Goal: Task Accomplishment & Management: Use online tool/utility

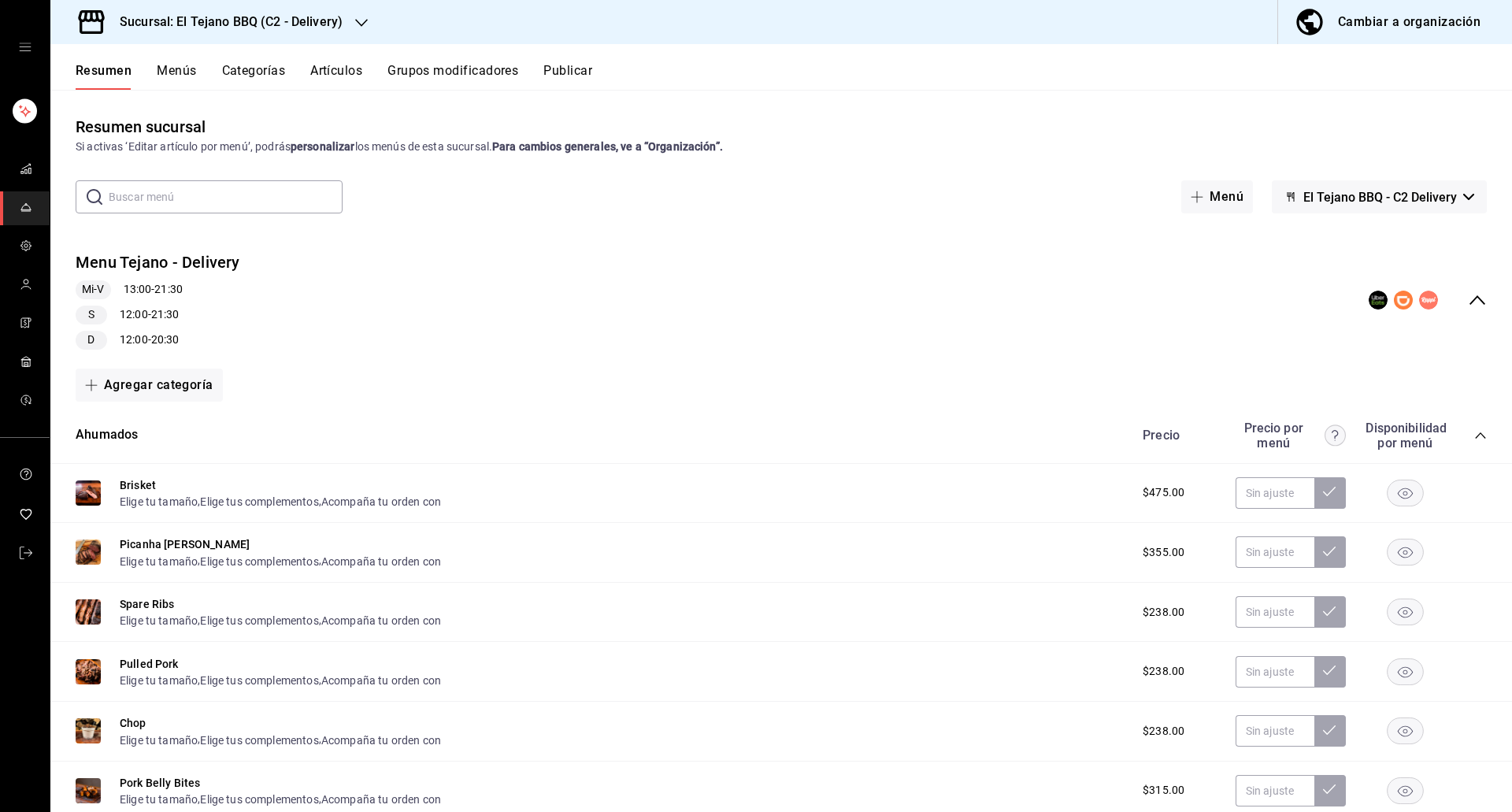
scroll to position [454, 0]
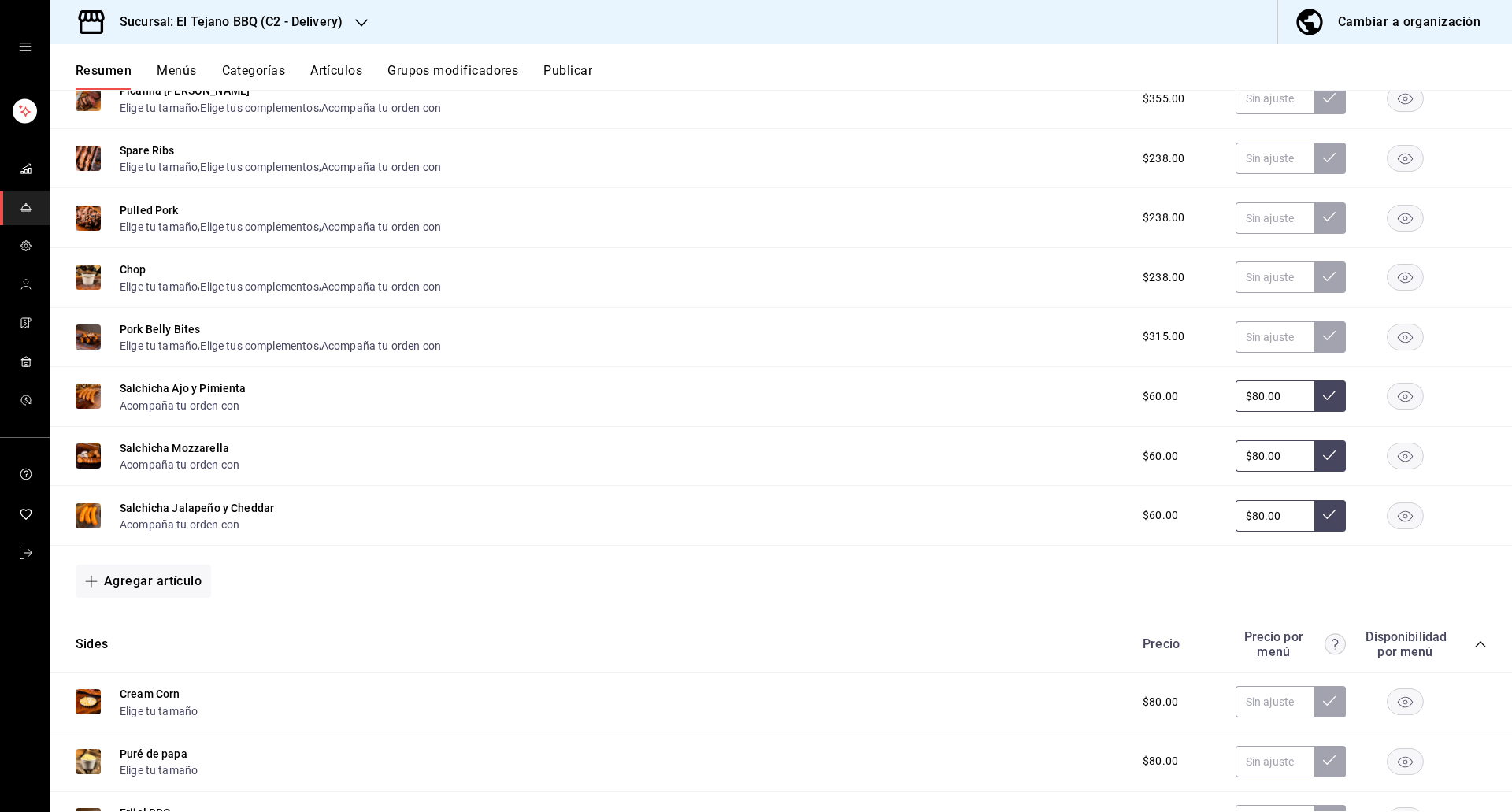
click at [1388, 331] on rect "button" at bounding box center [1406, 336] width 36 height 26
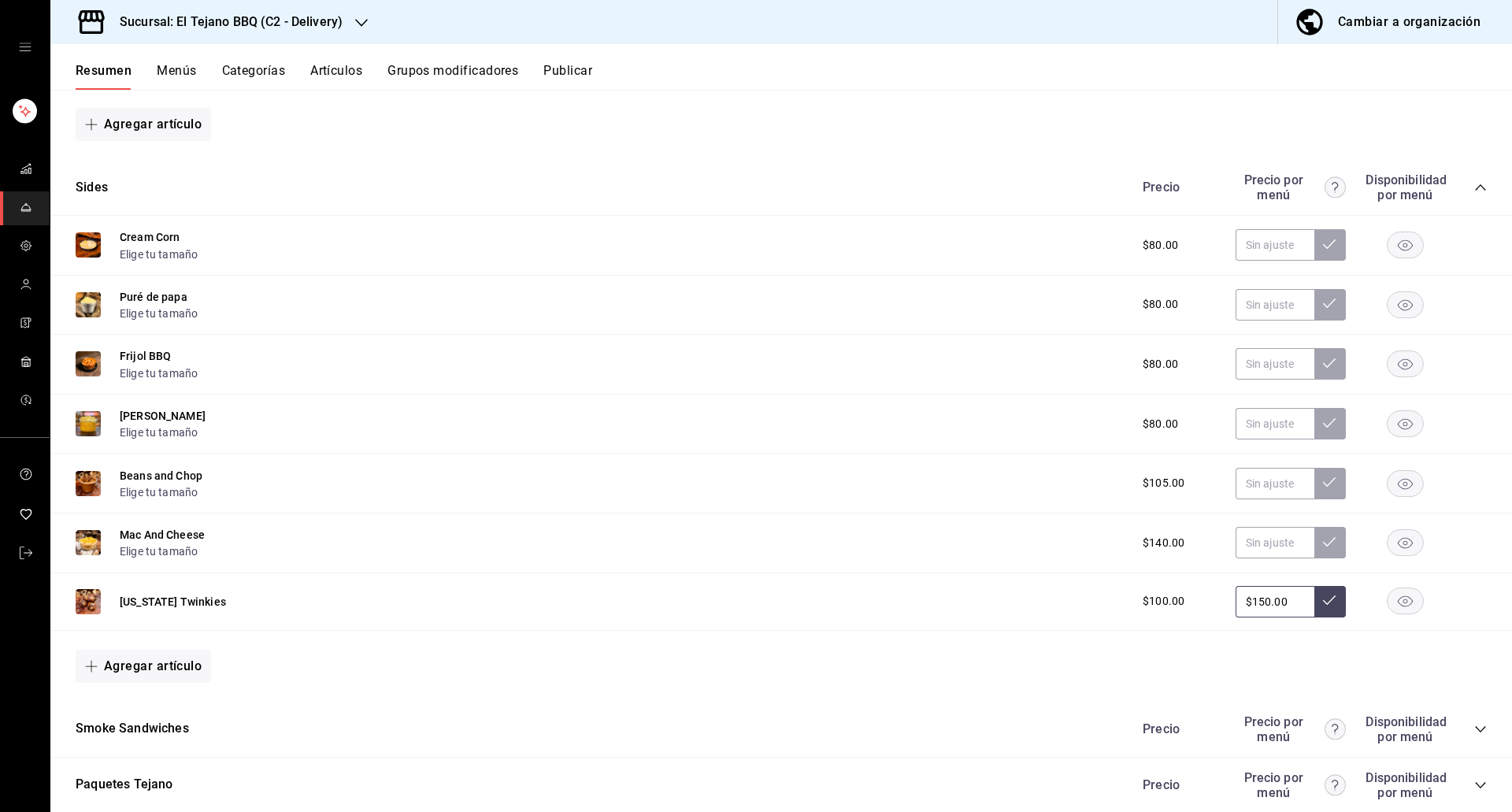
scroll to position [1168, 0]
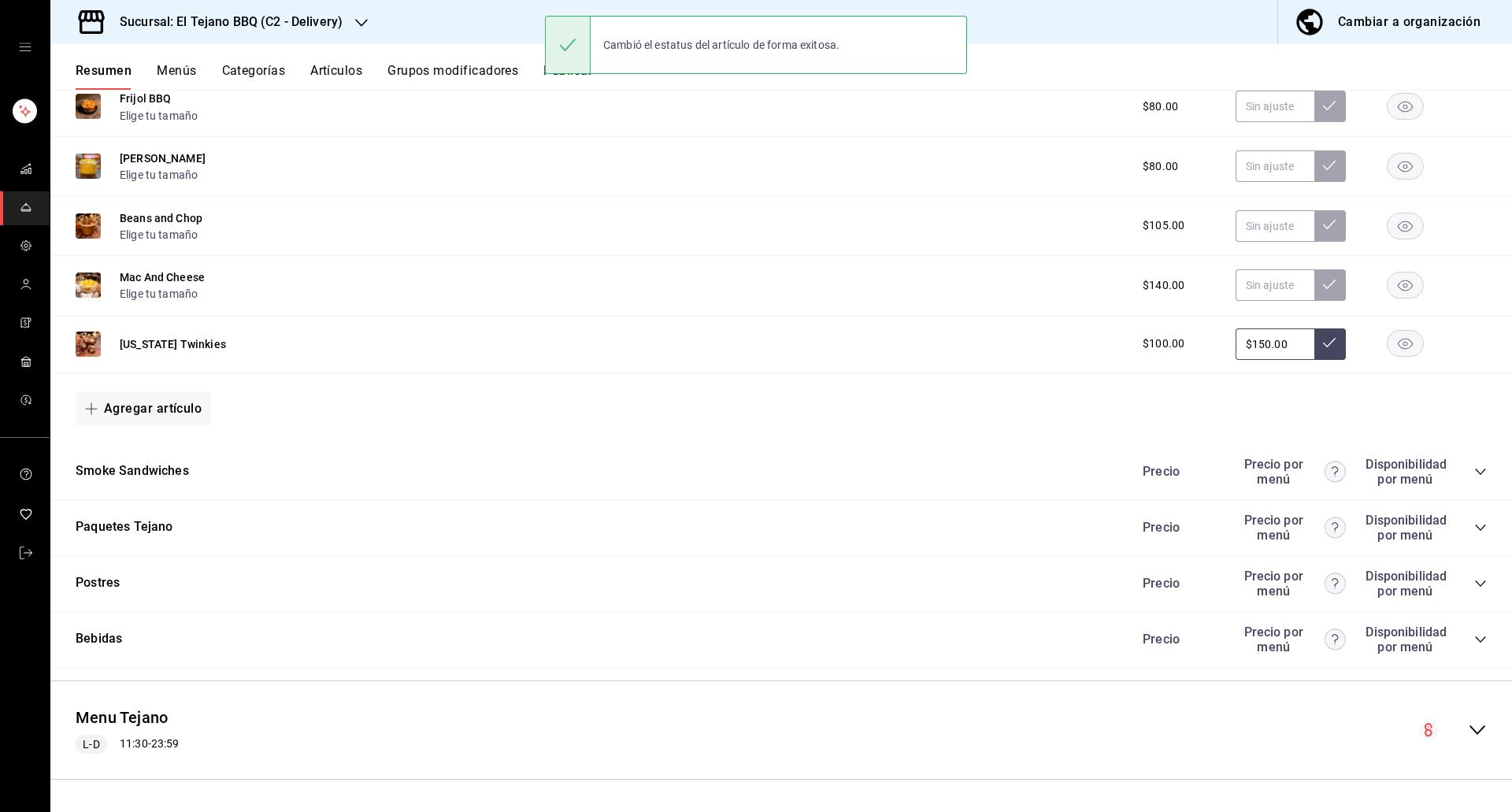
click at [1474, 523] on icon "collapse-category-row" at bounding box center [1480, 527] width 13 height 13
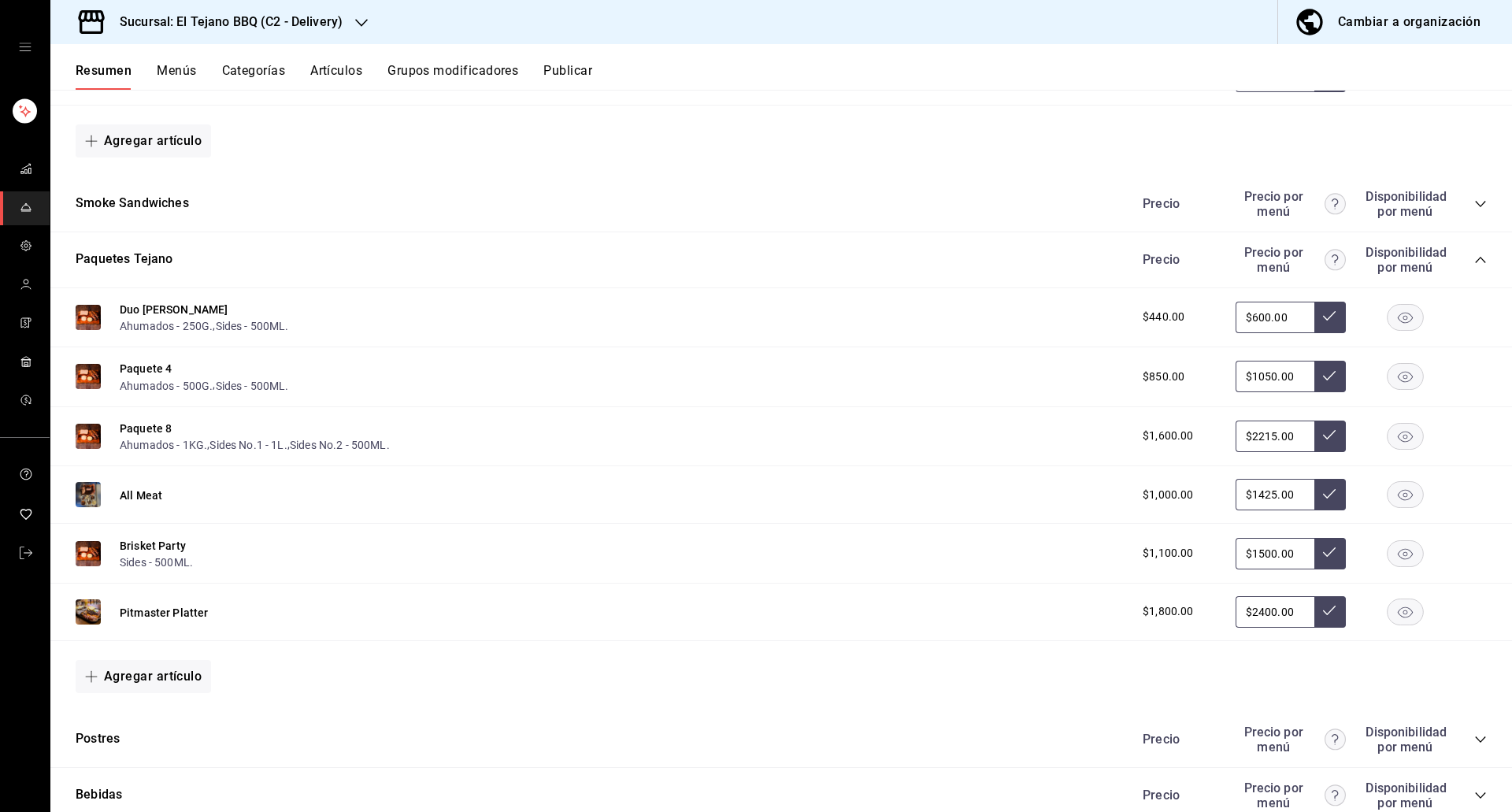
scroll to position [1437, 0]
click at [1388, 607] on rect "button" at bounding box center [1406, 611] width 36 height 26
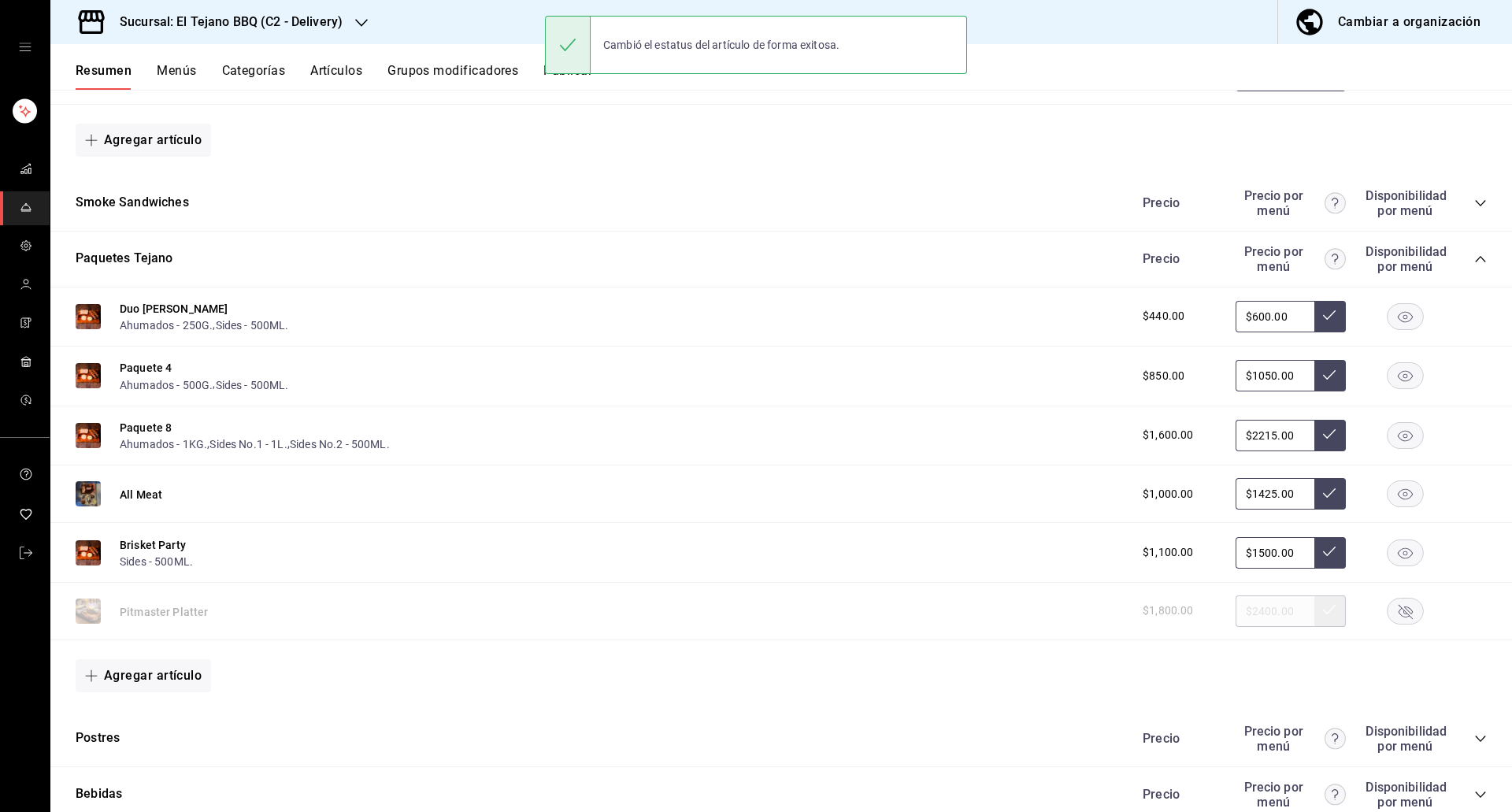
click at [548, 92] on div "[US_STATE] Twinkies $100.00 $150.00" at bounding box center [781, 77] width 1461 height 58
click at [559, 89] on button "Publicar" at bounding box center [567, 76] width 49 height 27
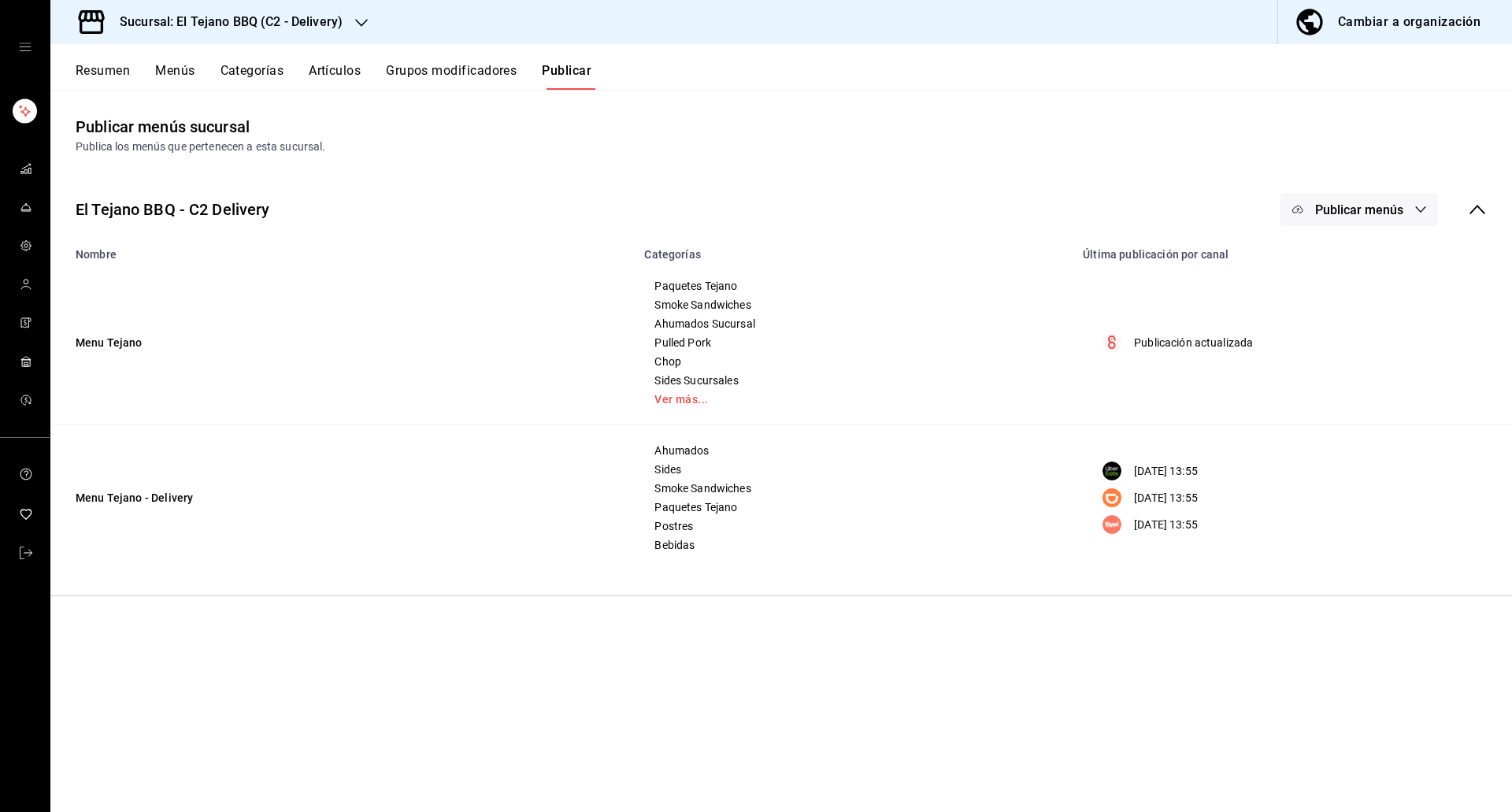
click at [1375, 202] on span "Publicar menús" at bounding box center [1359, 209] width 89 height 15
click at [1357, 372] on li "Rappi" at bounding box center [1361, 393] width 145 height 44
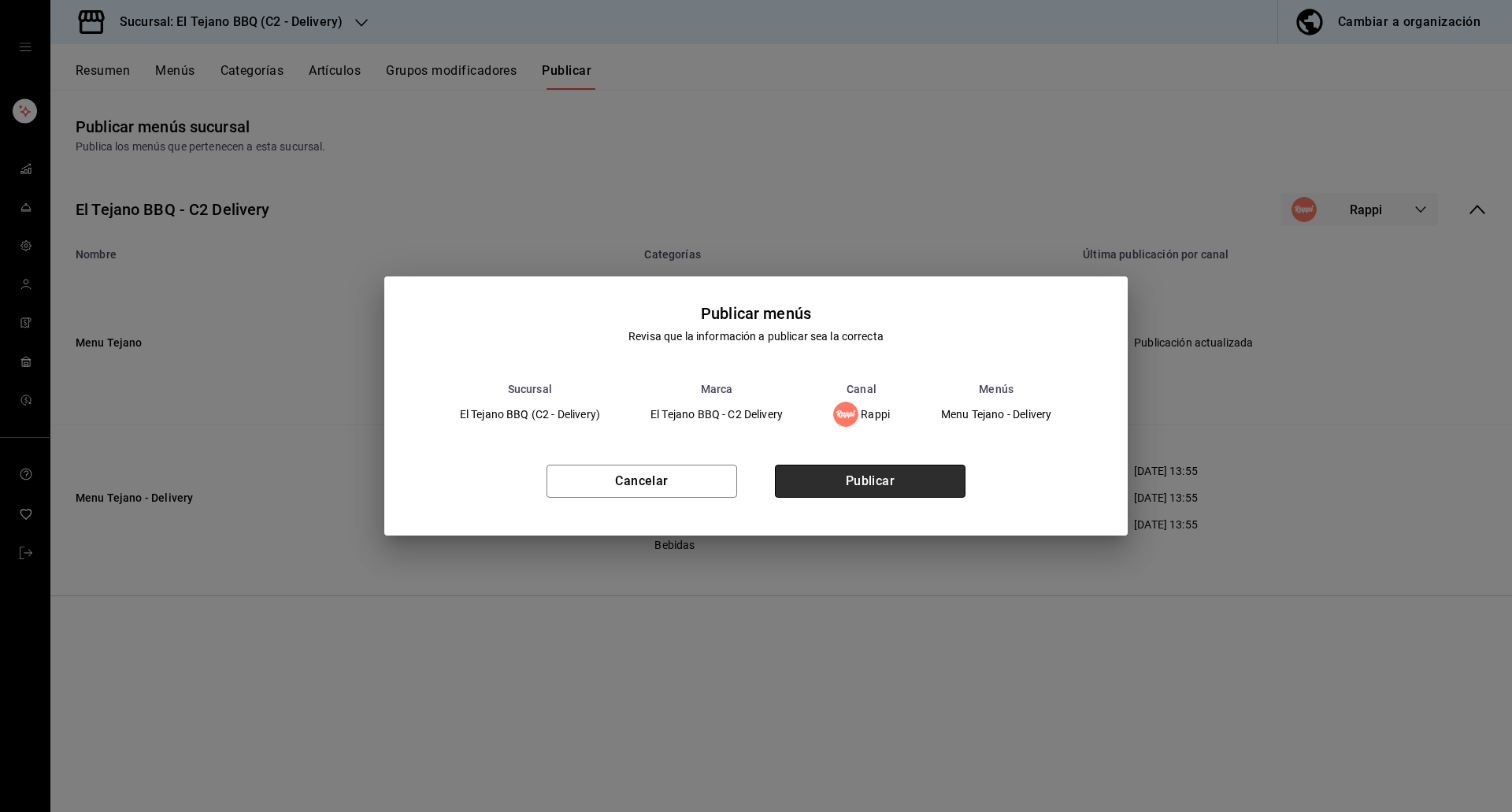
click at [842, 494] on button "Publicar" at bounding box center [870, 481] width 191 height 33
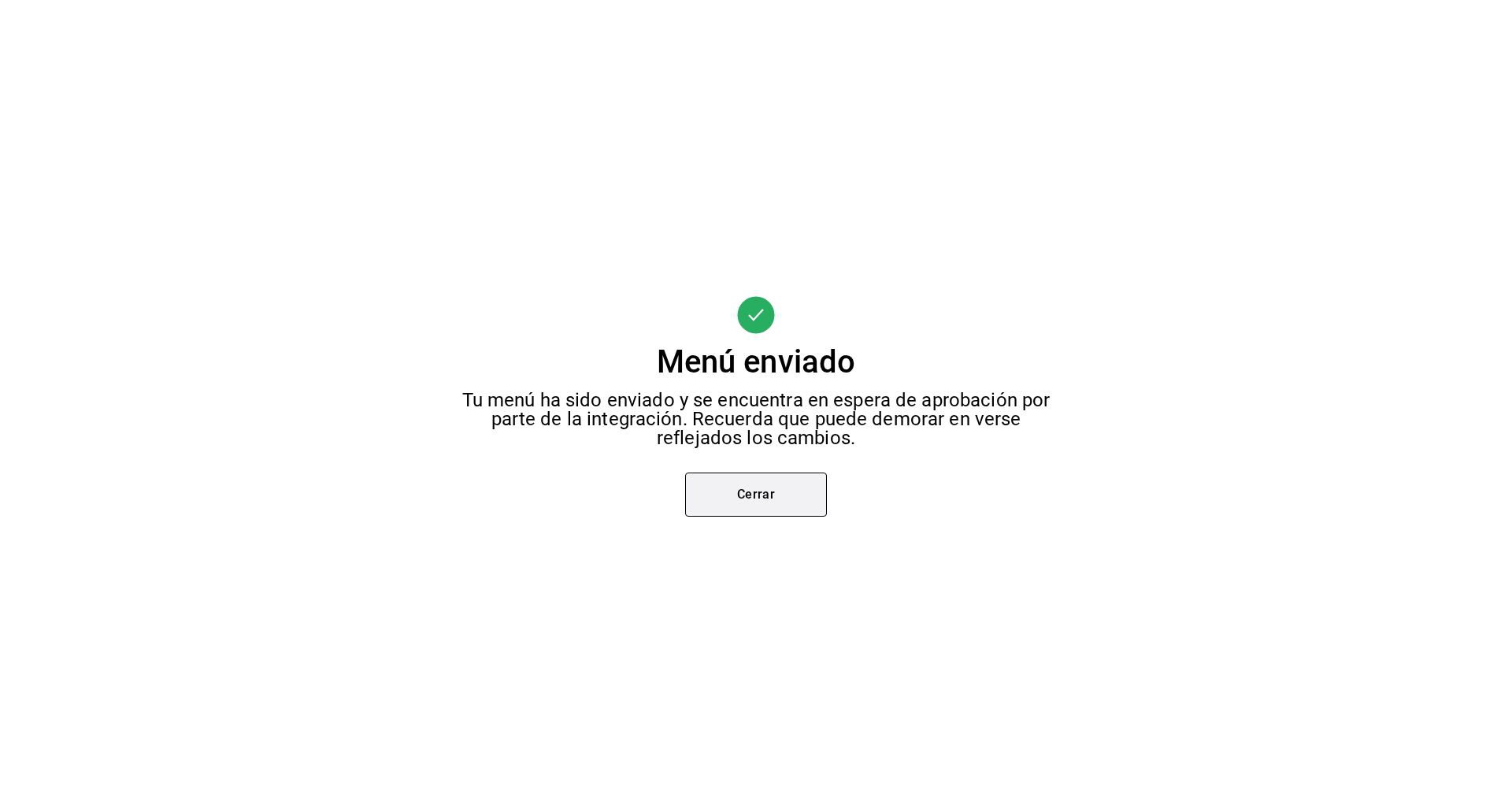
click at [729, 494] on button "Cerrar" at bounding box center [756, 495] width 142 height 44
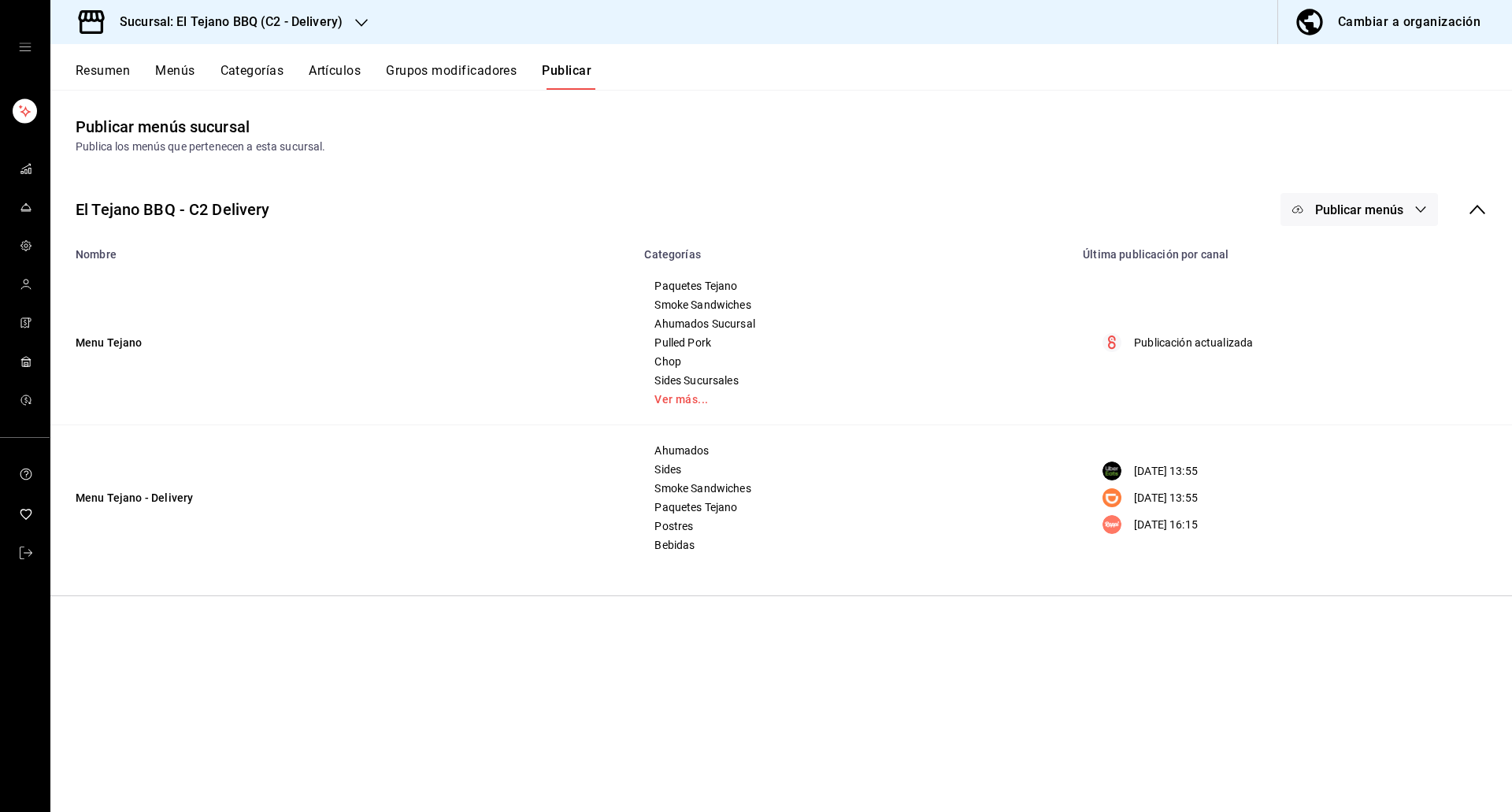
click at [1372, 207] on span "Publicar menús" at bounding box center [1359, 209] width 89 height 15
click at [1360, 335] on li "DiDi Food" at bounding box center [1361, 349] width 145 height 44
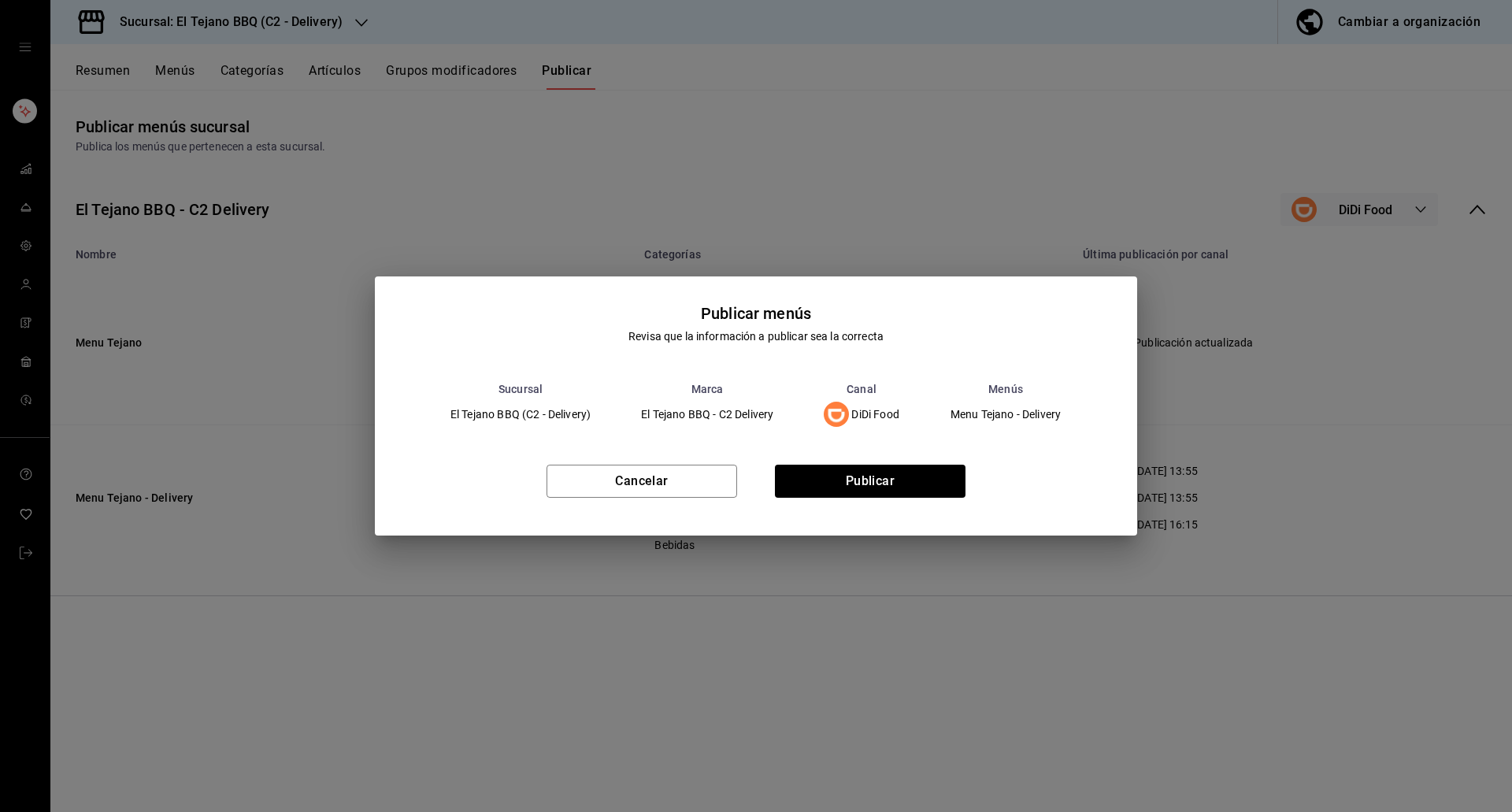
click at [824, 502] on div "Cancelar Publicar" at bounding box center [756, 488] width 762 height 97
click at [821, 491] on button "Publicar" at bounding box center [870, 481] width 191 height 33
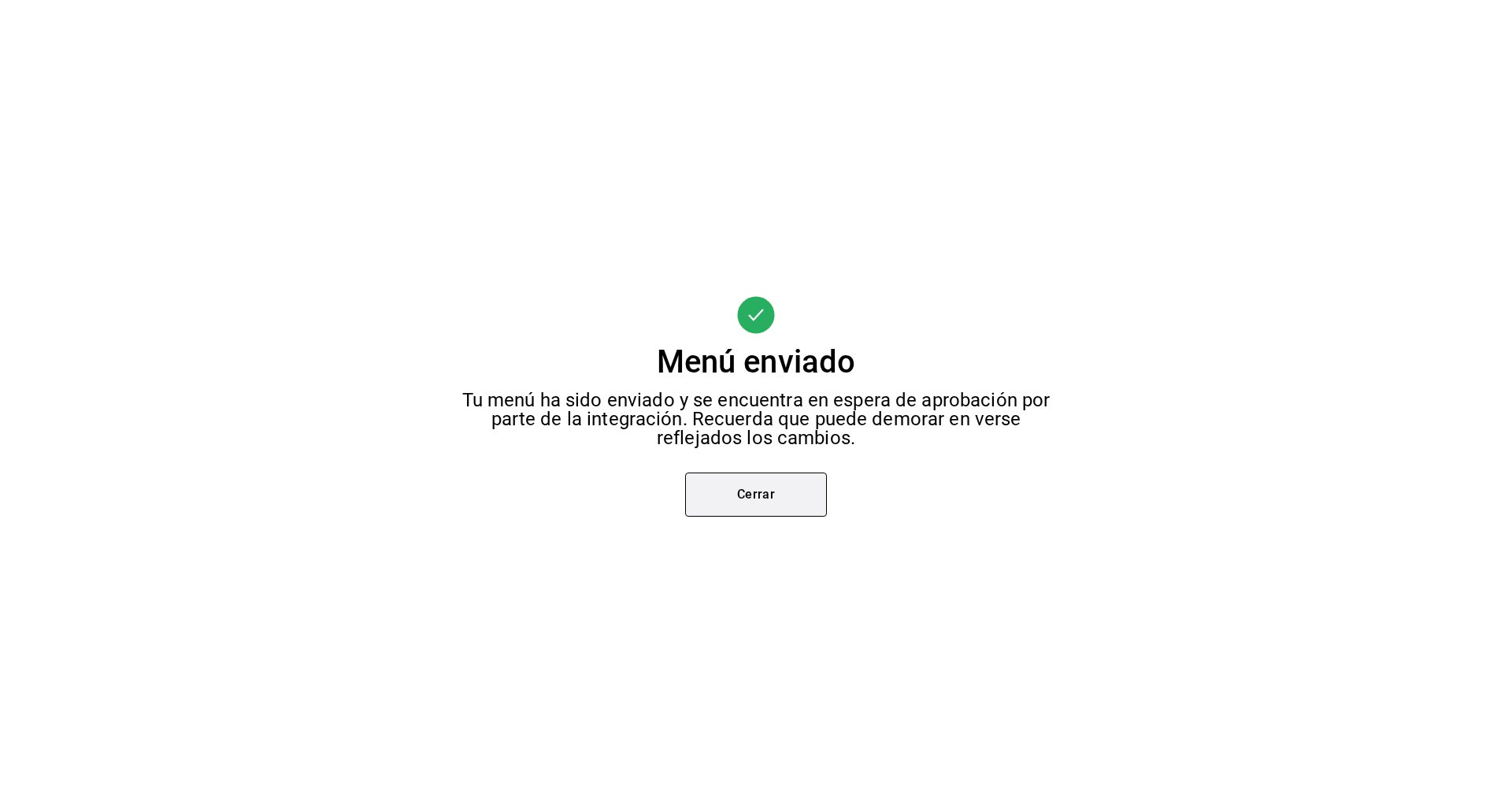
click at [783, 511] on button "Cerrar" at bounding box center [756, 495] width 142 height 44
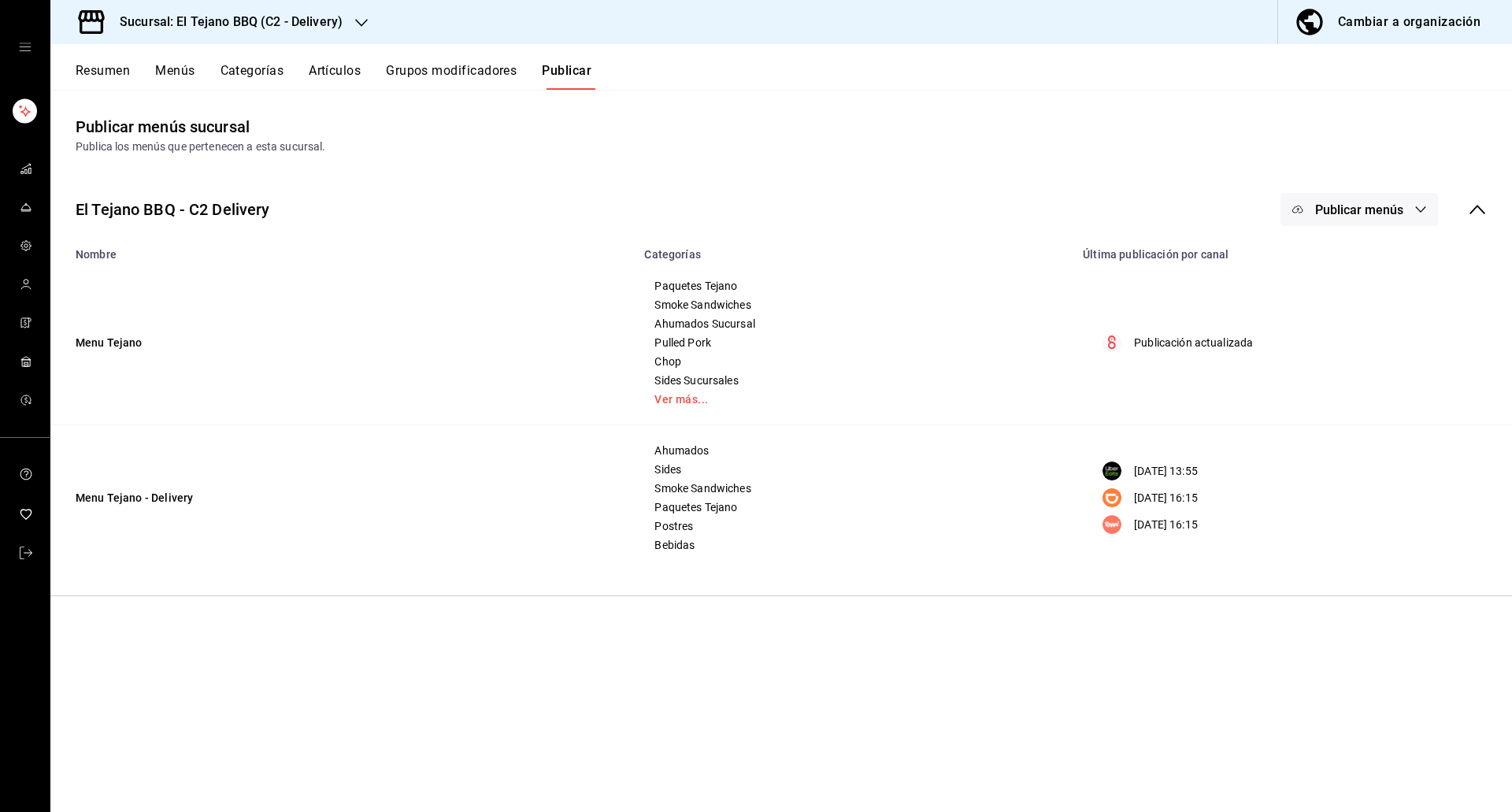
click at [1403, 187] on div "El Tejano BBQ - C2 Delivery Publicar menús" at bounding box center [781, 209] width 1461 height 59
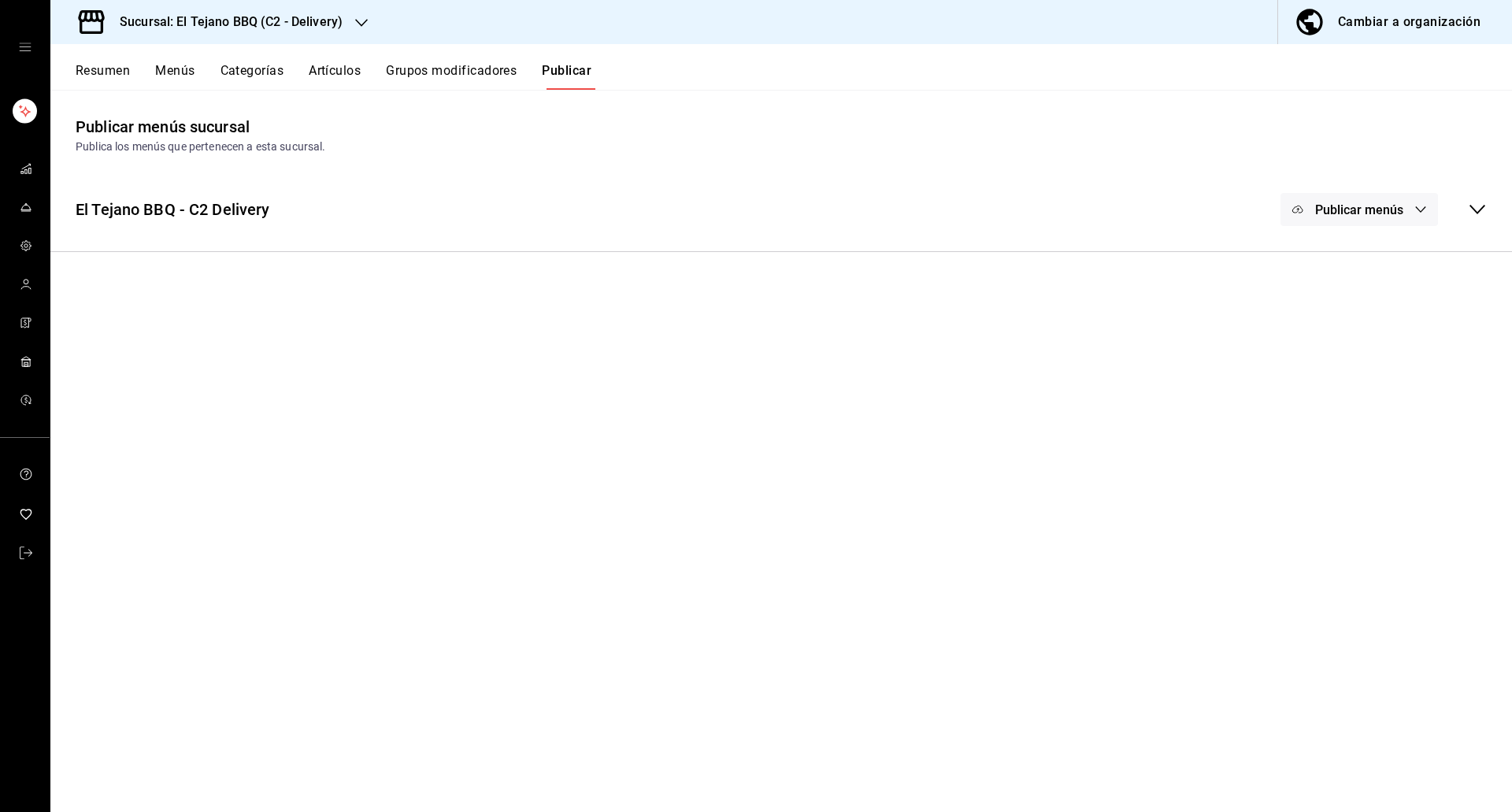
click at [1380, 196] on button "Publicar menús" at bounding box center [1359, 209] width 157 height 33
click at [1356, 292] on li "Uber Eats" at bounding box center [1361, 304] width 145 height 44
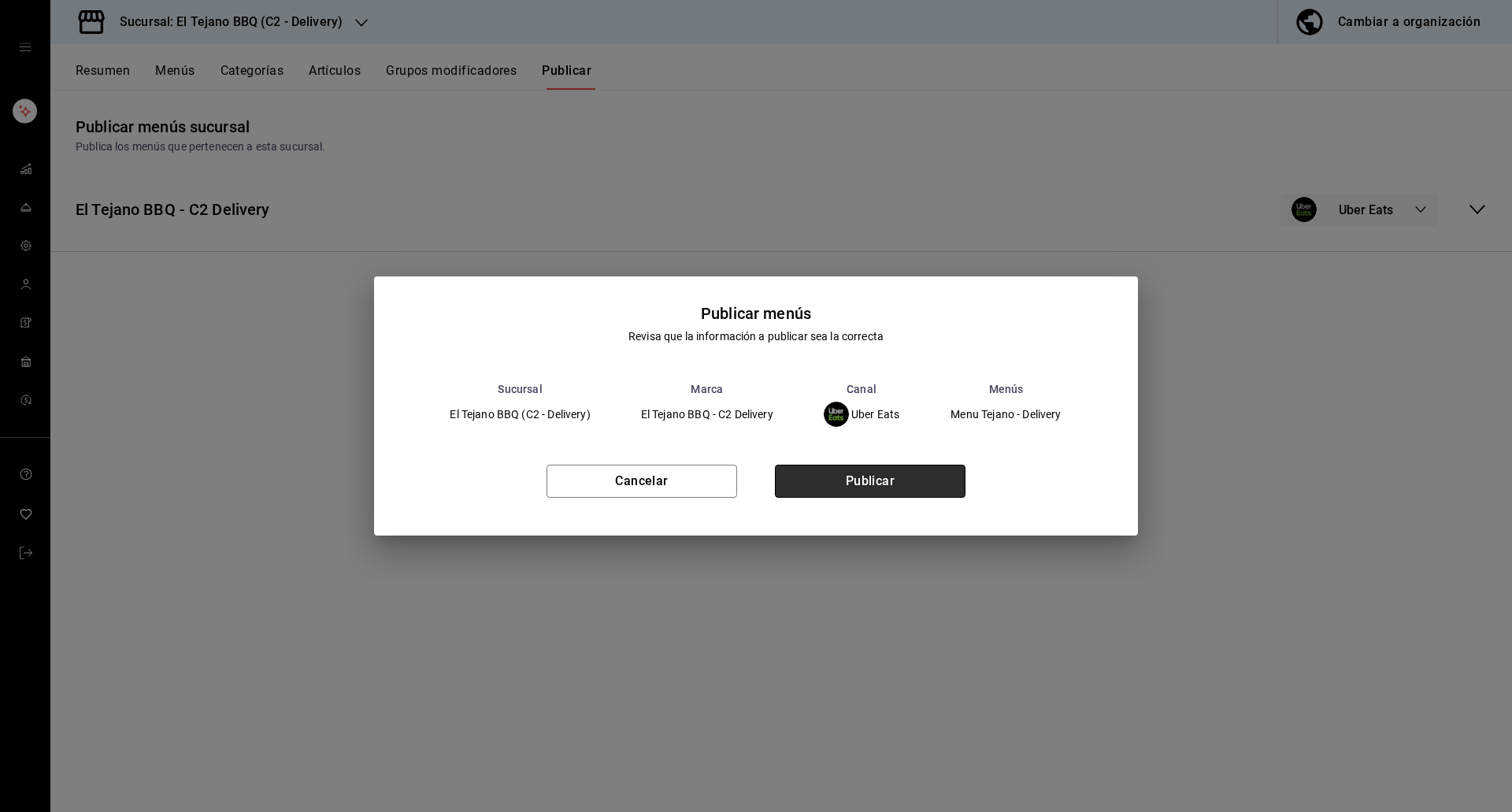
click at [910, 470] on button "Publicar" at bounding box center [870, 481] width 191 height 33
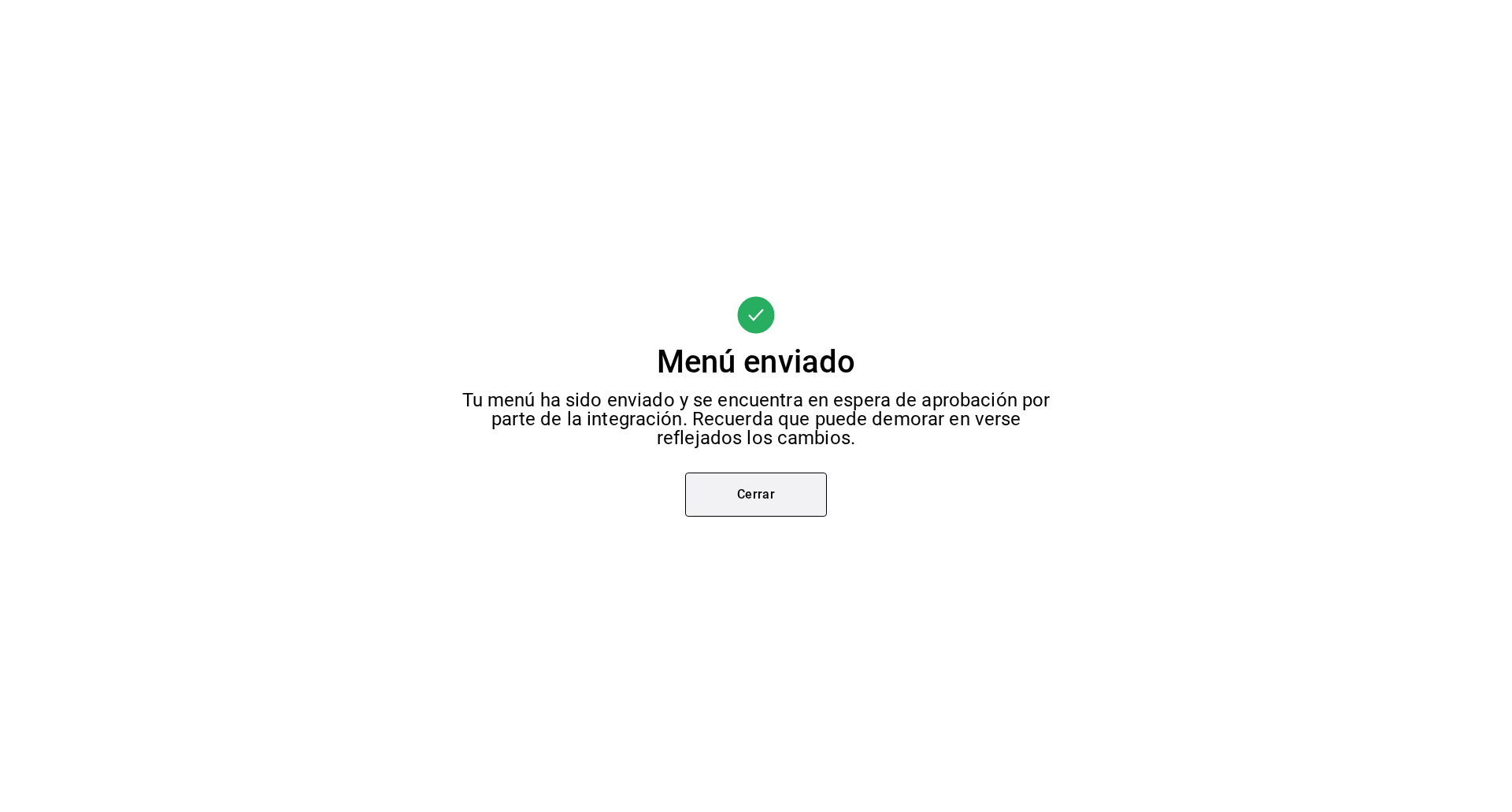
click at [812, 487] on button "Cerrar" at bounding box center [756, 495] width 142 height 44
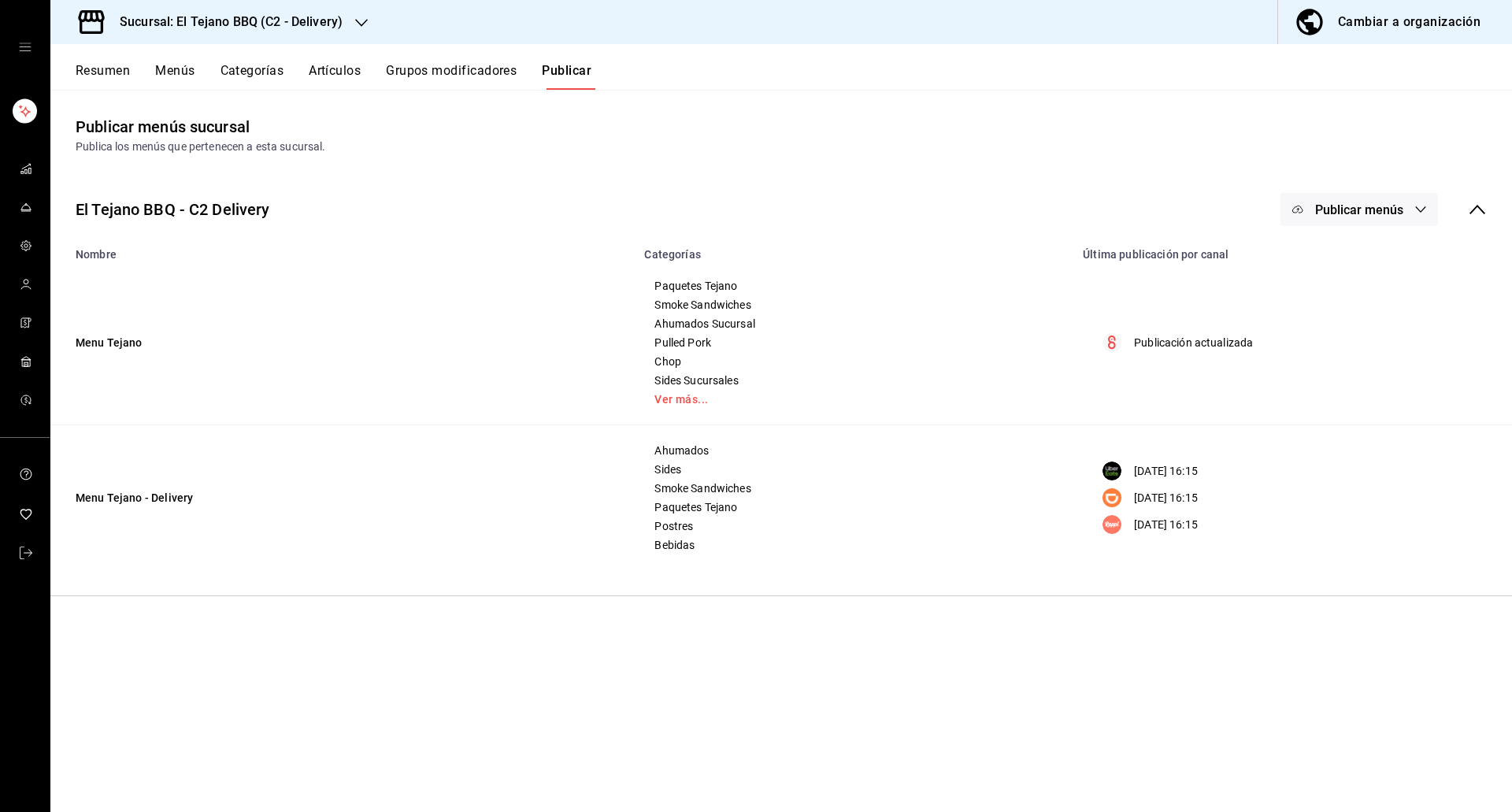
click at [125, 81] on button "Resumen" at bounding box center [102, 76] width 55 height 27
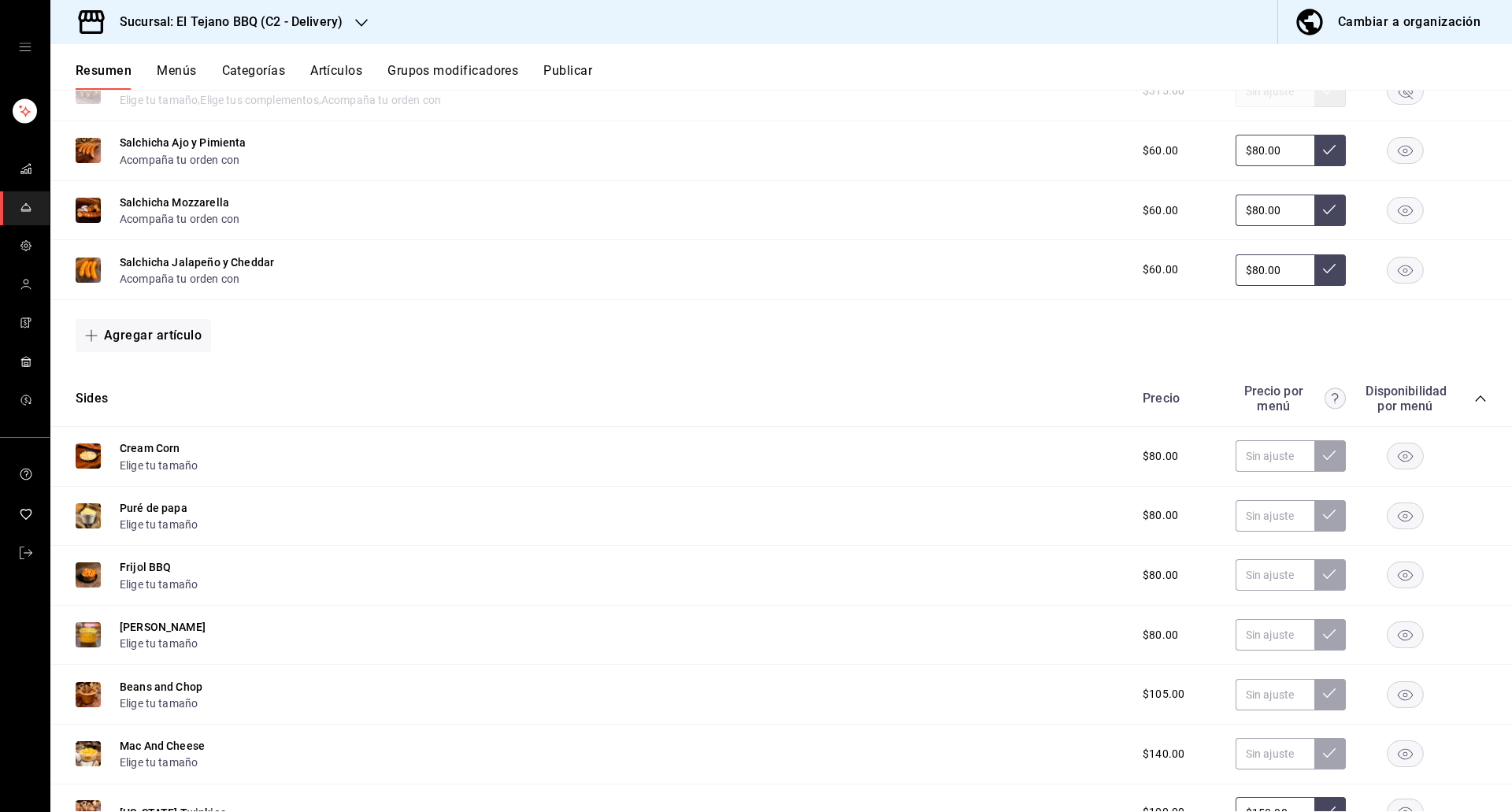
scroll to position [1168, 0]
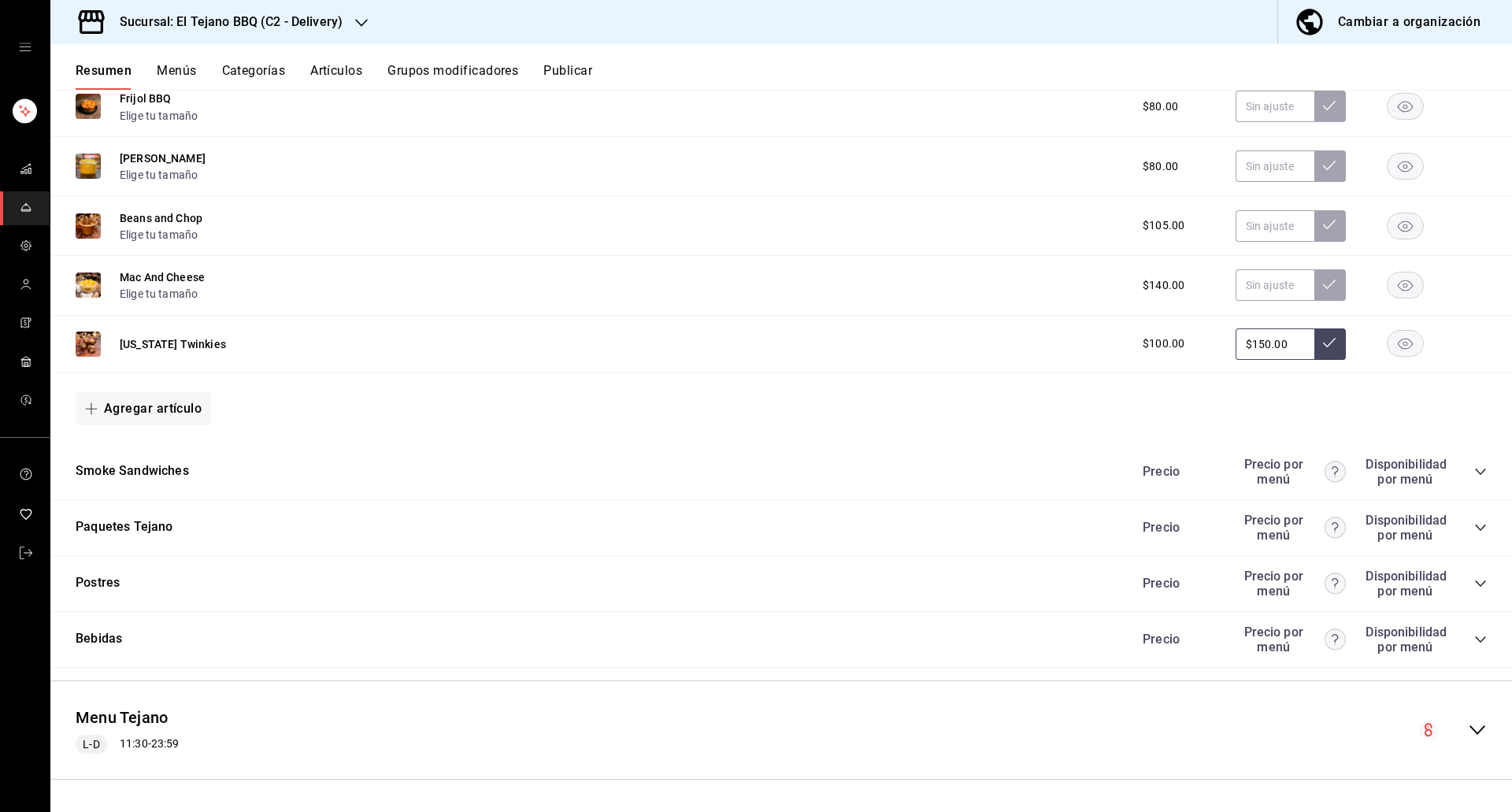
click at [1388, 337] on rect "button" at bounding box center [1406, 344] width 36 height 26
click at [578, 78] on button "Publicar" at bounding box center [567, 76] width 49 height 27
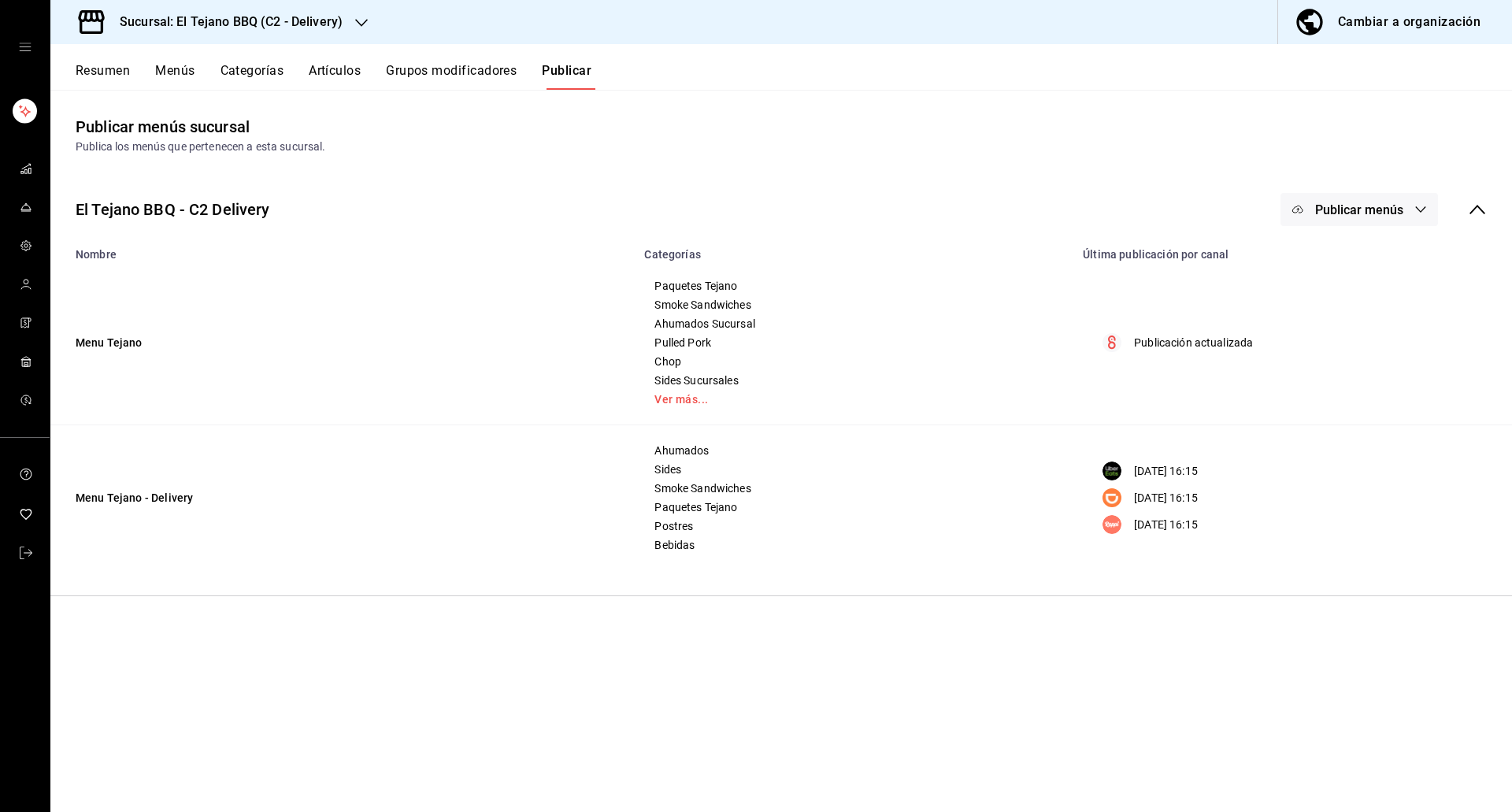
click at [1371, 206] on span "Publicar menús" at bounding box center [1359, 209] width 89 height 15
click at [1330, 405] on div at bounding box center [1322, 392] width 44 height 25
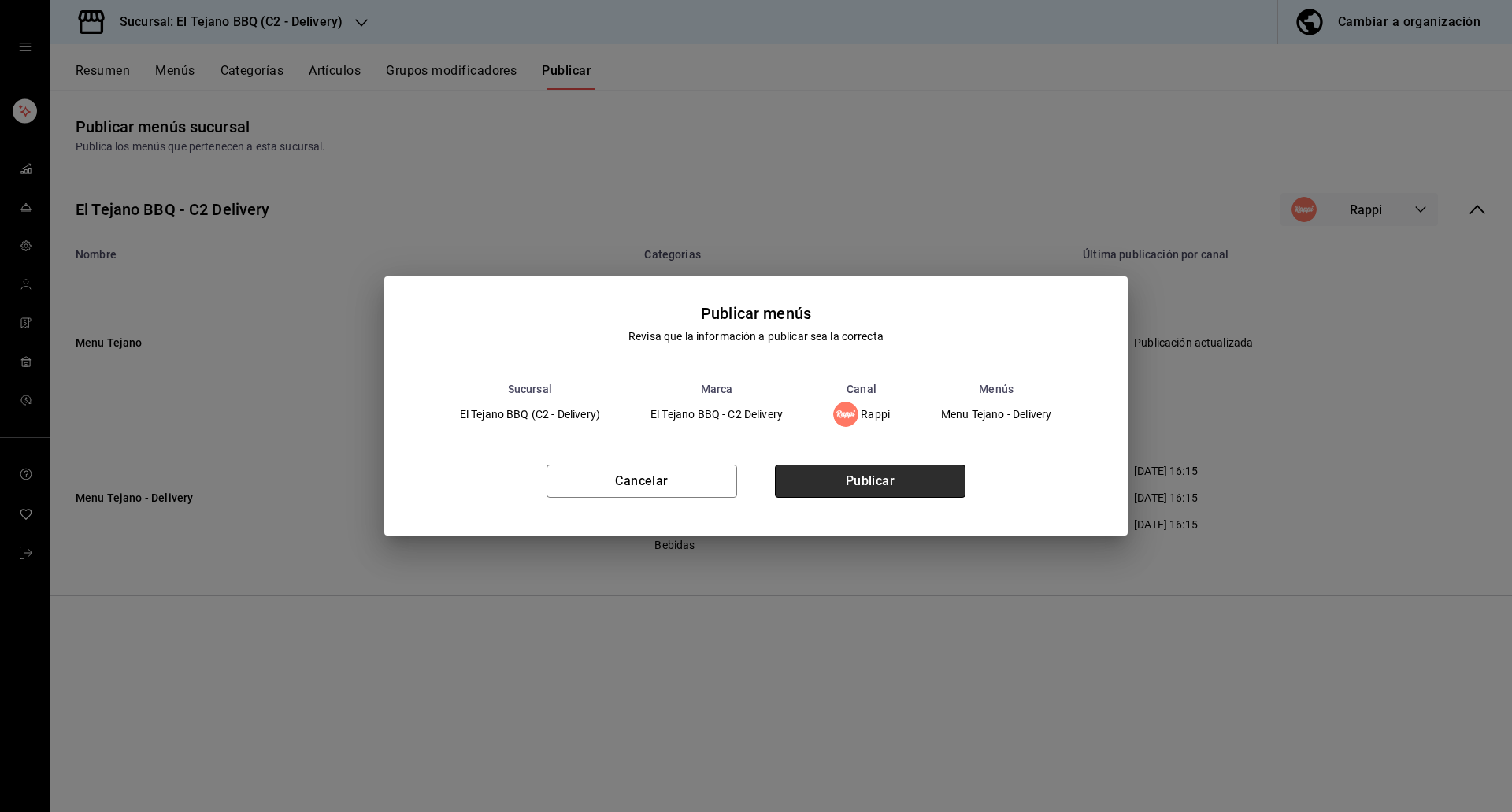
click at [908, 489] on button "Publicar" at bounding box center [870, 481] width 191 height 33
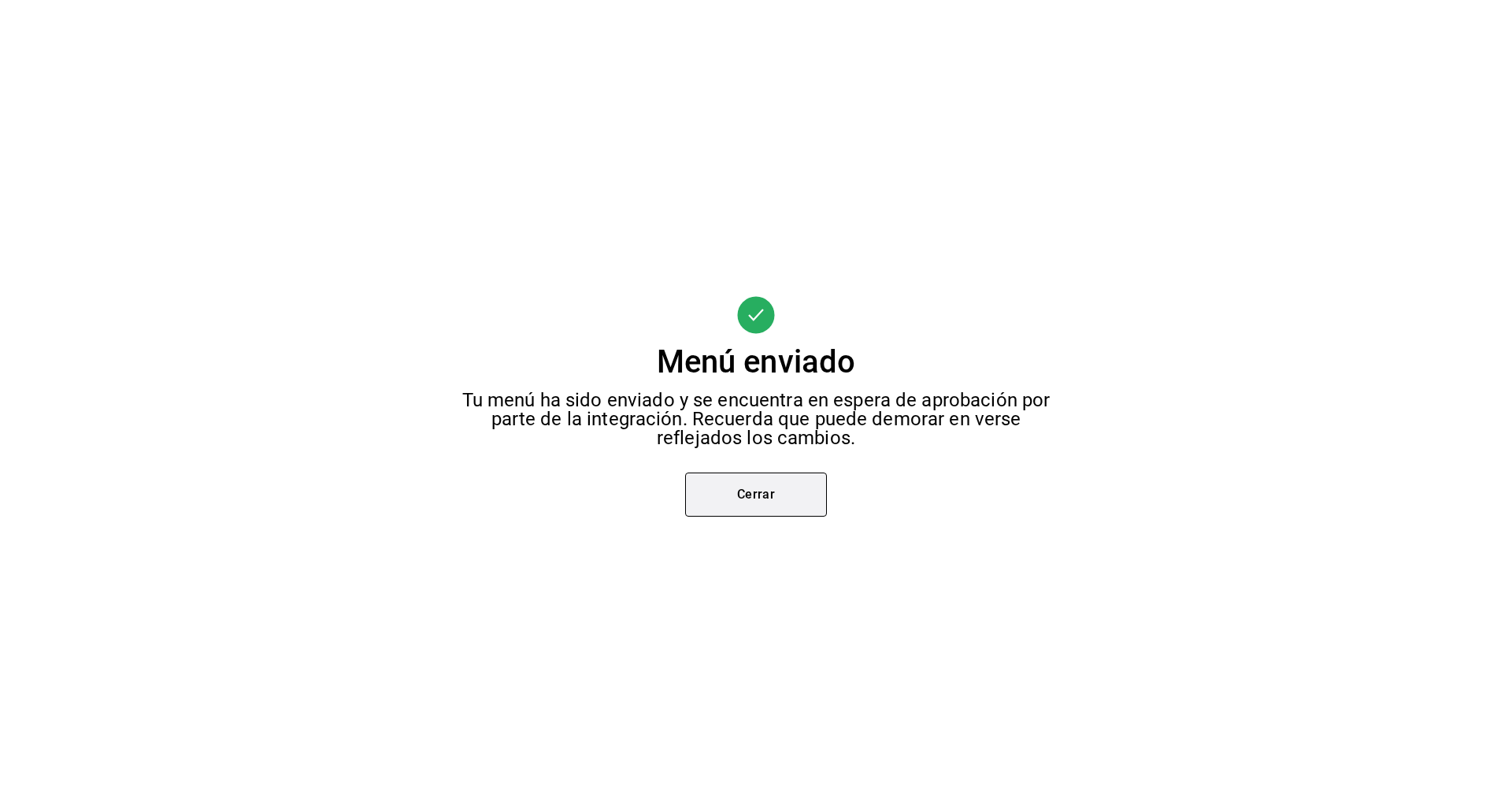
click at [713, 505] on button "Cerrar" at bounding box center [756, 495] width 142 height 44
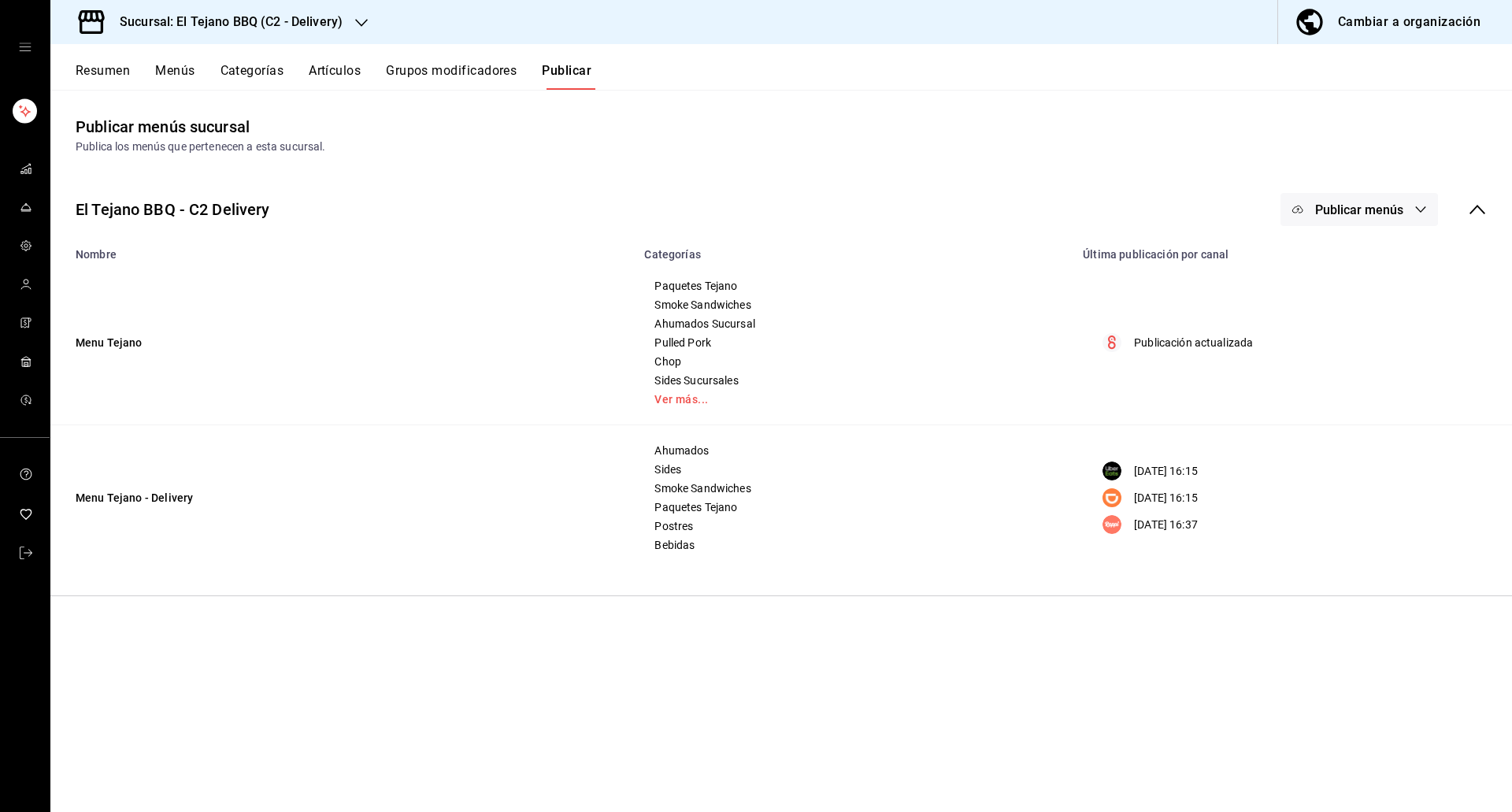
click at [1379, 221] on button "Publicar menús" at bounding box center [1359, 209] width 157 height 33
click at [1360, 368] on li "DiDi Food" at bounding box center [1361, 349] width 145 height 44
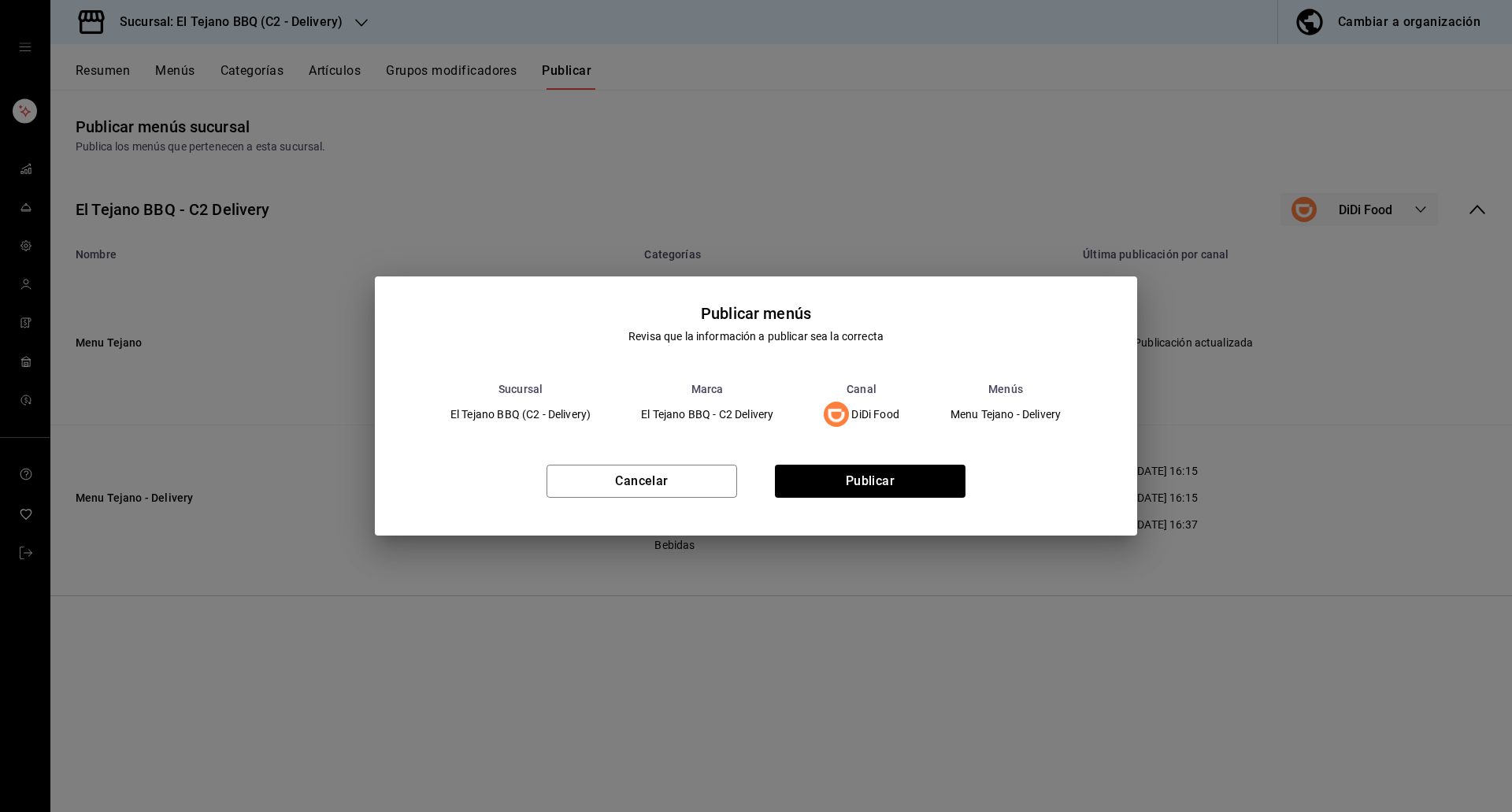
click at [828, 462] on div "Cancelar Publicar" at bounding box center [756, 488] width 762 height 97
click at [820, 475] on button "Publicar" at bounding box center [870, 481] width 191 height 33
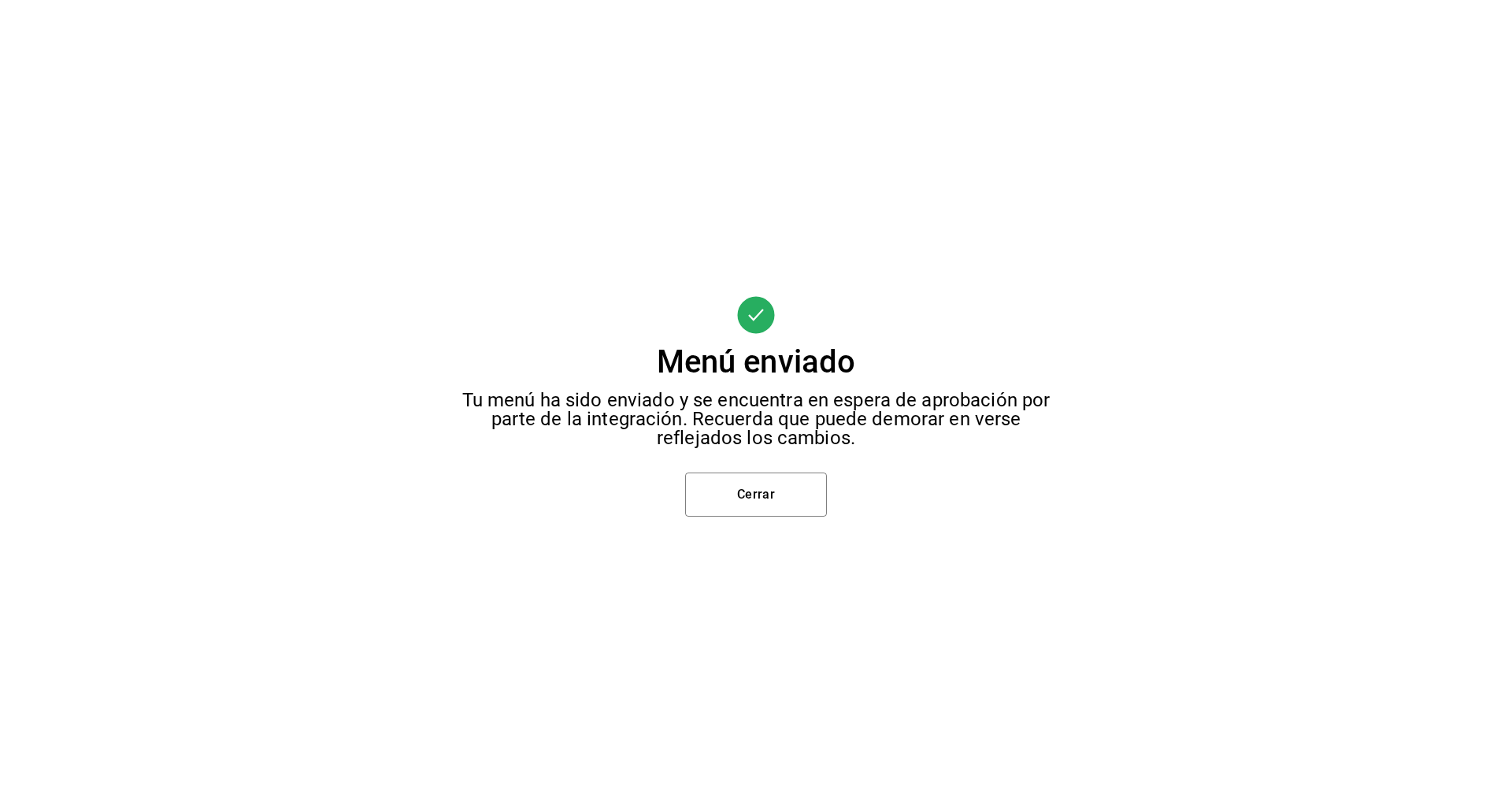
click at [754, 520] on div "Menú enviado Tu menú ha sido enviado y se encuentra en espera de aprobación por…" at bounding box center [756, 406] width 1512 height 812
click at [738, 505] on button "Cerrar" at bounding box center [756, 495] width 142 height 44
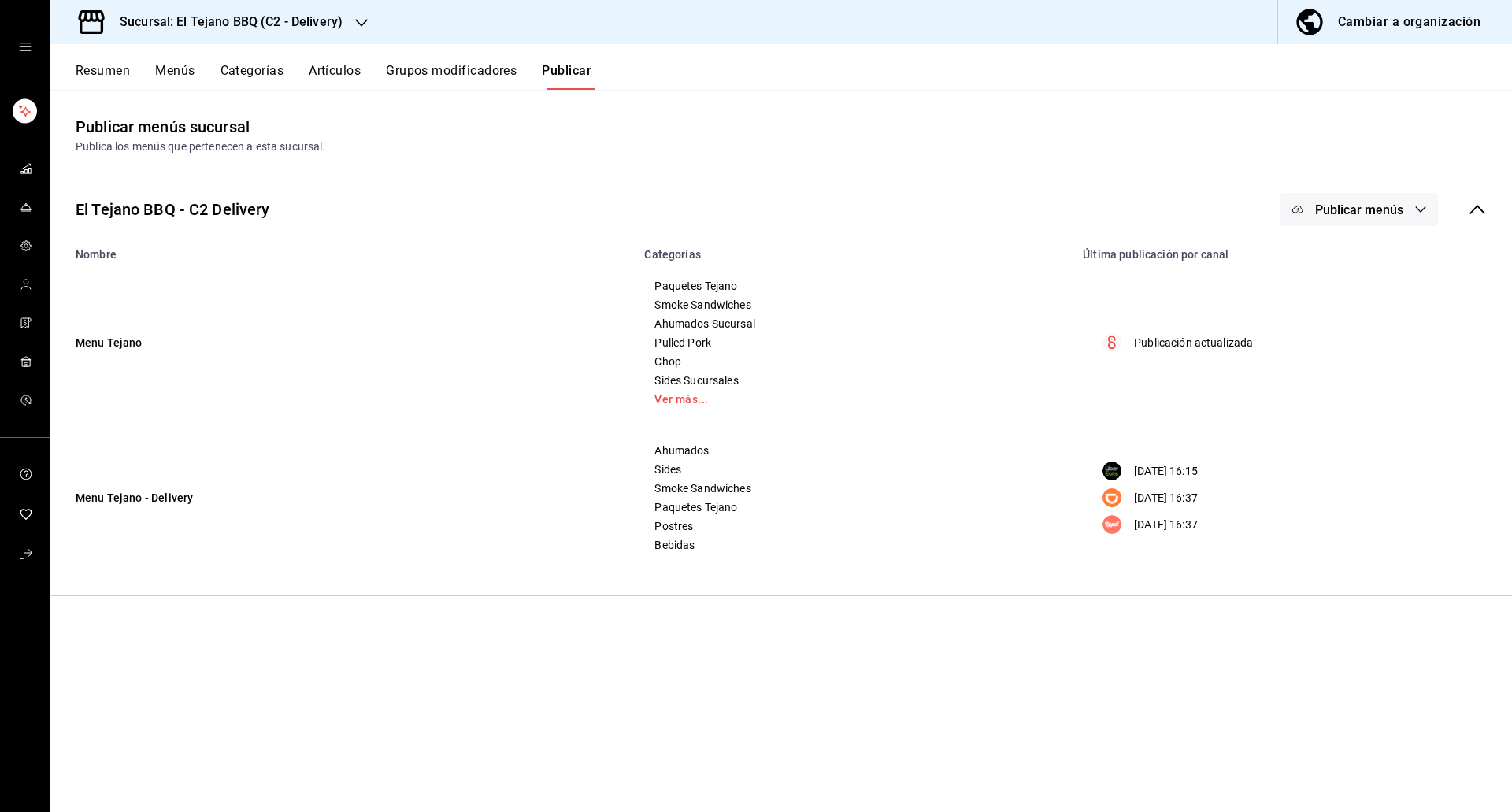
click at [1375, 196] on button "Publicar menús" at bounding box center [1359, 209] width 157 height 33
click at [1347, 301] on span "Uber Eats" at bounding box center [1383, 304] width 76 height 17
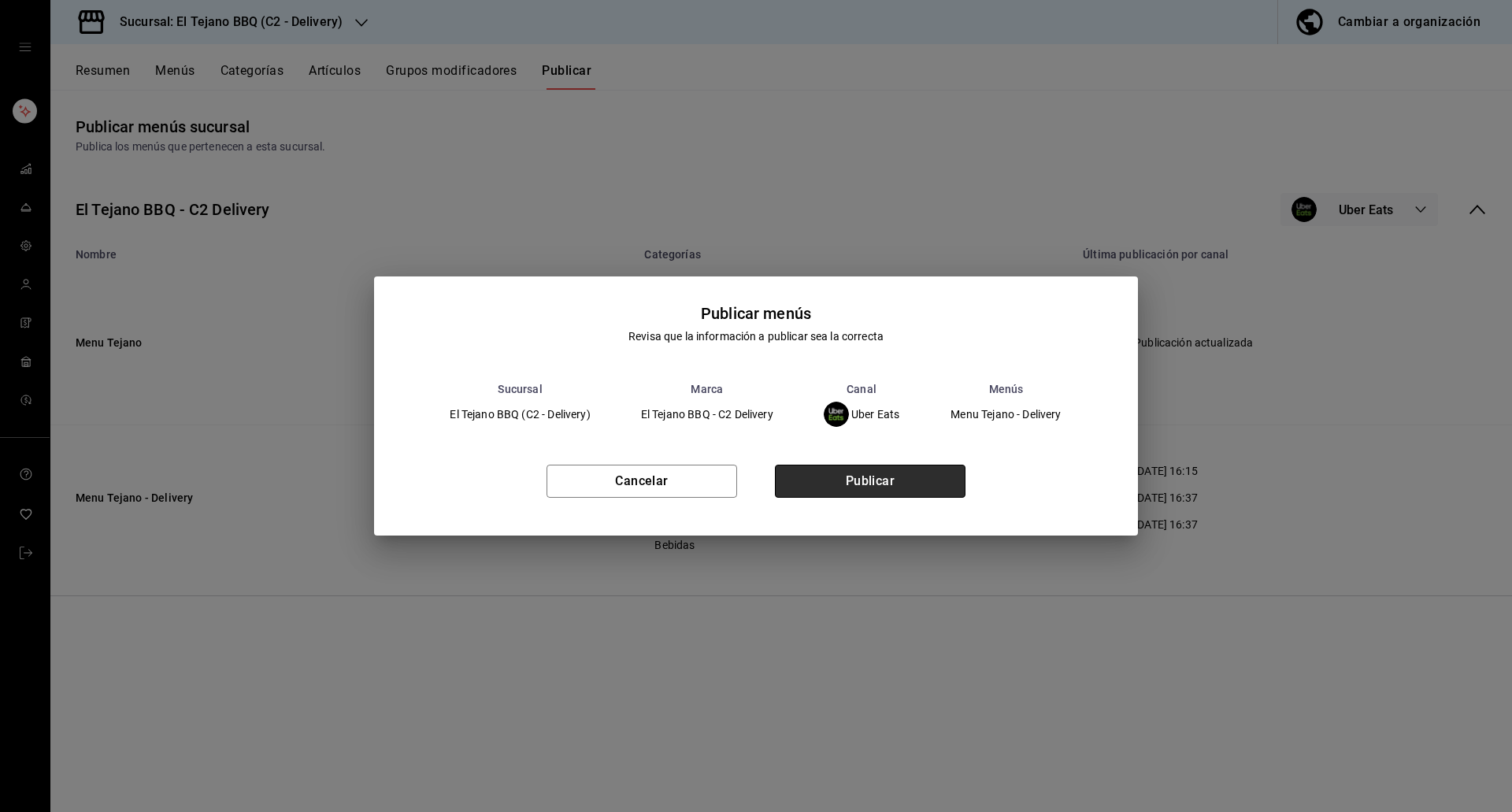
click at [912, 473] on button "Publicar" at bounding box center [870, 481] width 191 height 33
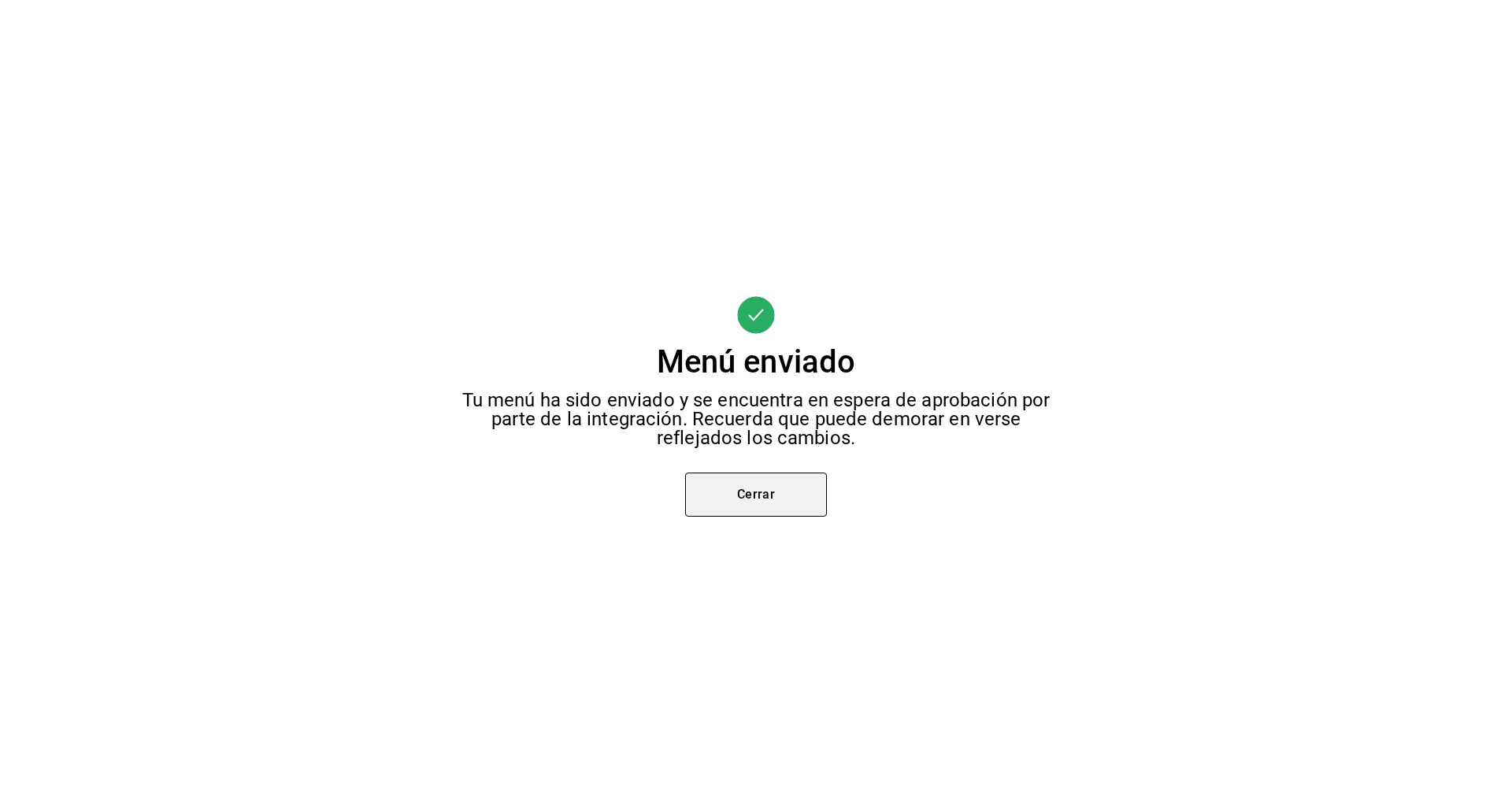
click at [712, 492] on button "Cerrar" at bounding box center [756, 495] width 142 height 44
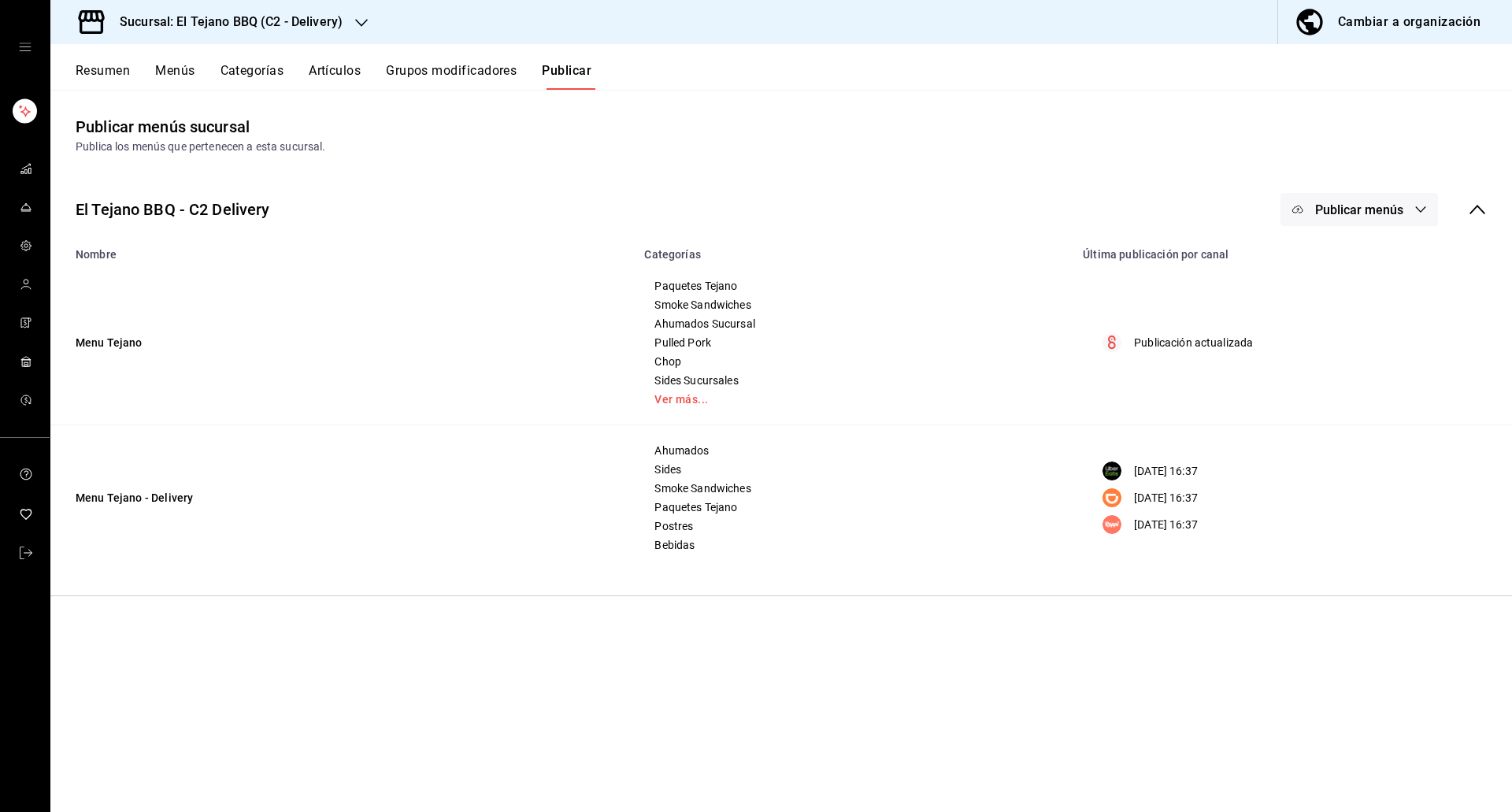
click at [97, 65] on button "Resumen" at bounding box center [102, 76] width 55 height 27
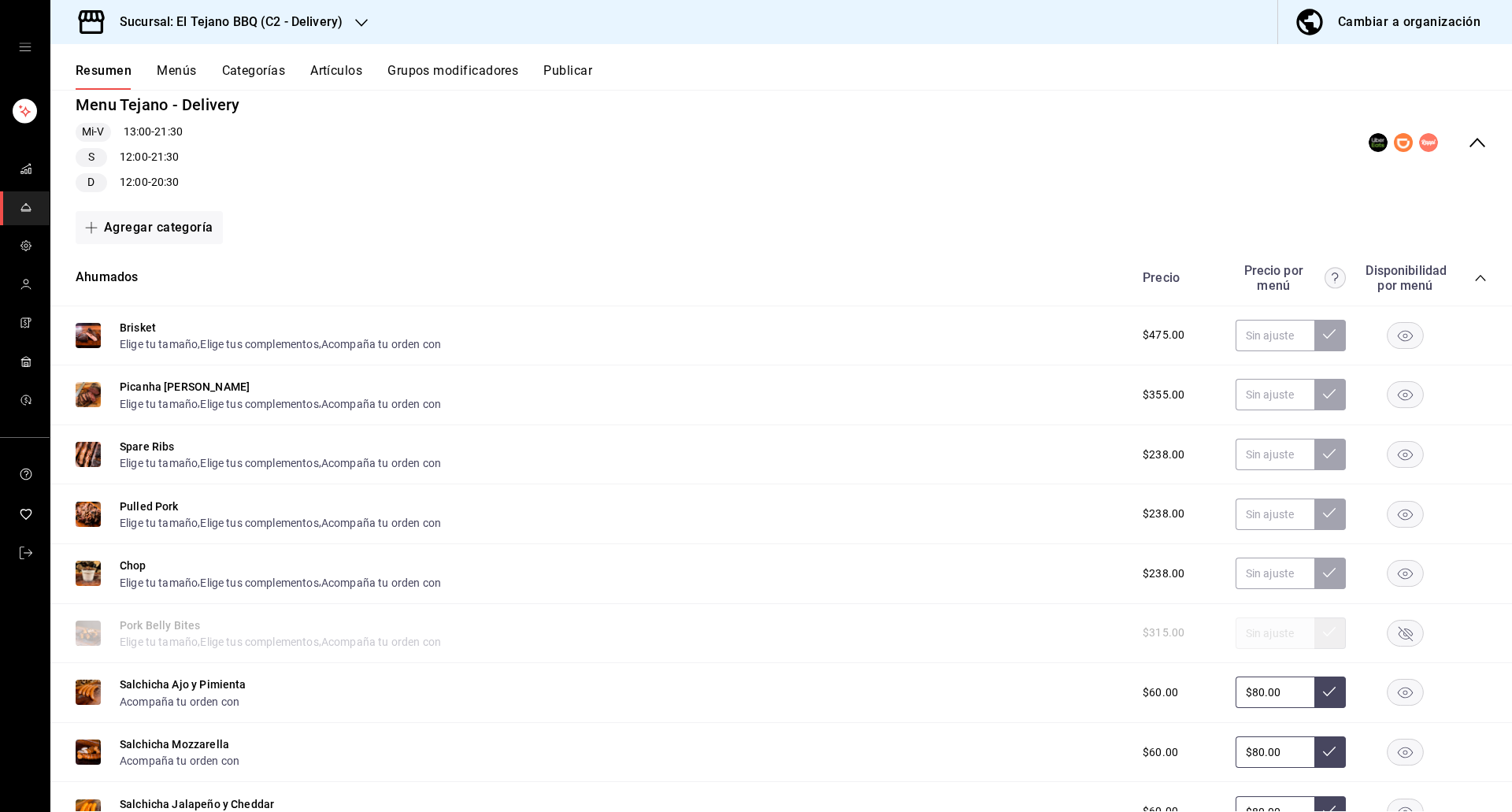
scroll to position [159, 0]
click at [1388, 443] on rect "button" at bounding box center [1406, 454] width 36 height 26
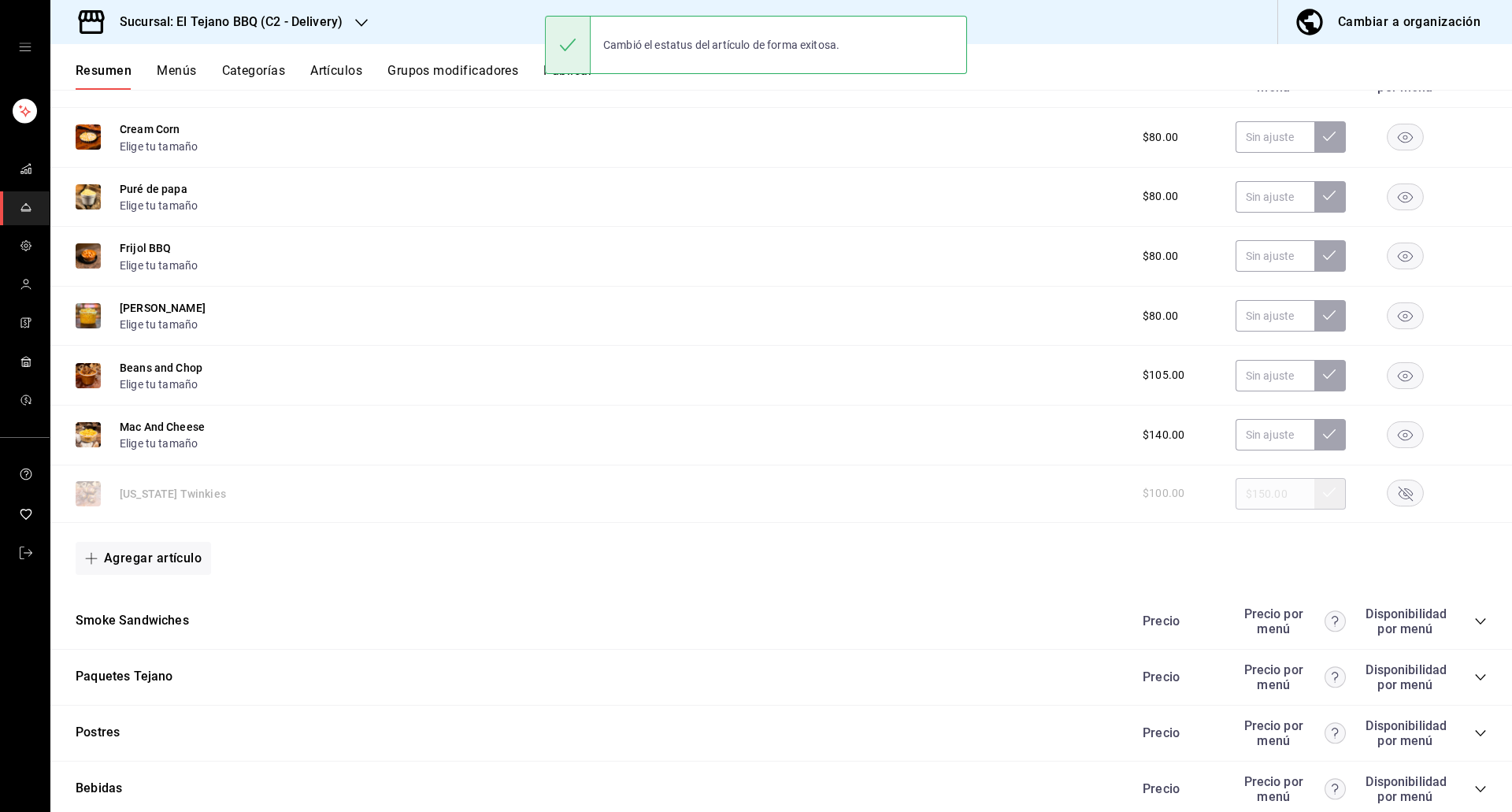
scroll to position [1029, 0]
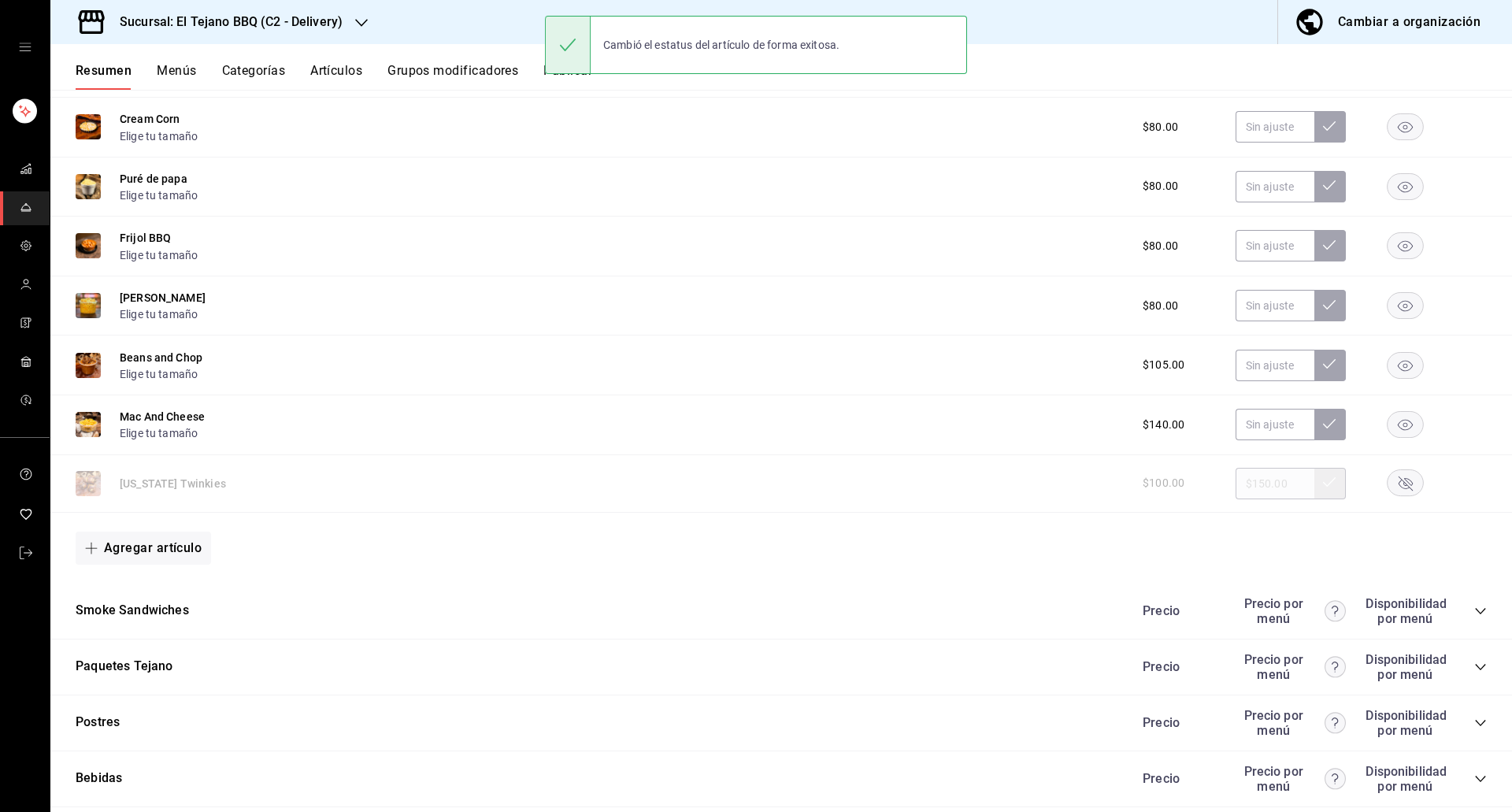
click at [1474, 665] on icon "collapse-category-row" at bounding box center [1480, 667] width 13 height 13
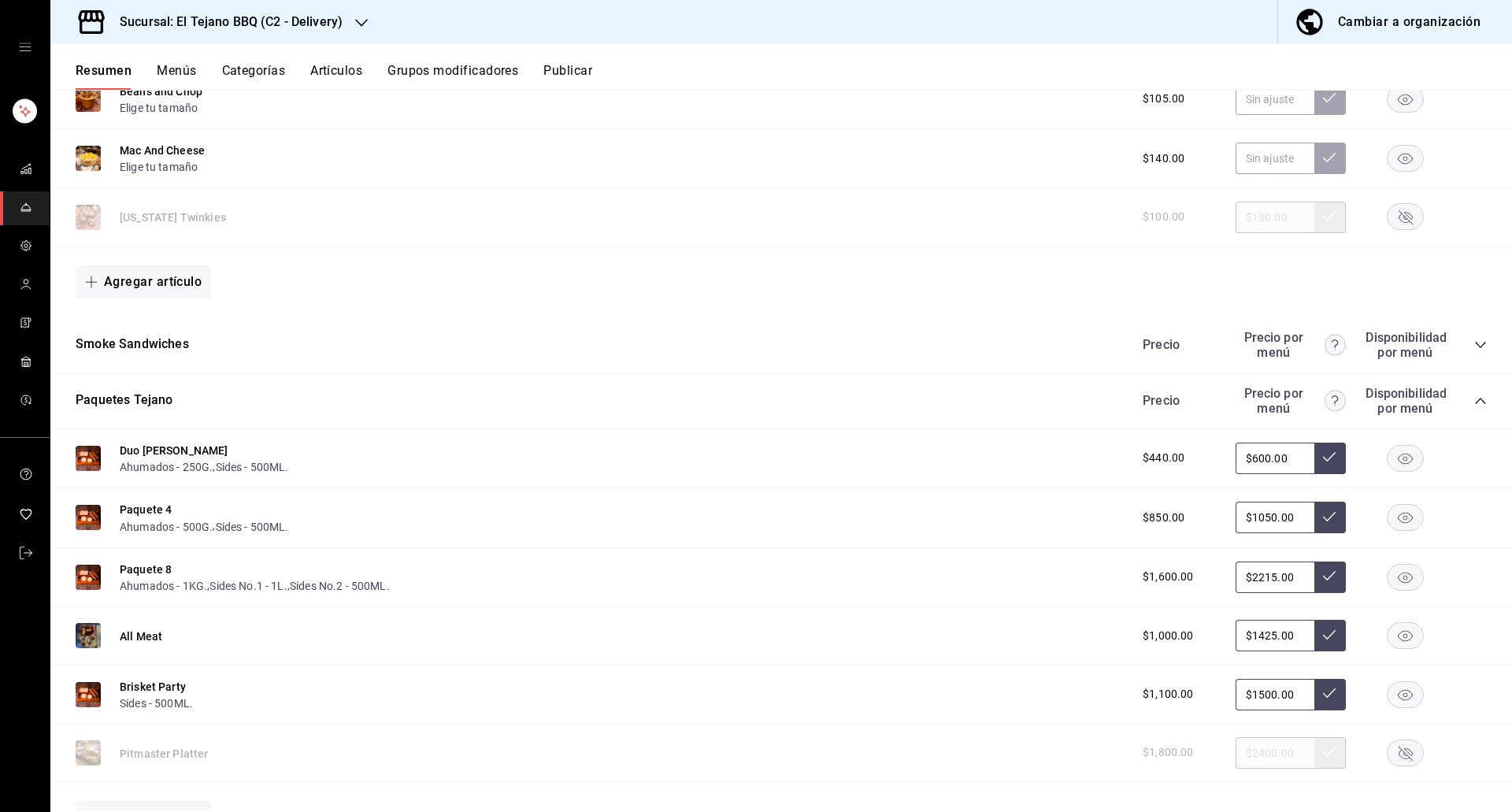
scroll to position [1297, 0]
click at [1397, 638] on rect "button" at bounding box center [1406, 635] width 36 height 26
click at [1391, 682] on rect "button" at bounding box center [1406, 693] width 36 height 26
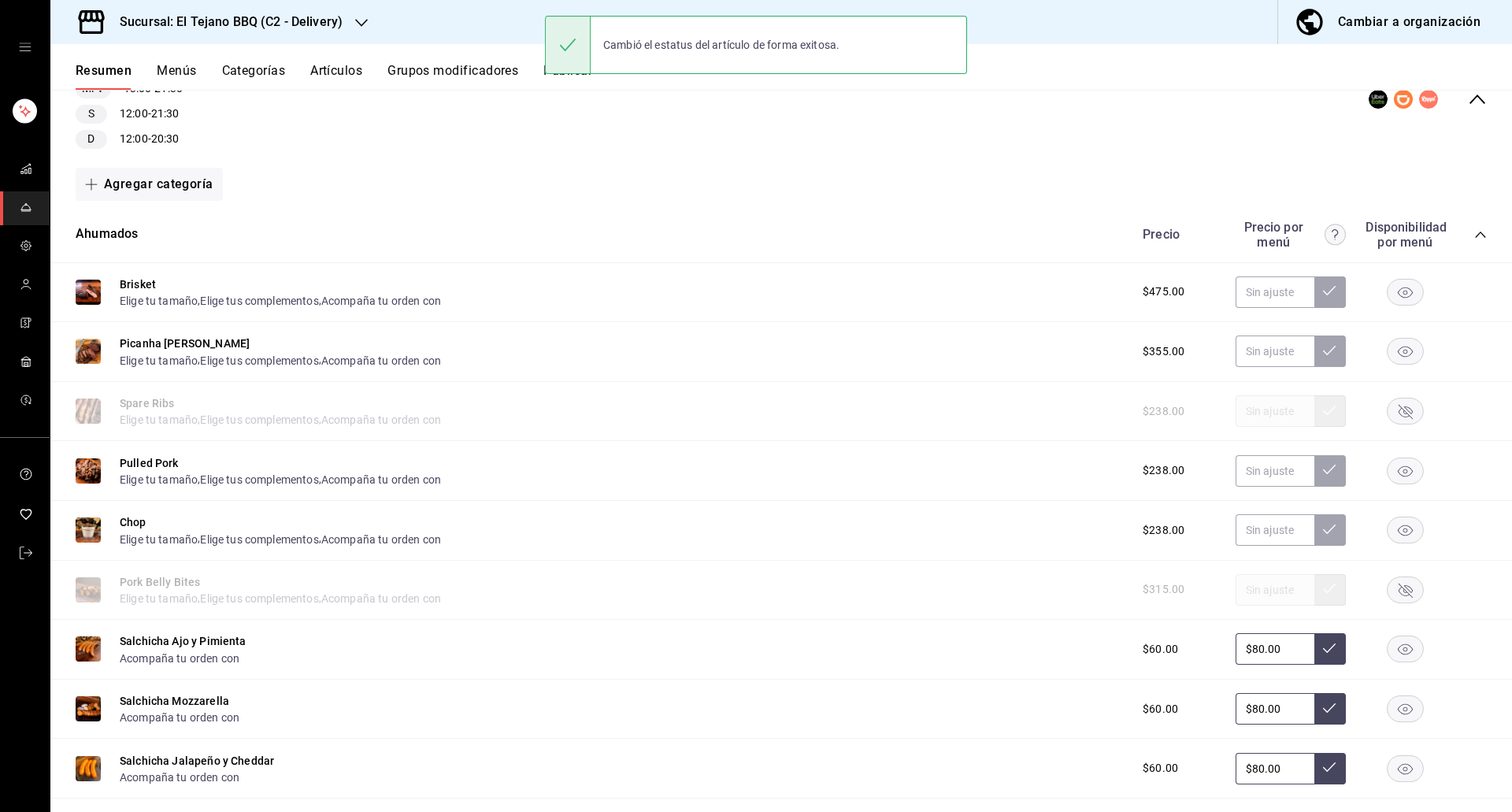
scroll to position [0, 0]
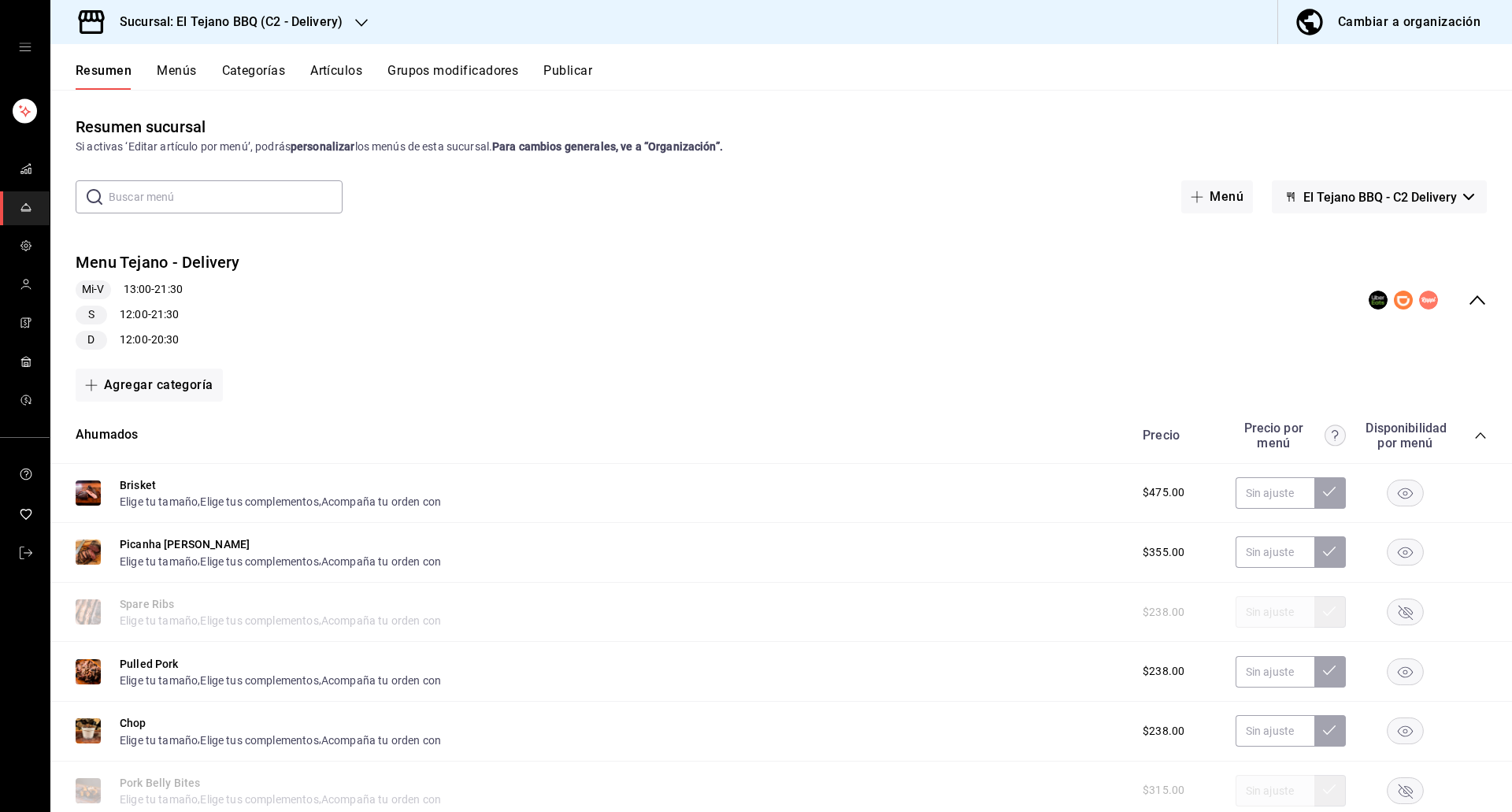
click at [362, 78] on button "Artículos" at bounding box center [336, 76] width 52 height 27
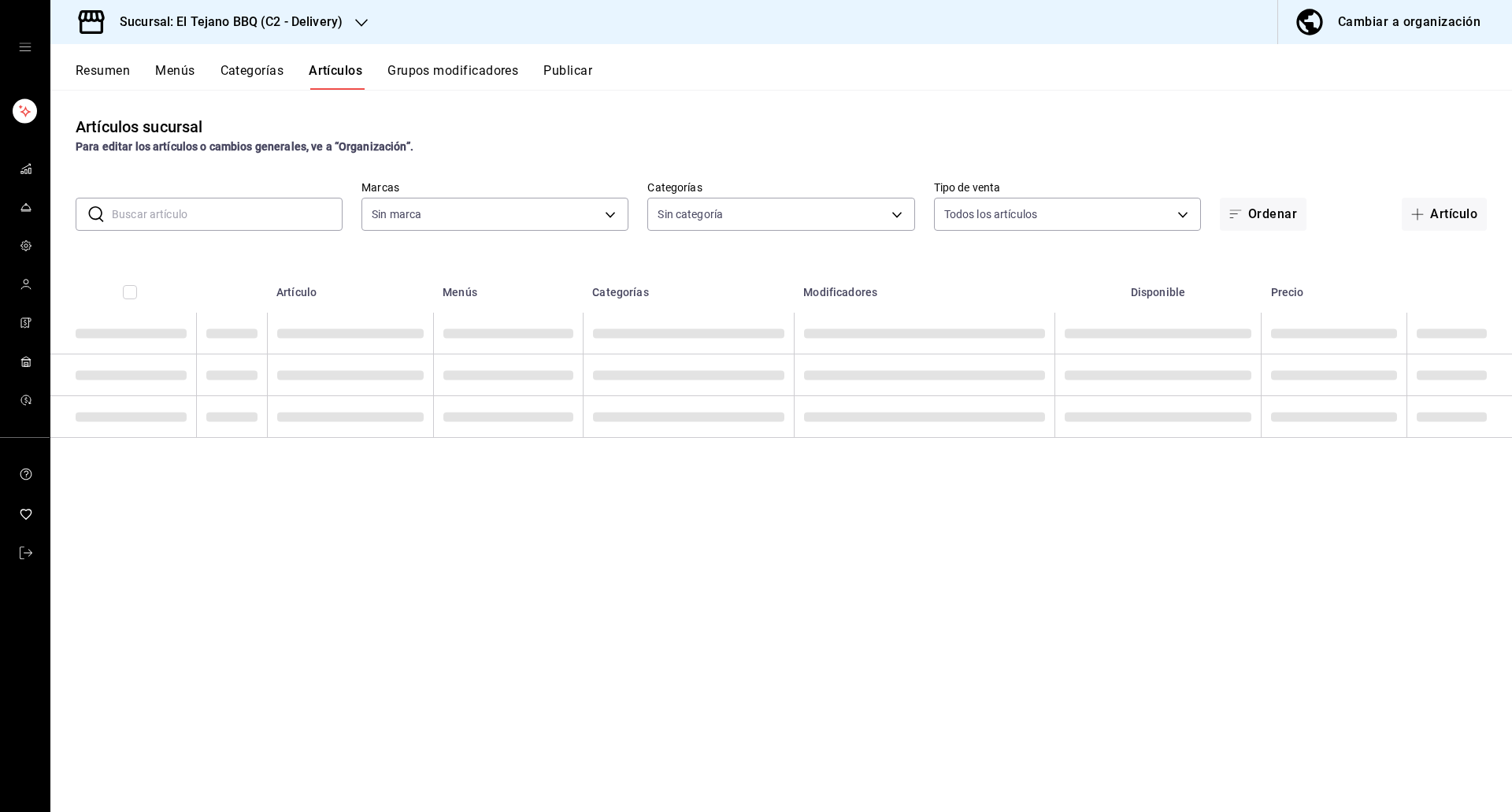
click at [206, 208] on input "text" at bounding box center [227, 215] width 231 height 32
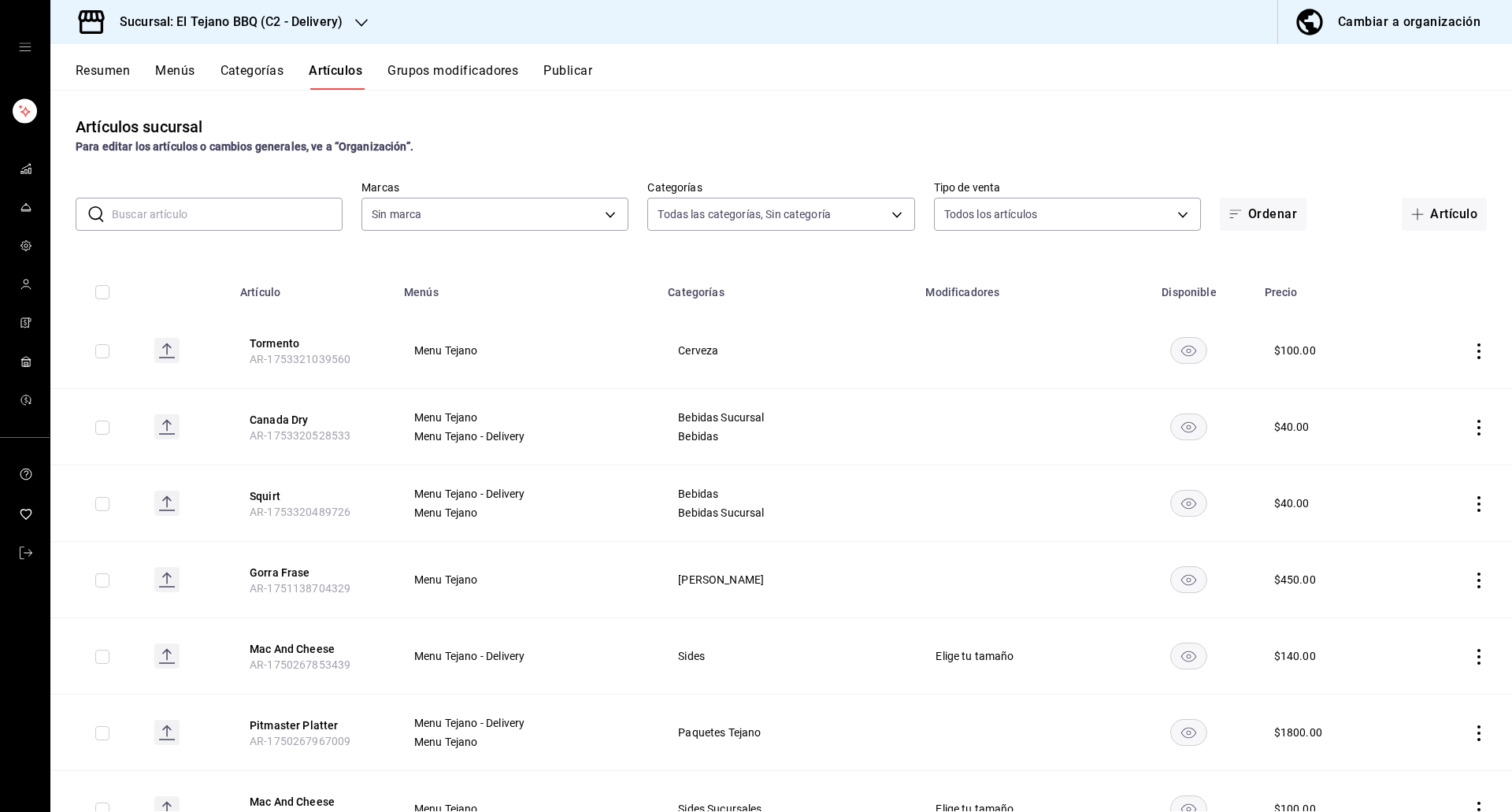
type input "1117e08c-6fdb-465b-b229-f3b4f4884d76,92e33f16-2911-4925-80c1-d9d9da3048ff,3f88d…"
type input "c7ffa1af-67c7-480b-88c6-a37194864535"
type input "spare ribs"
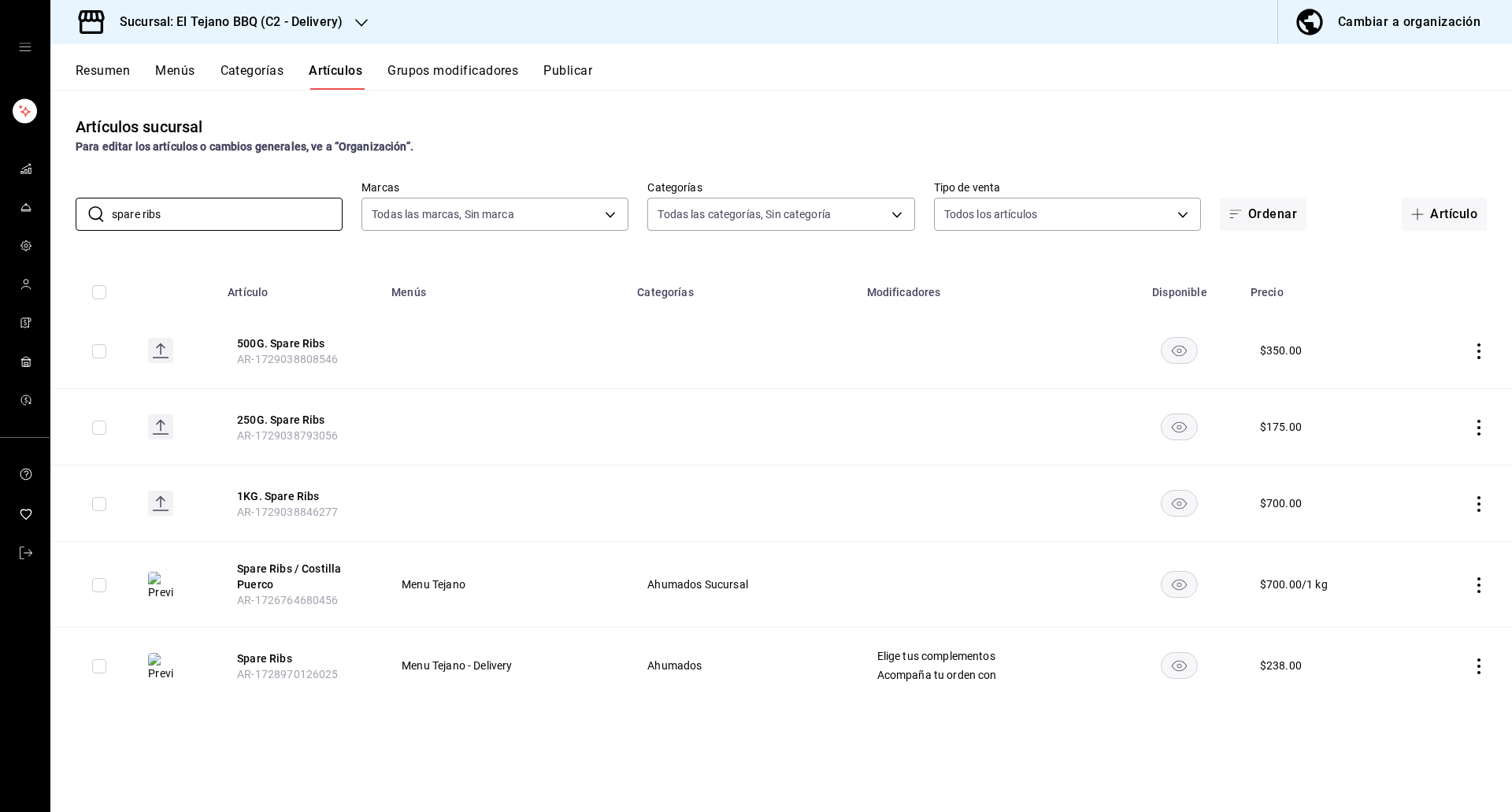
click at [1182, 352] on rect "availability-product" at bounding box center [1180, 350] width 36 height 26
click at [1184, 419] on rect "availability-product" at bounding box center [1180, 427] width 36 height 26
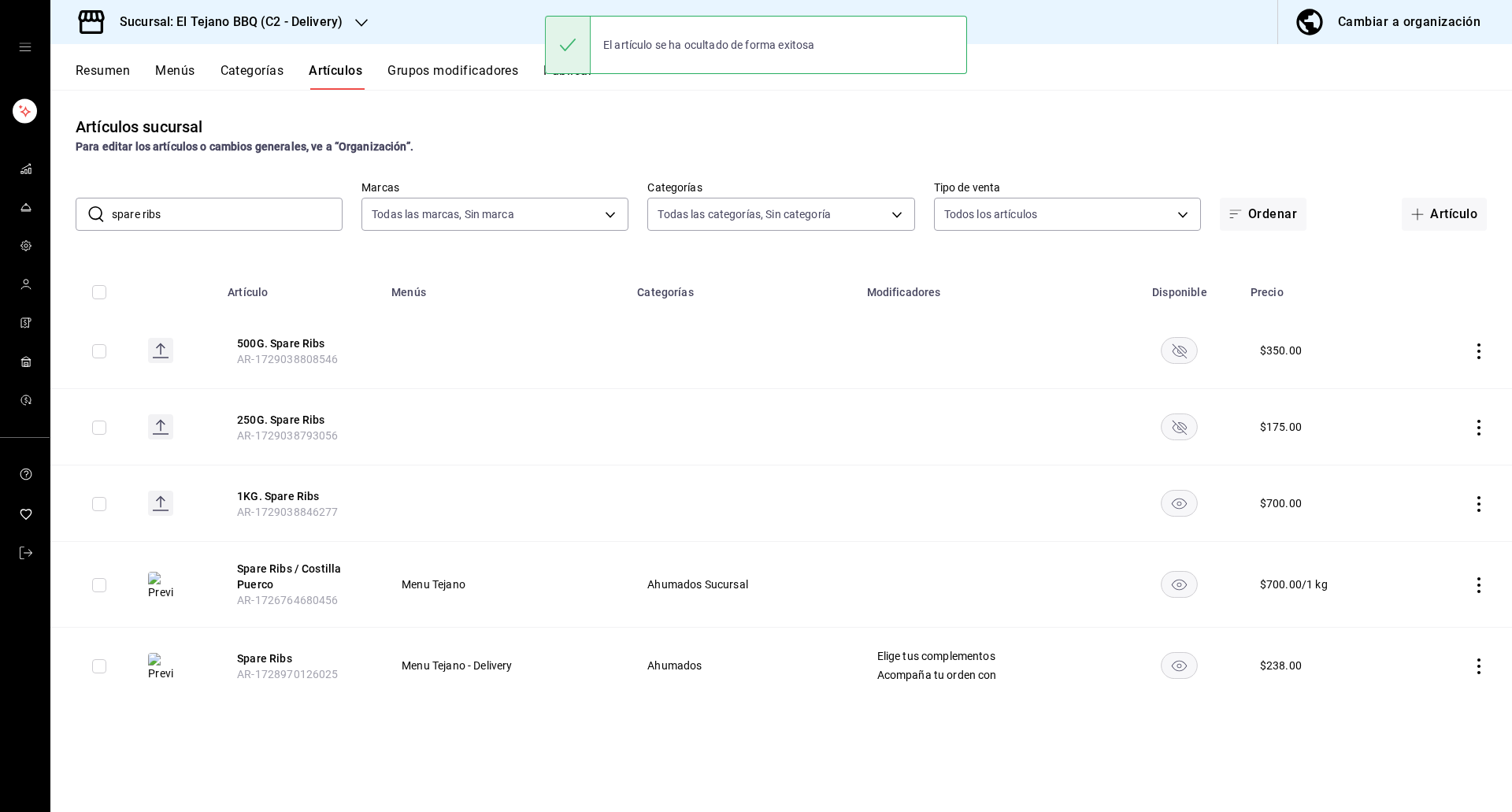
click at [1176, 508] on rect "availability-product" at bounding box center [1180, 503] width 36 height 26
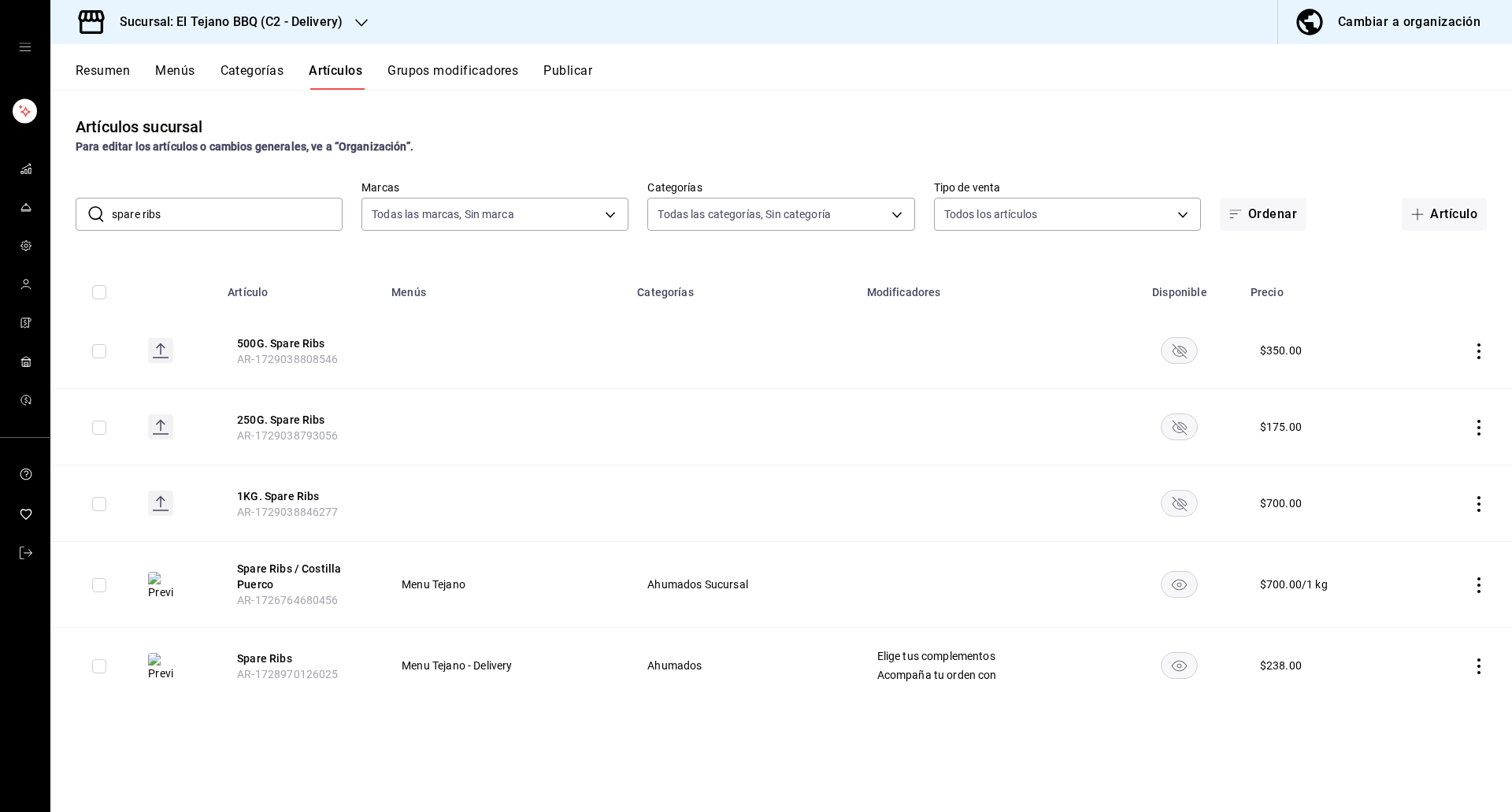
click at [562, 86] on button "Publicar" at bounding box center [567, 76] width 49 height 27
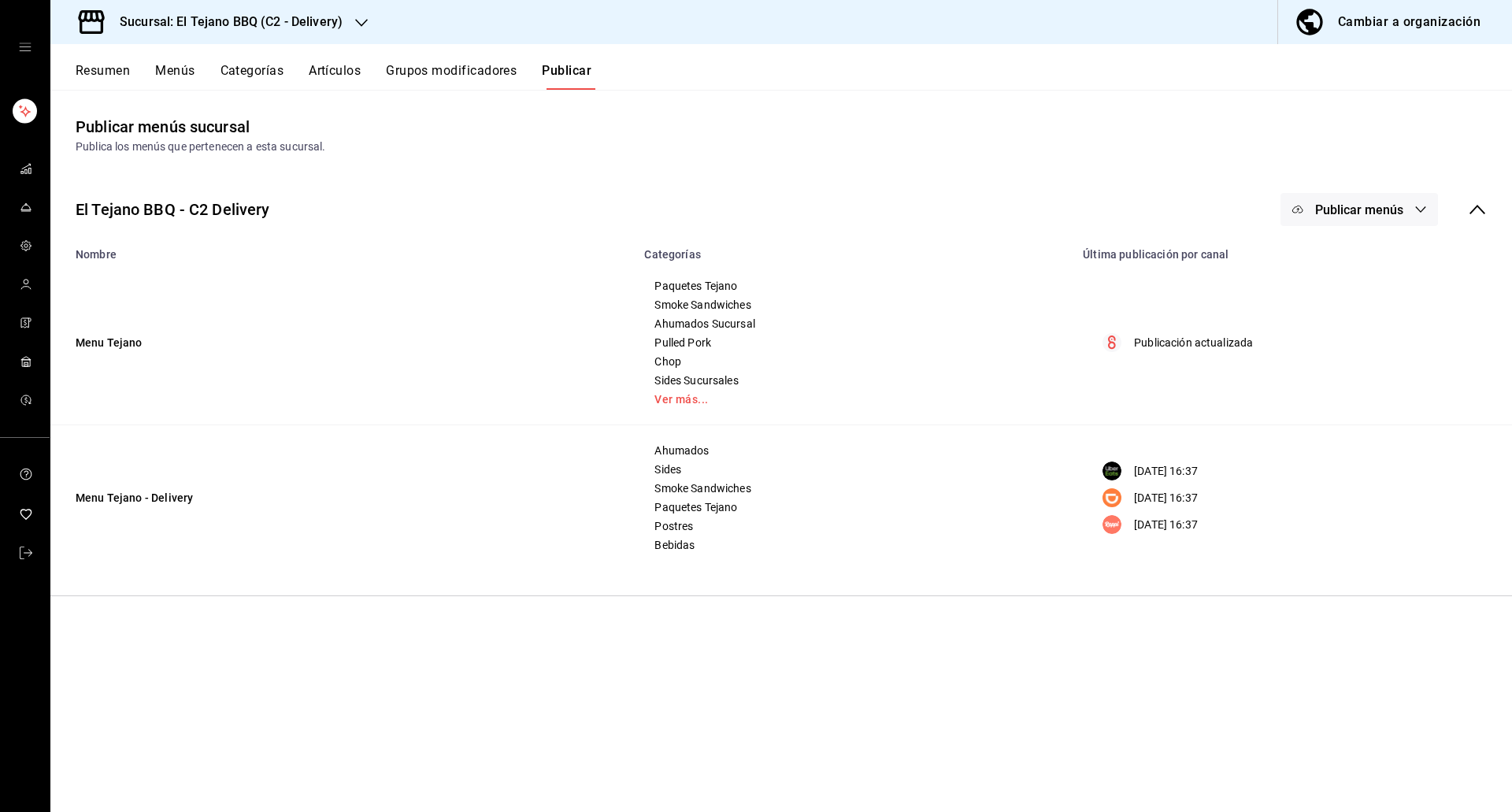
click at [1333, 205] on span "Publicar menús" at bounding box center [1359, 209] width 89 height 15
click at [1324, 375] on li "Rappi" at bounding box center [1361, 393] width 145 height 44
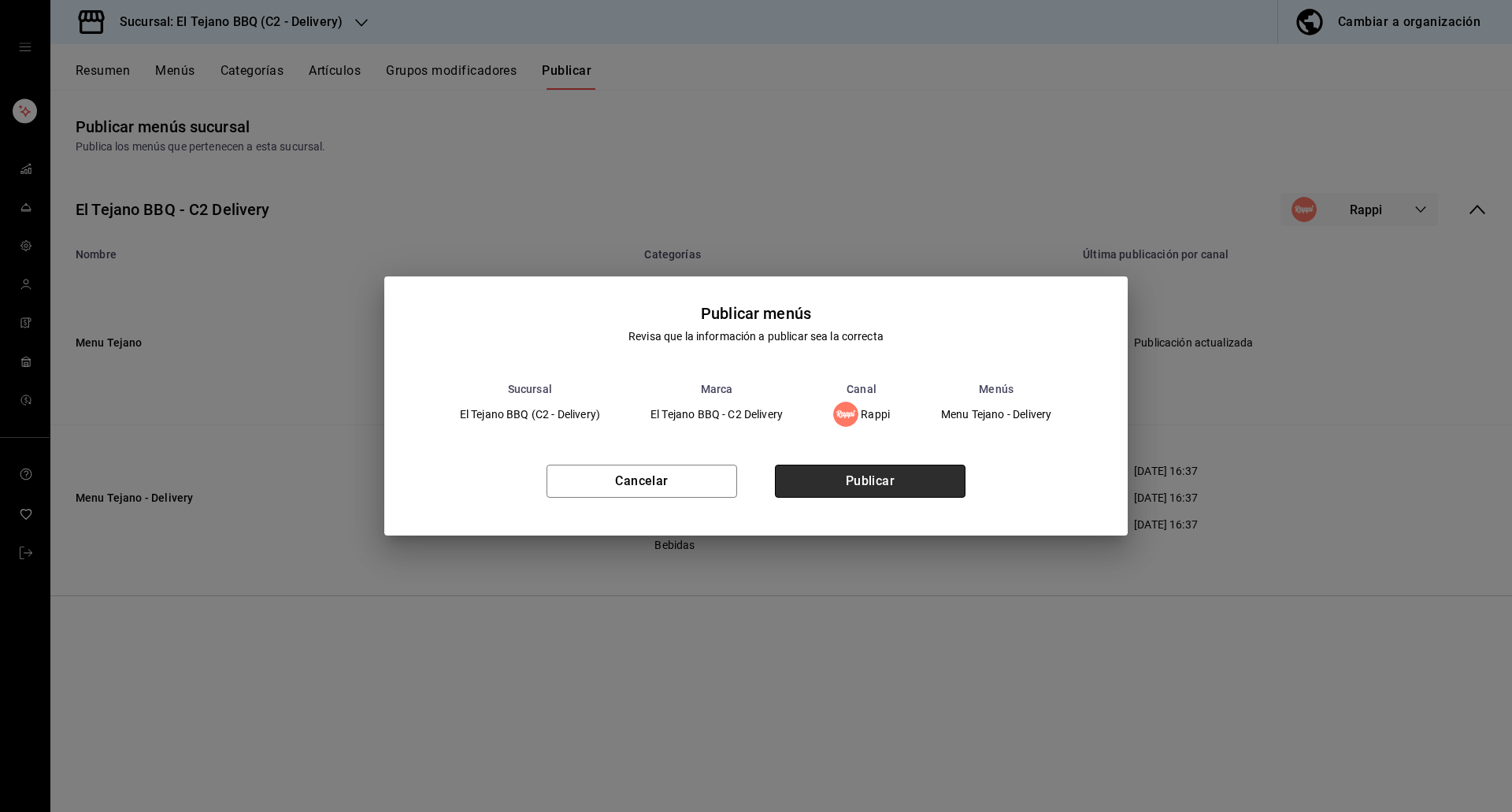
click at [859, 490] on button "Publicar" at bounding box center [870, 481] width 191 height 33
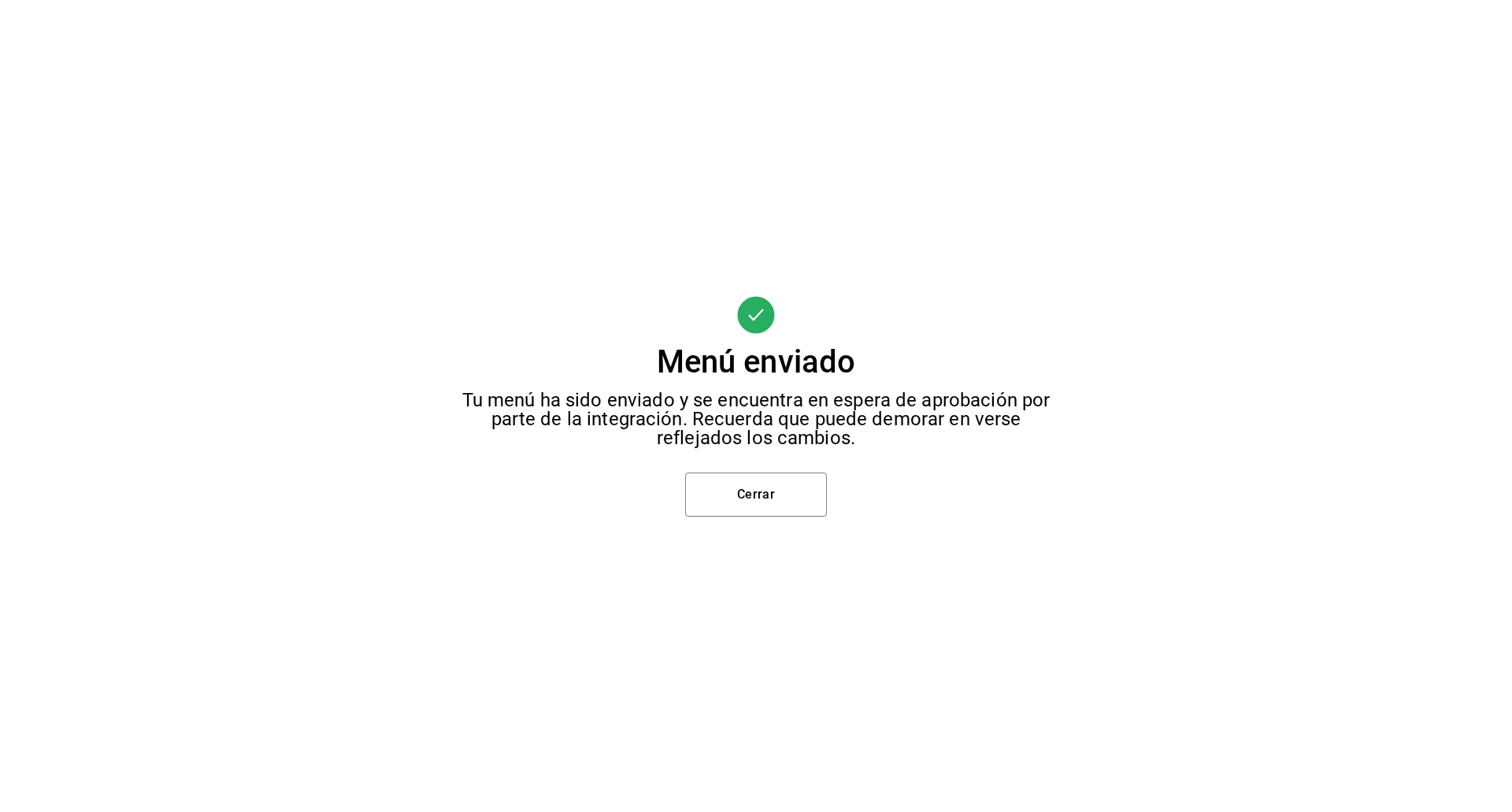
click at [732, 520] on div "Menú enviado Tu menú ha sido enviado y se encuentra en espera de aprobación por…" at bounding box center [756, 406] width 1512 height 812
click at [733, 491] on button "Cerrar" at bounding box center [756, 495] width 142 height 44
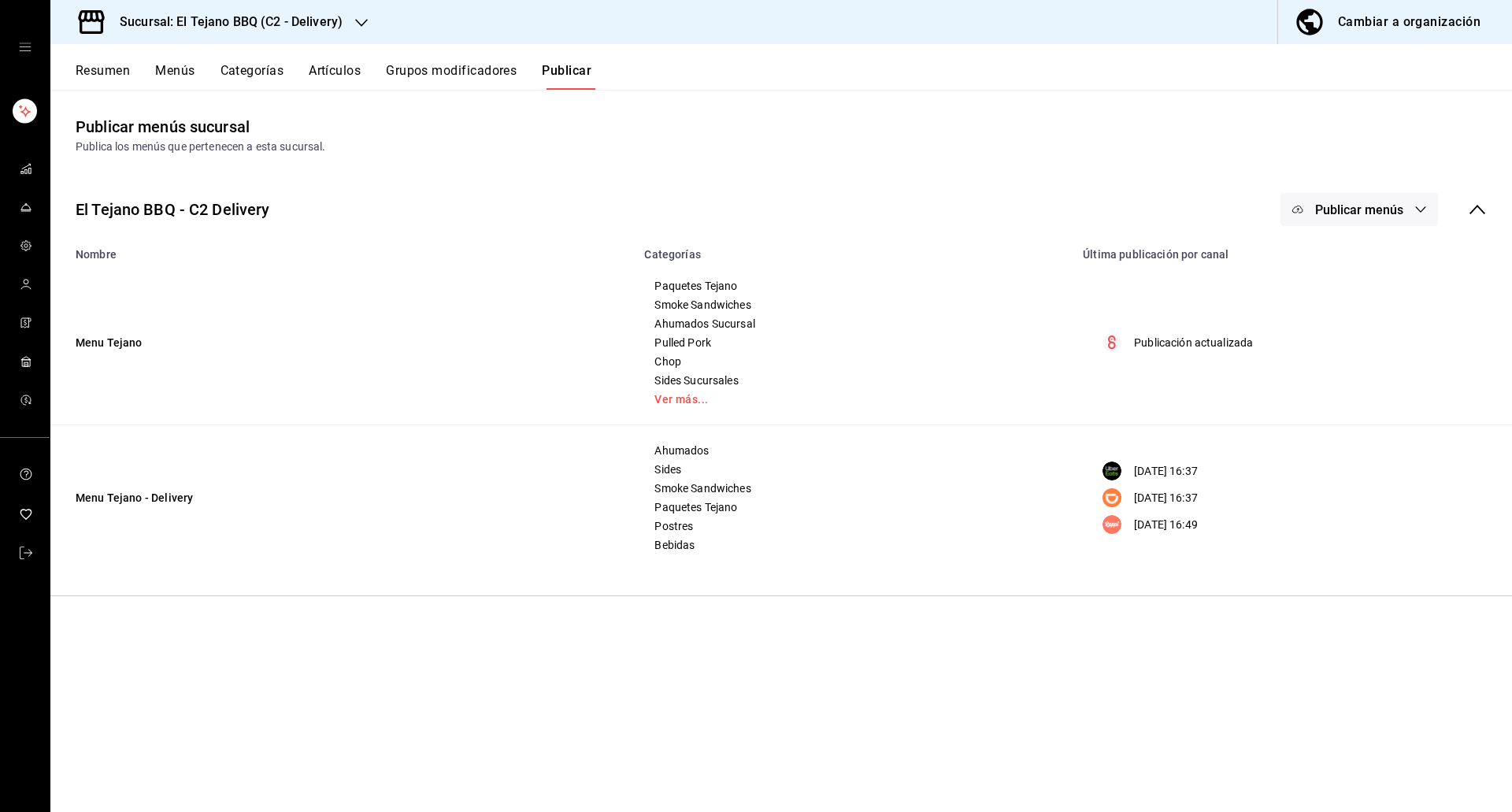
click at [1342, 207] on span "Publicar menús" at bounding box center [1359, 209] width 89 height 15
click at [1352, 350] on span "DiDi Food" at bounding box center [1383, 349] width 76 height 17
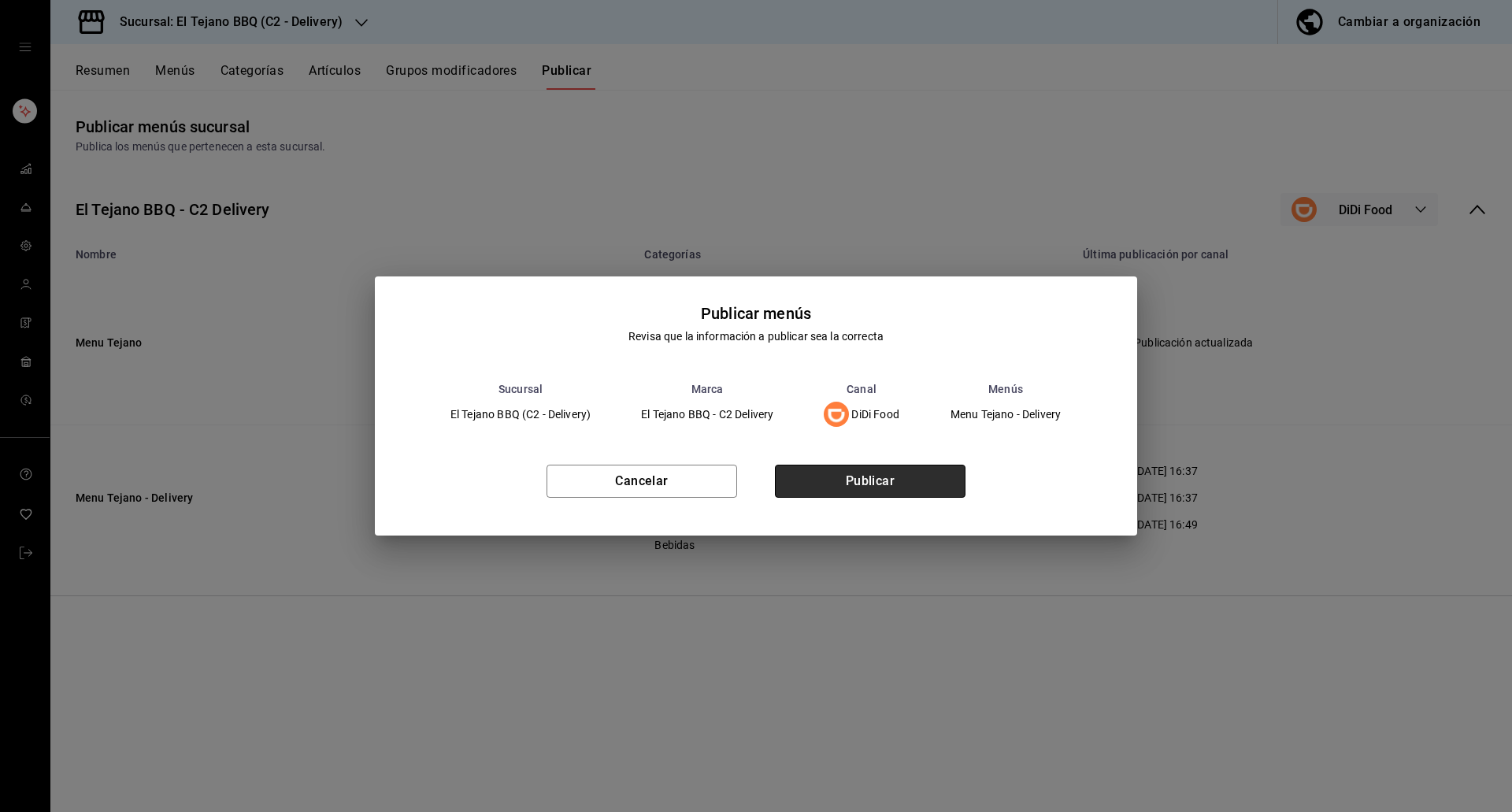
click at [830, 490] on button "Publicar" at bounding box center [870, 481] width 191 height 33
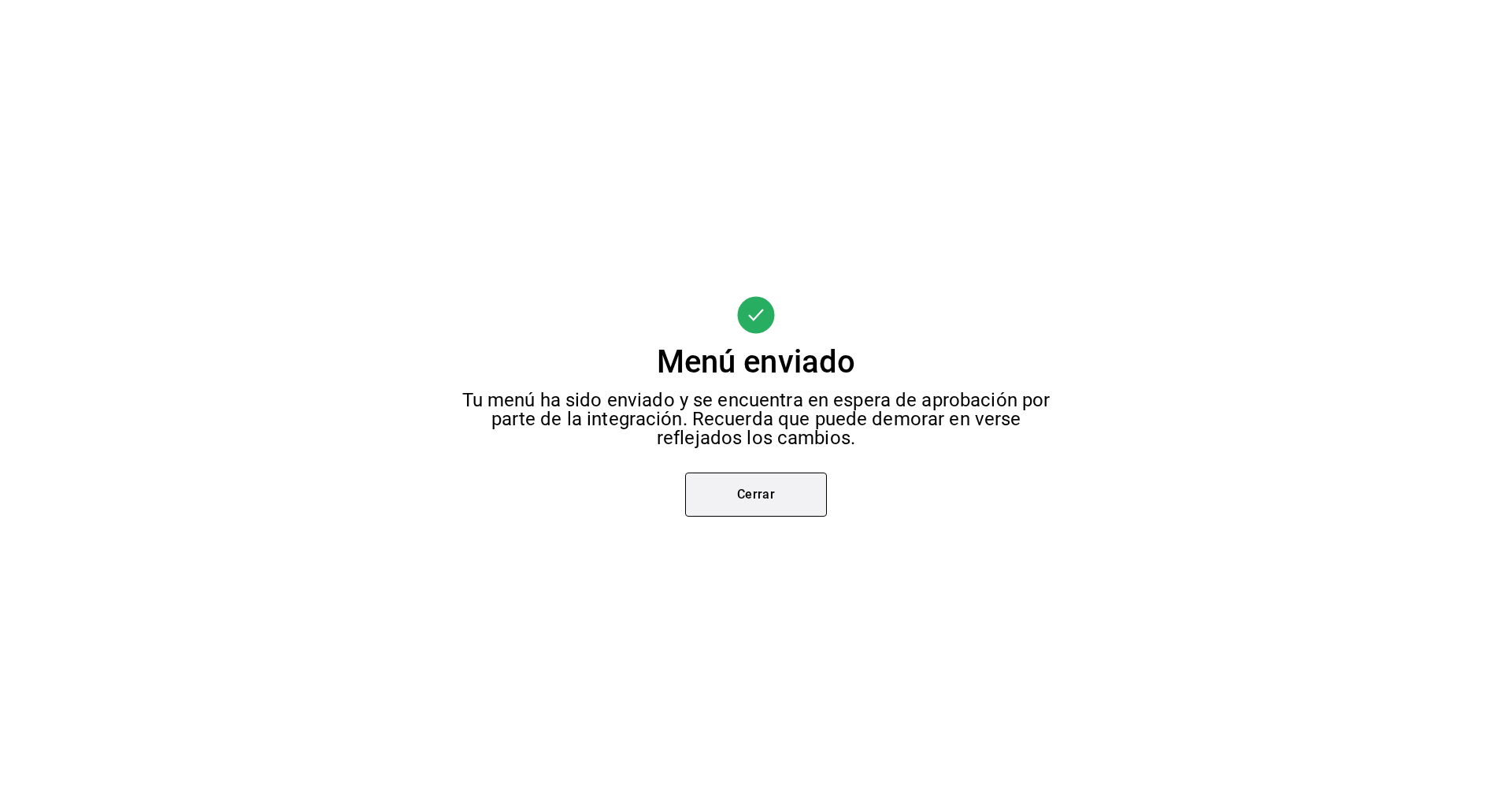
click at [773, 490] on button "Cerrar" at bounding box center [756, 495] width 142 height 44
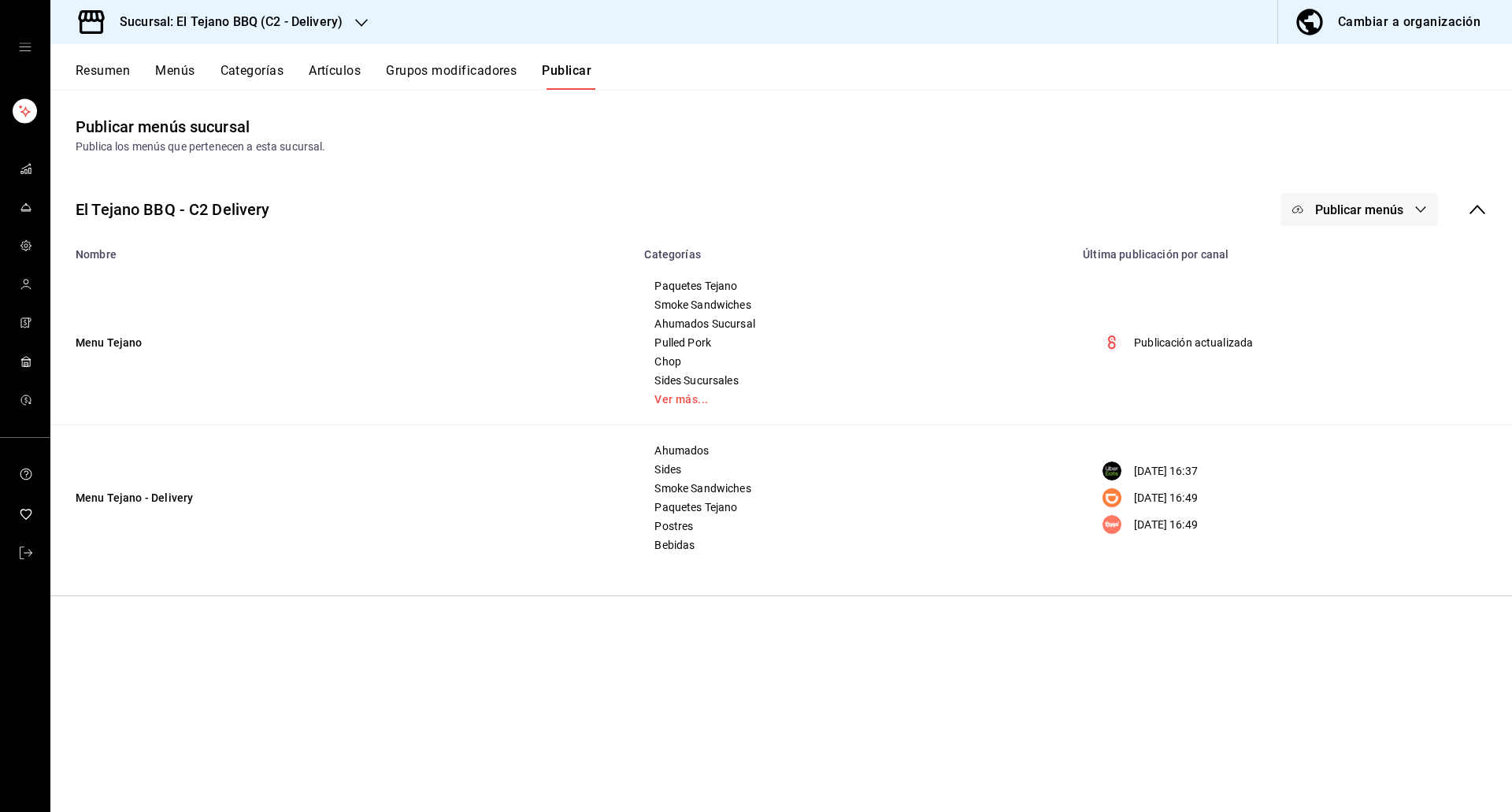
click at [1325, 221] on button "Publicar menús" at bounding box center [1359, 209] width 157 height 33
click at [1329, 312] on div at bounding box center [1322, 304] width 44 height 25
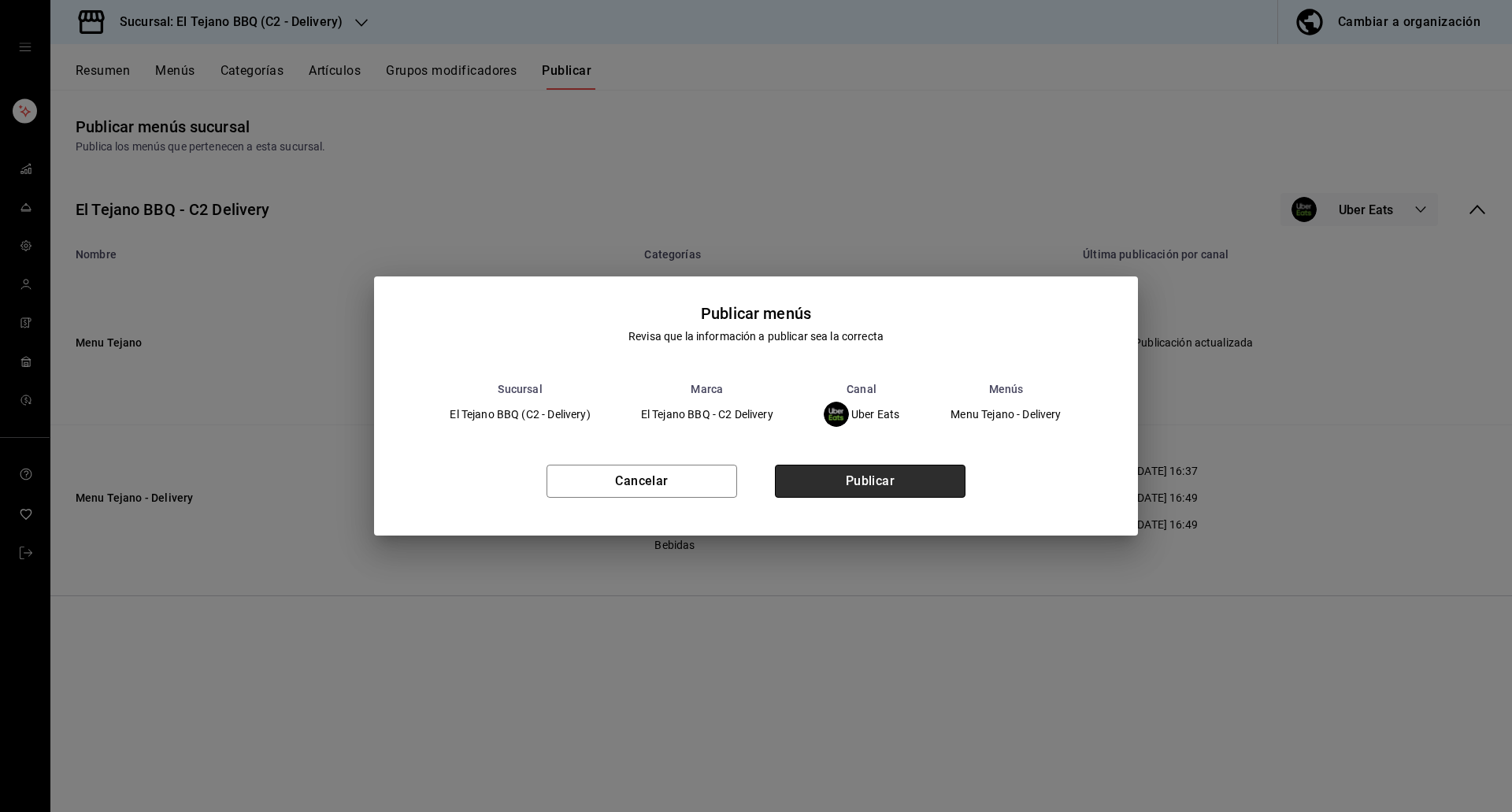
click at [825, 488] on button "Publicar" at bounding box center [870, 481] width 191 height 33
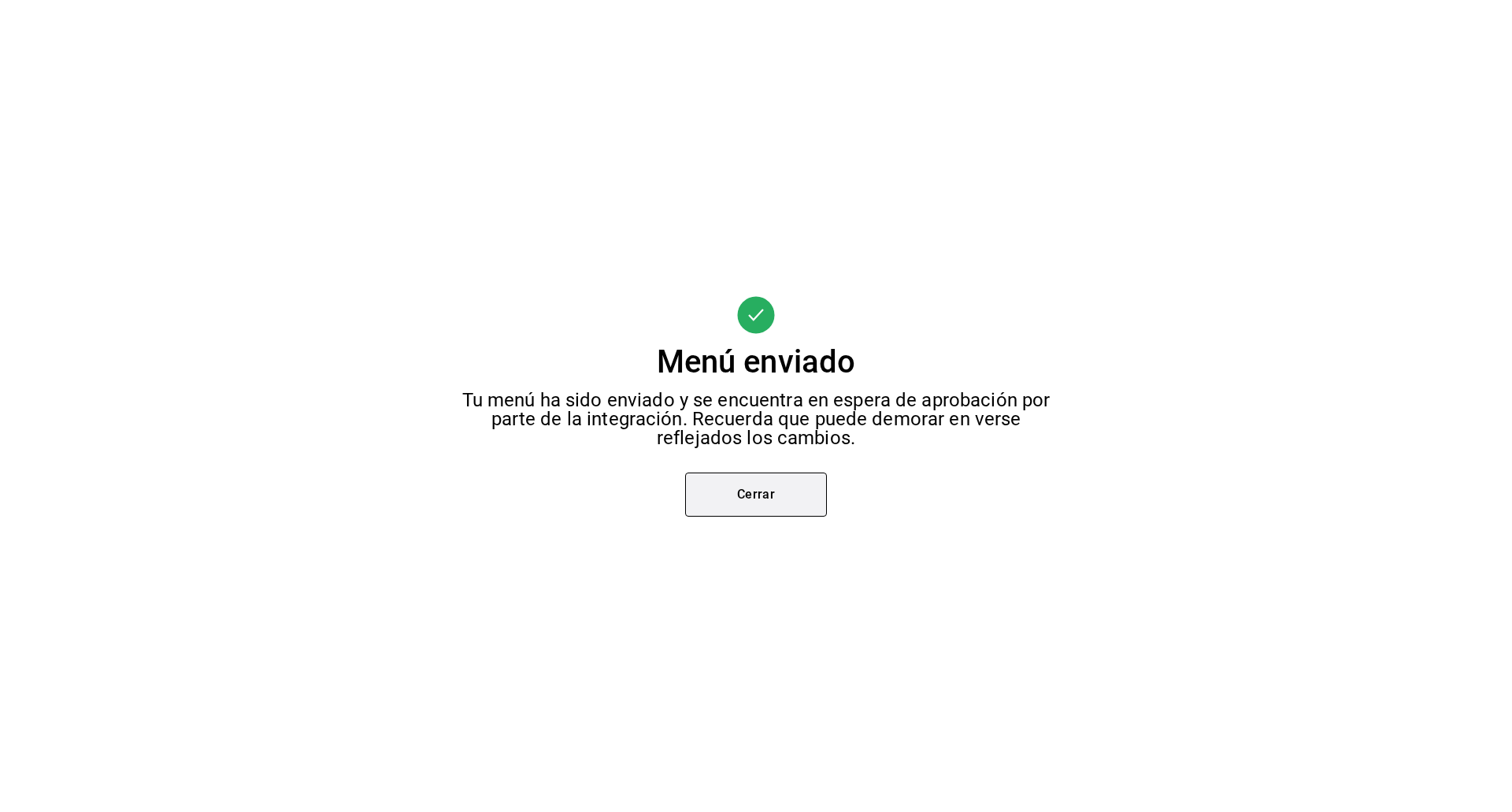
click at [746, 485] on button "Cerrar" at bounding box center [756, 495] width 142 height 44
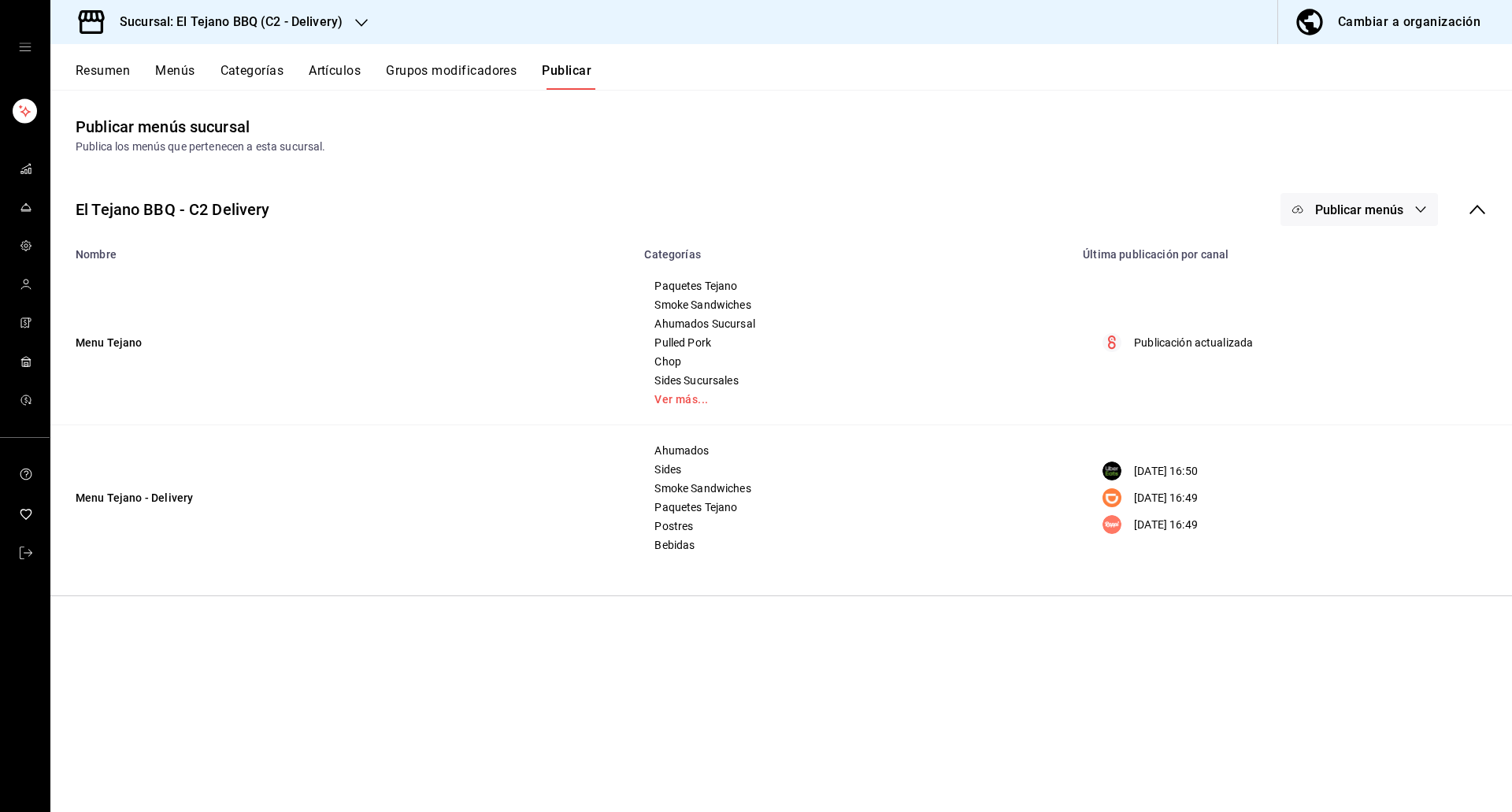
click at [130, 74] on button "Resumen" at bounding box center [102, 76] width 55 height 27
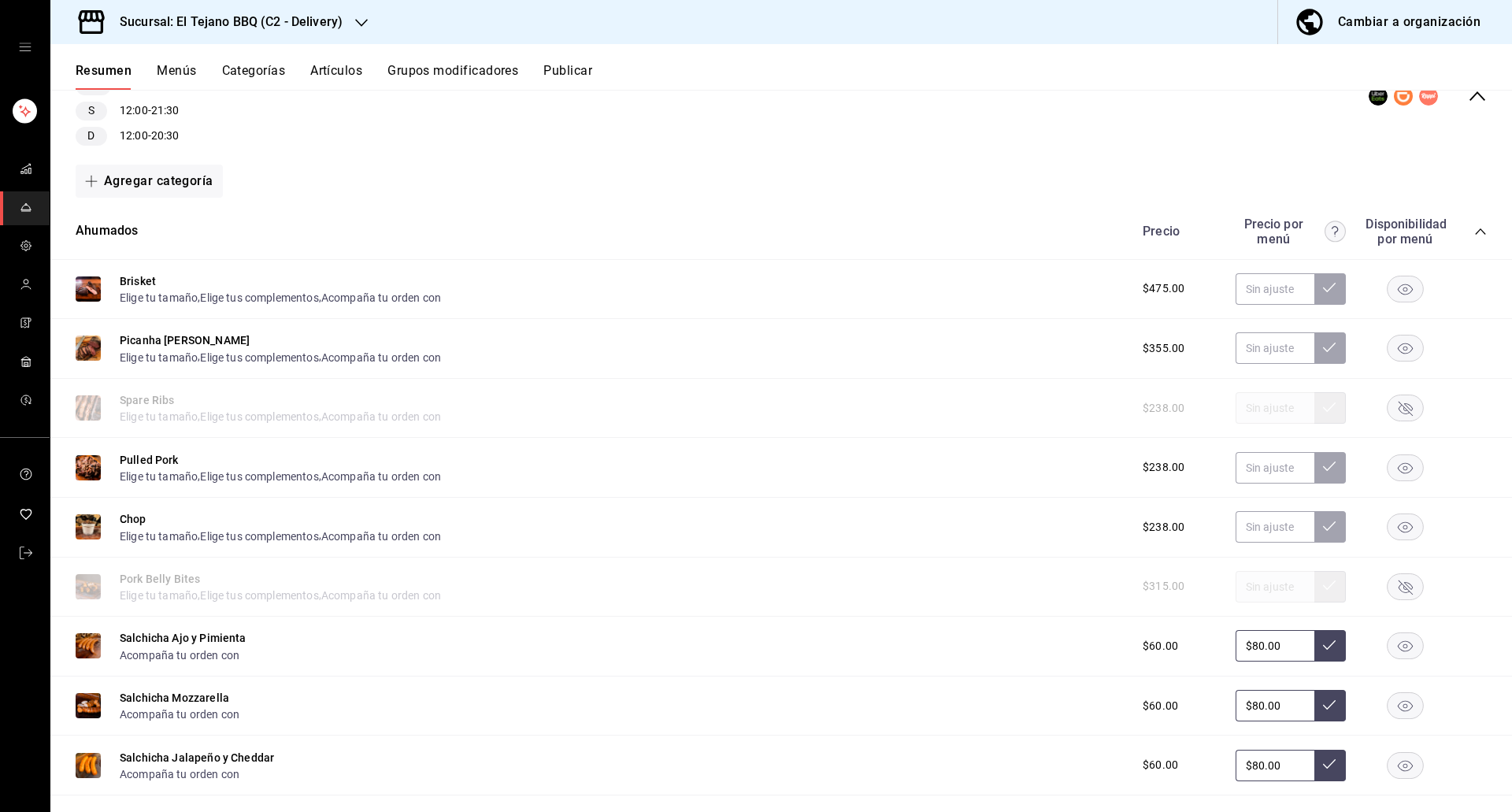
scroll to position [206, 0]
click at [186, 75] on button "Menús" at bounding box center [177, 76] width 40 height 27
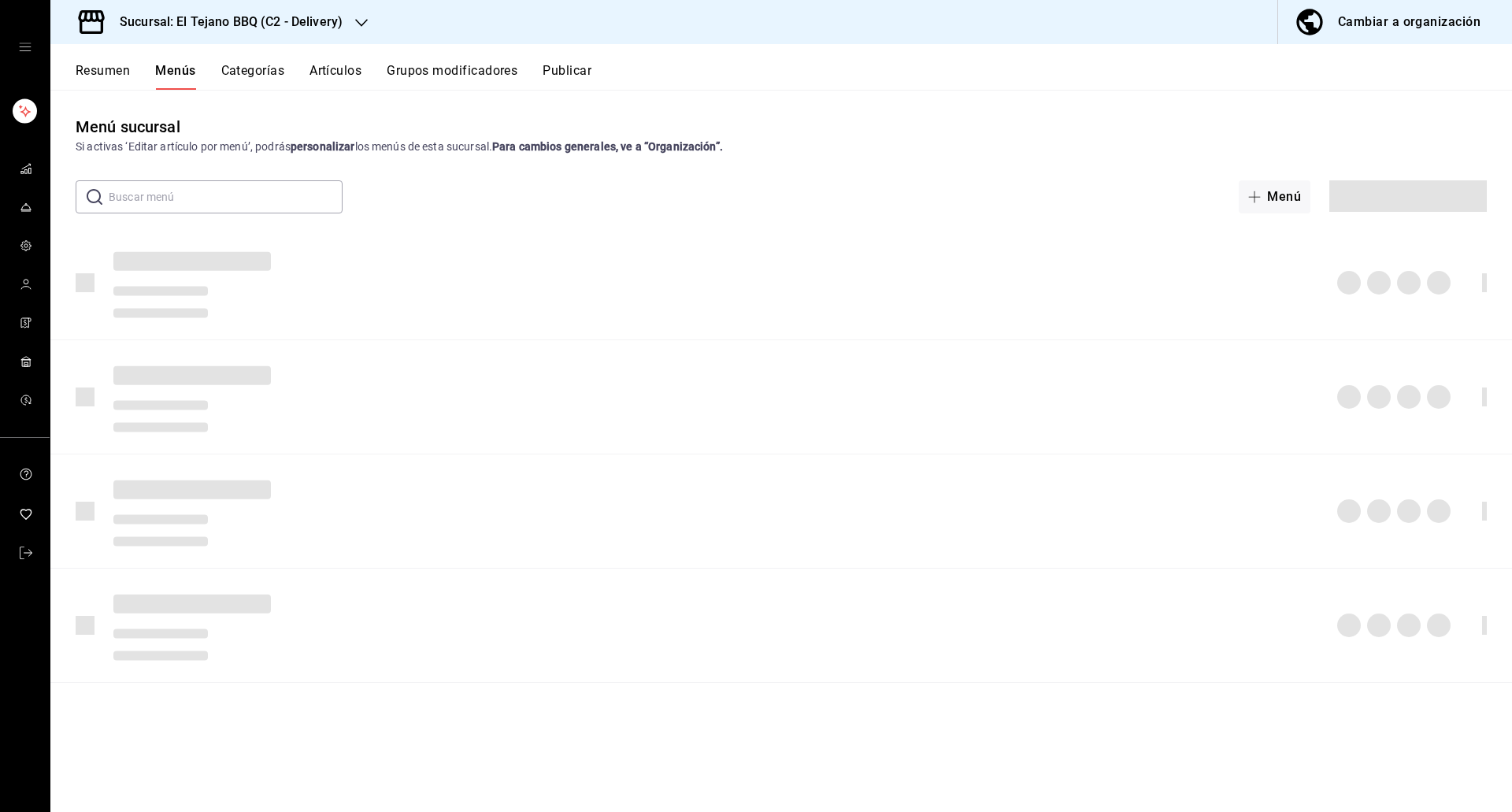
click at [104, 79] on button "Resumen" at bounding box center [102, 76] width 55 height 27
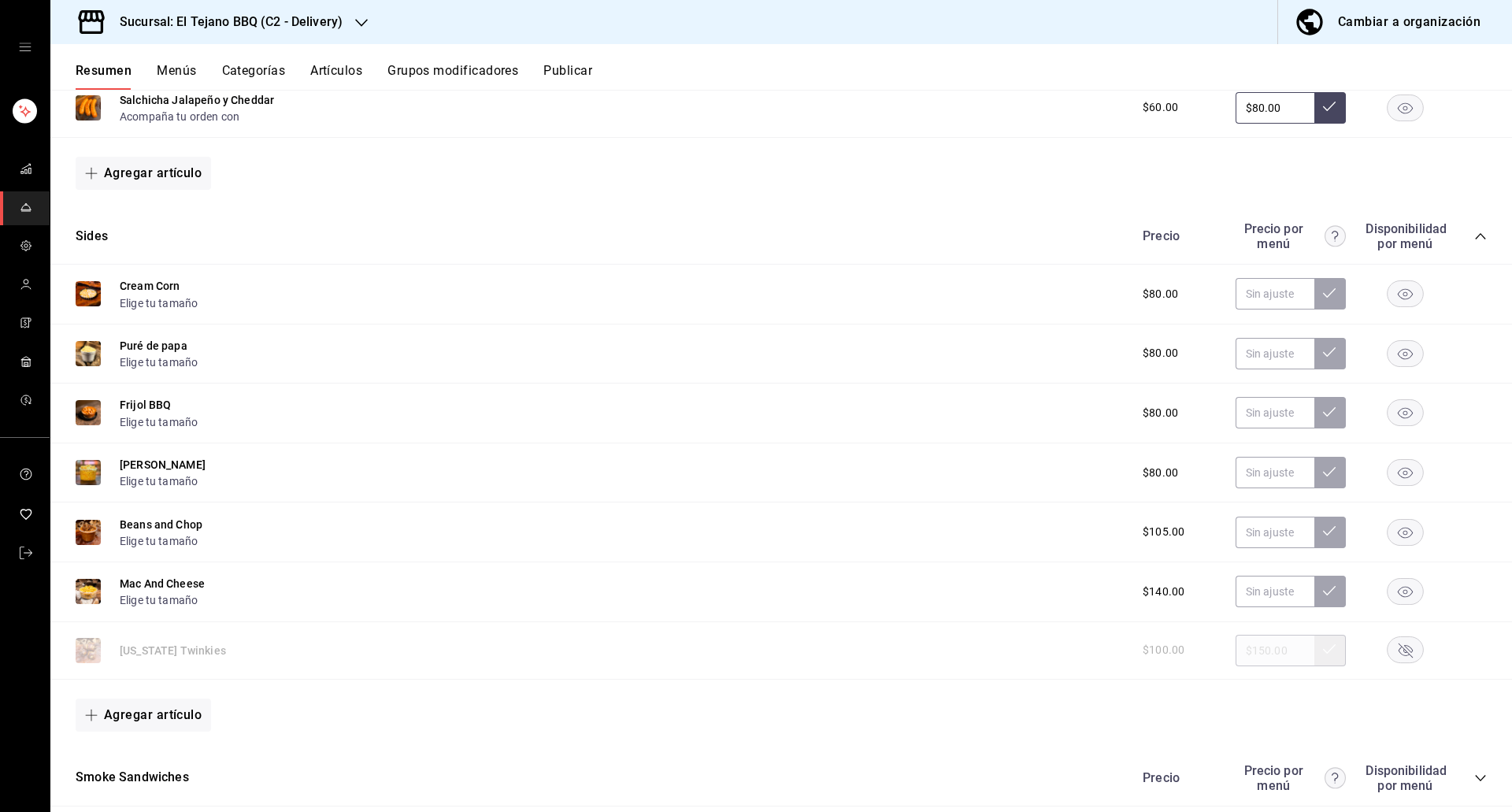
scroll to position [869, 0]
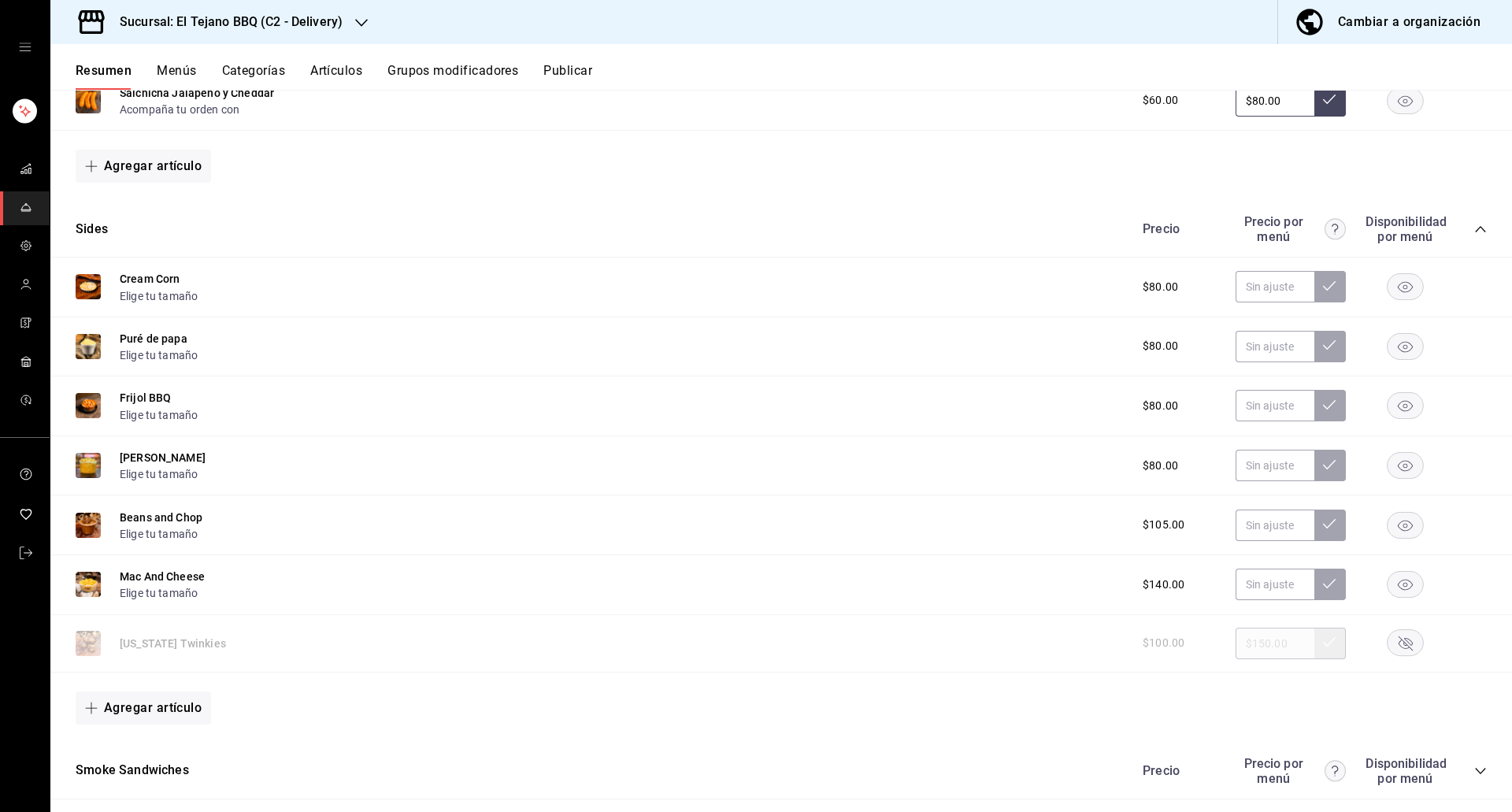
click at [1402, 277] on rect "button" at bounding box center [1406, 288] width 36 height 26
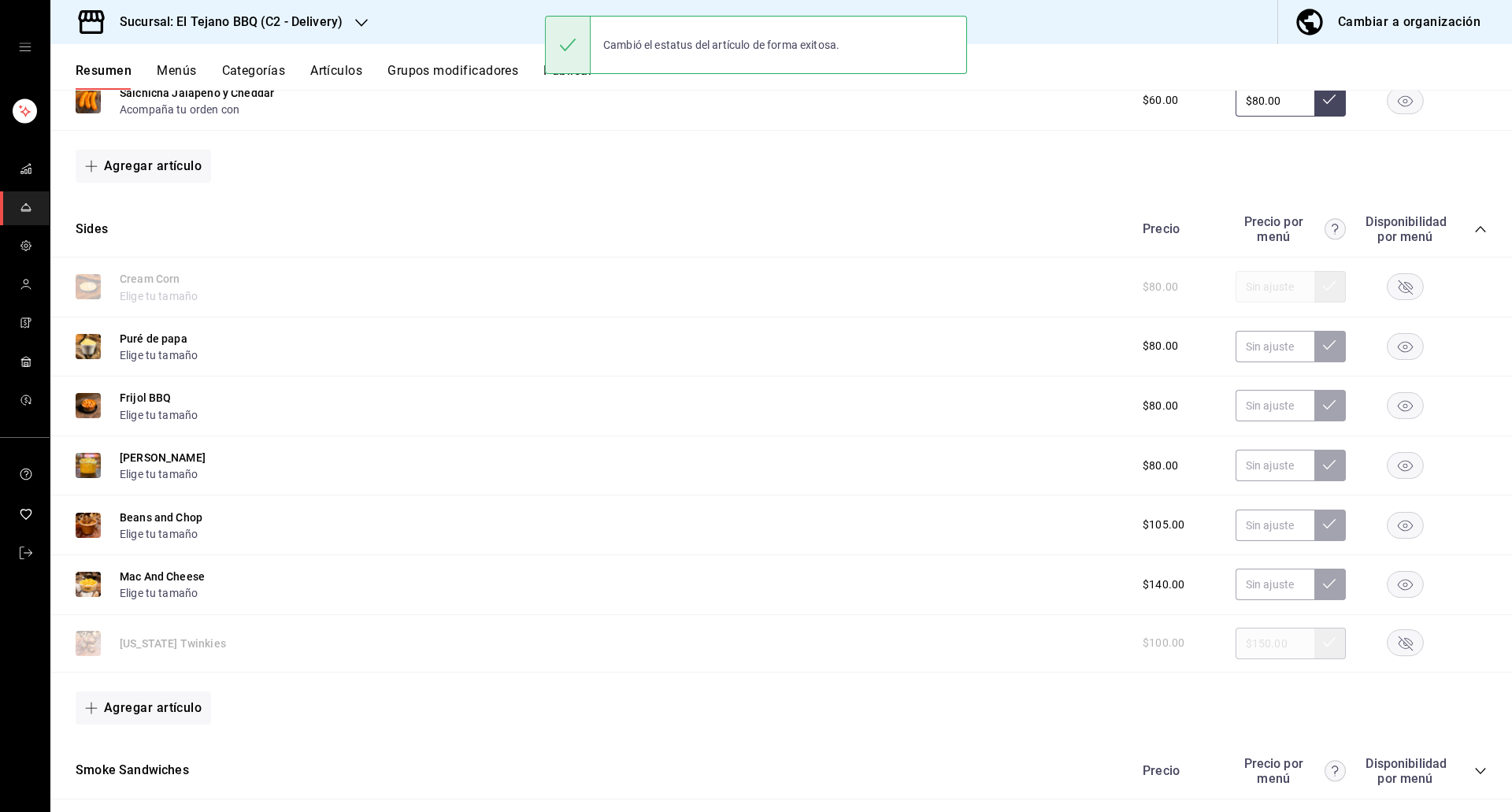
click at [315, 82] on button "Artículos" at bounding box center [336, 76] width 52 height 27
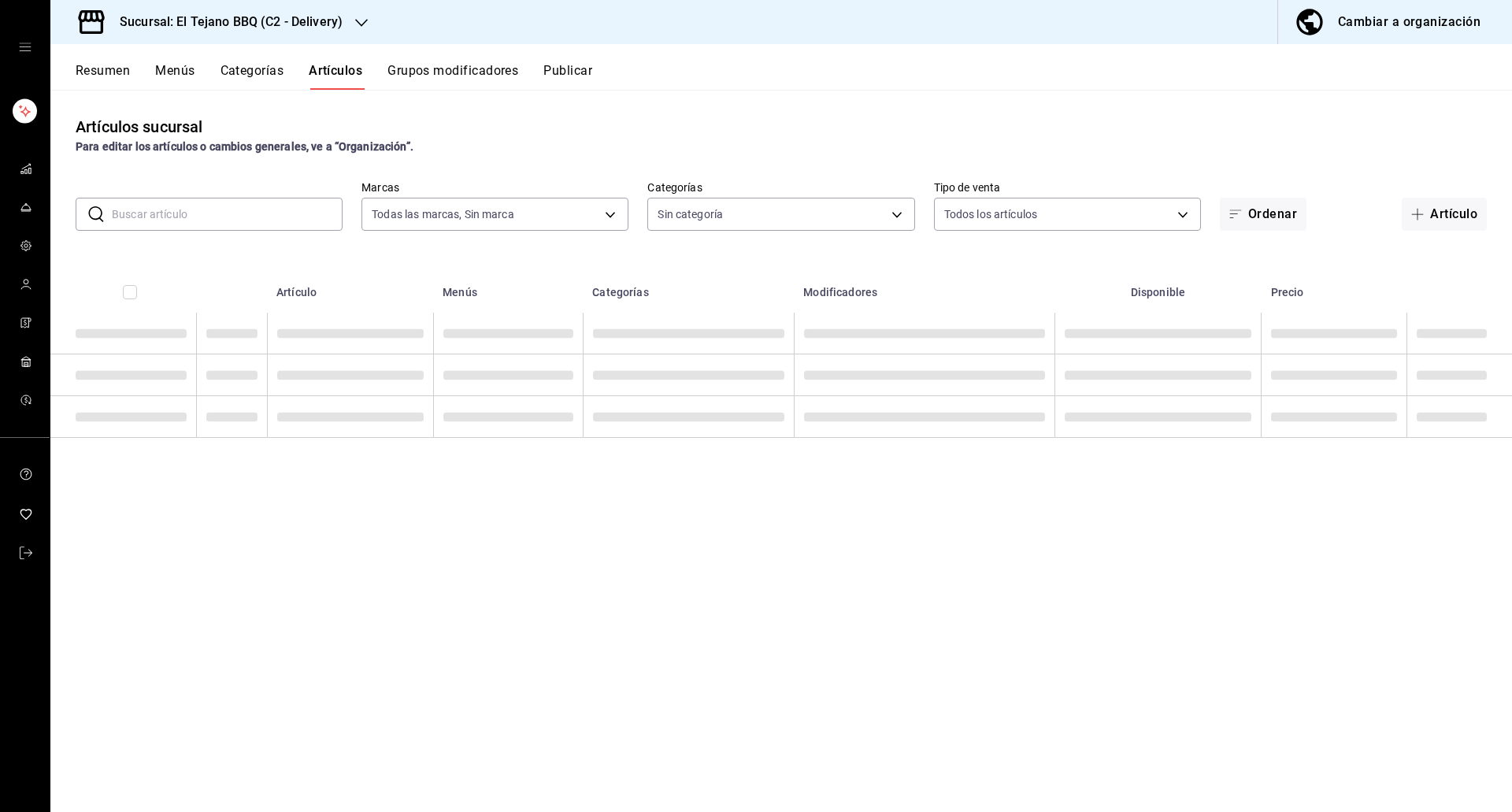
type input "c7ffa1af-67c7-480b-88c6-a37194864535"
click at [214, 206] on input "text" at bounding box center [227, 215] width 231 height 32
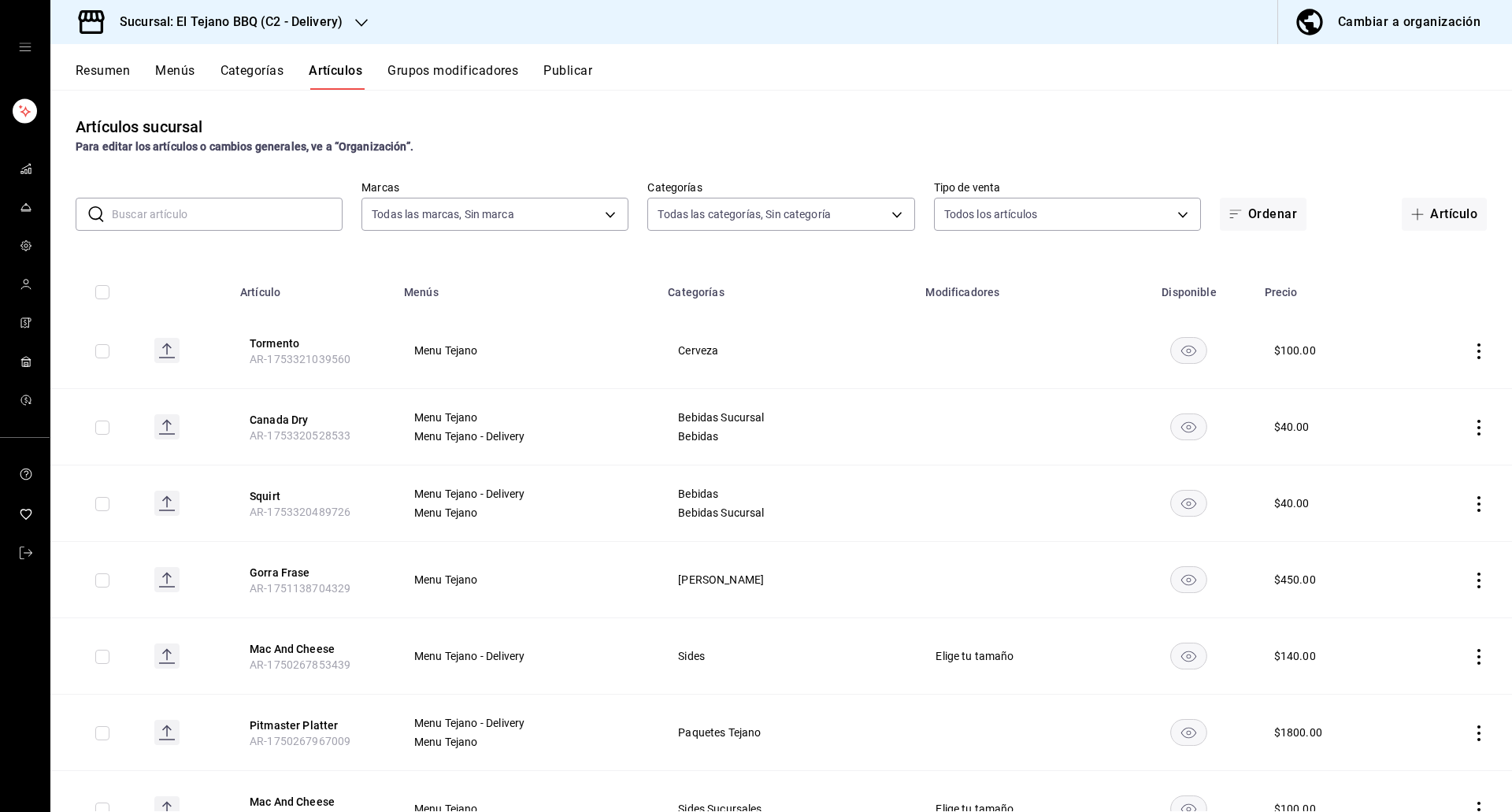
type input "1117e08c-6fdb-465b-b229-f3b4f4884d76,92e33f16-2911-4925-80c1-d9d9da3048ff,3f88d…"
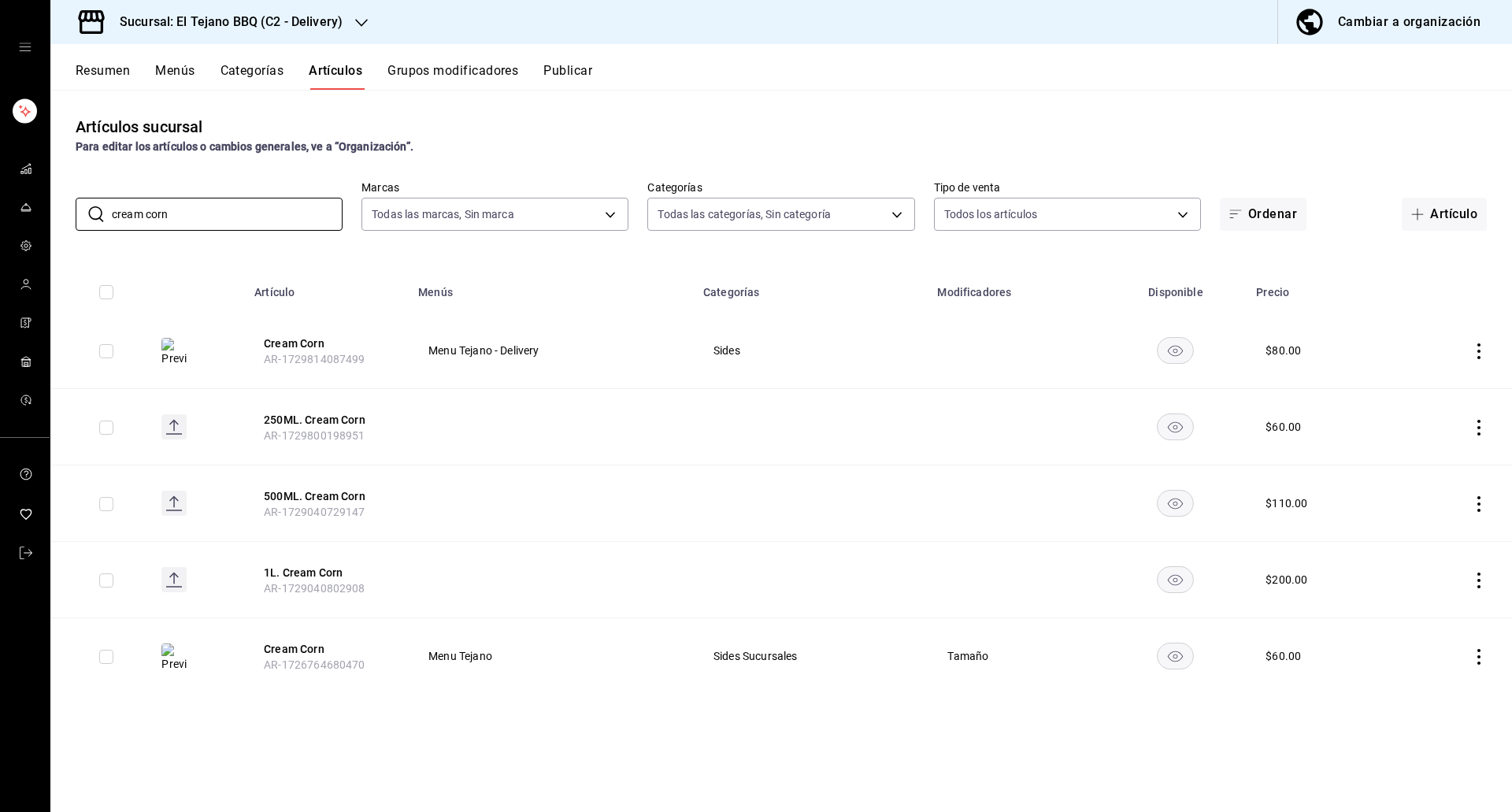
type input "cream corn"
click at [1164, 423] on rect "availability-product" at bounding box center [1176, 427] width 36 height 26
click at [1176, 506] on rect "availability-product" at bounding box center [1176, 503] width 36 height 26
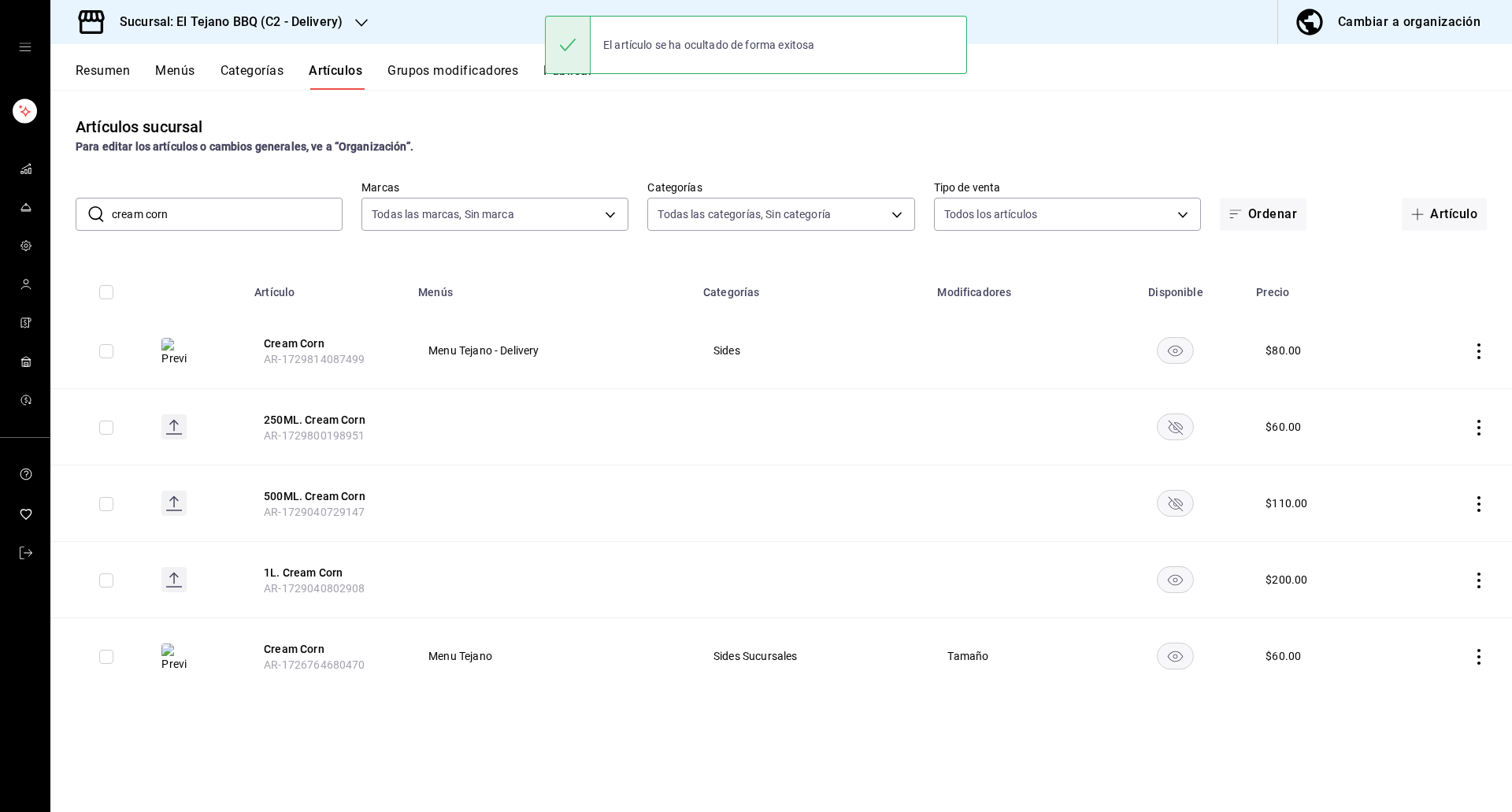
click at [1182, 572] on rect "availability-product" at bounding box center [1176, 579] width 36 height 26
click at [102, 71] on button "Resumen" at bounding box center [102, 76] width 55 height 27
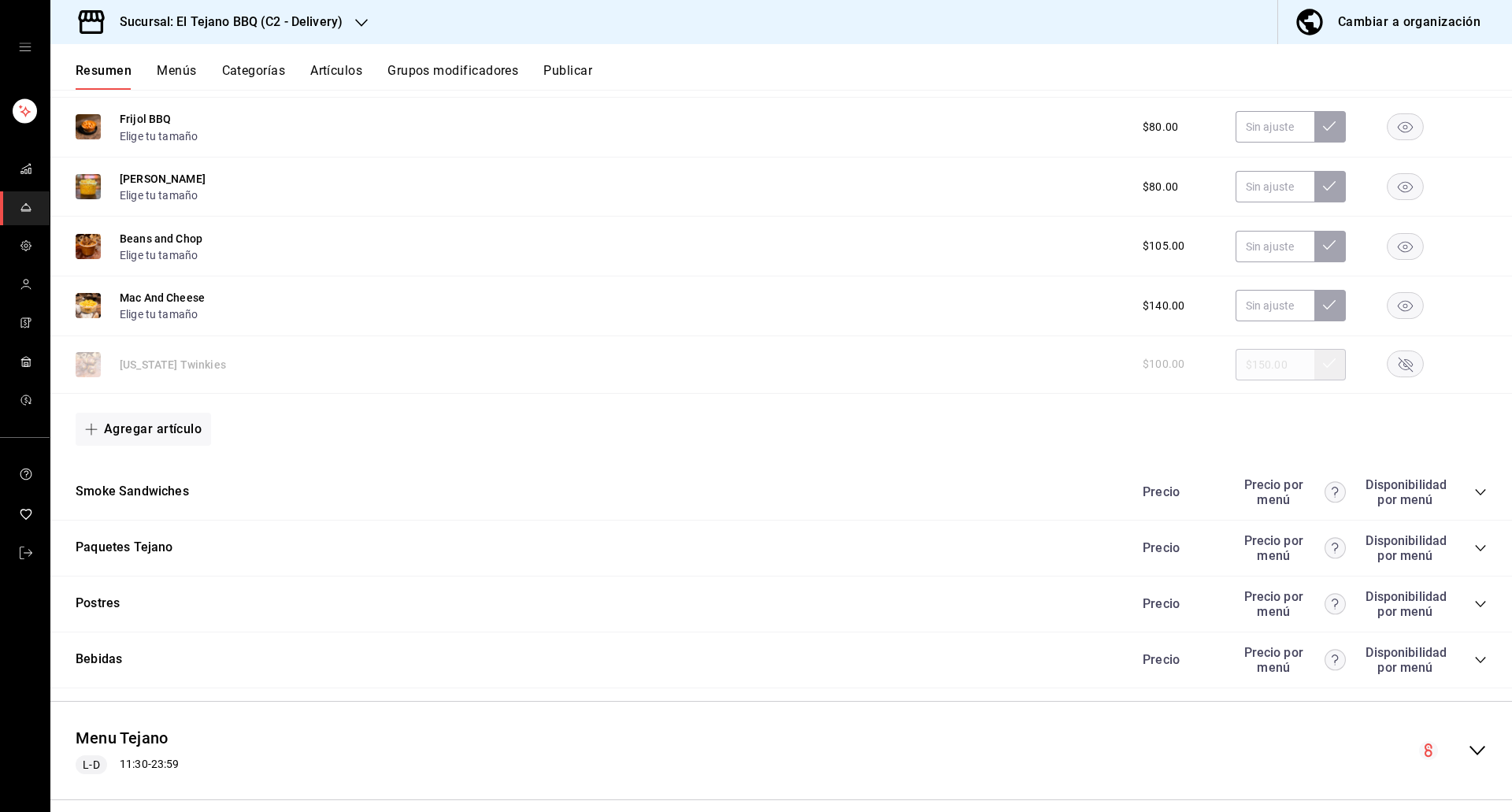
scroll to position [1168, 0]
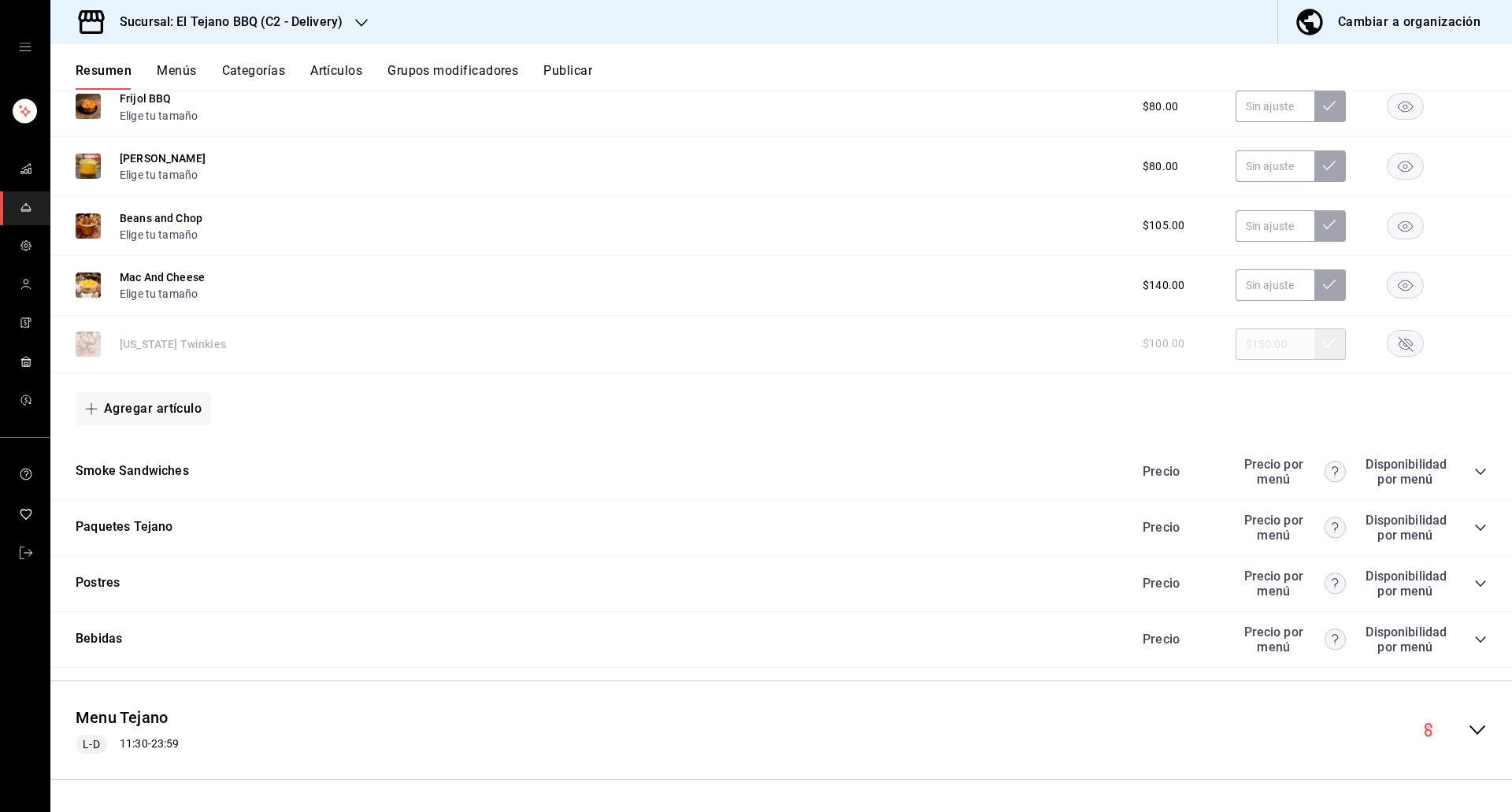
click at [1474, 527] on icon "collapse-category-row" at bounding box center [1480, 527] width 13 height 13
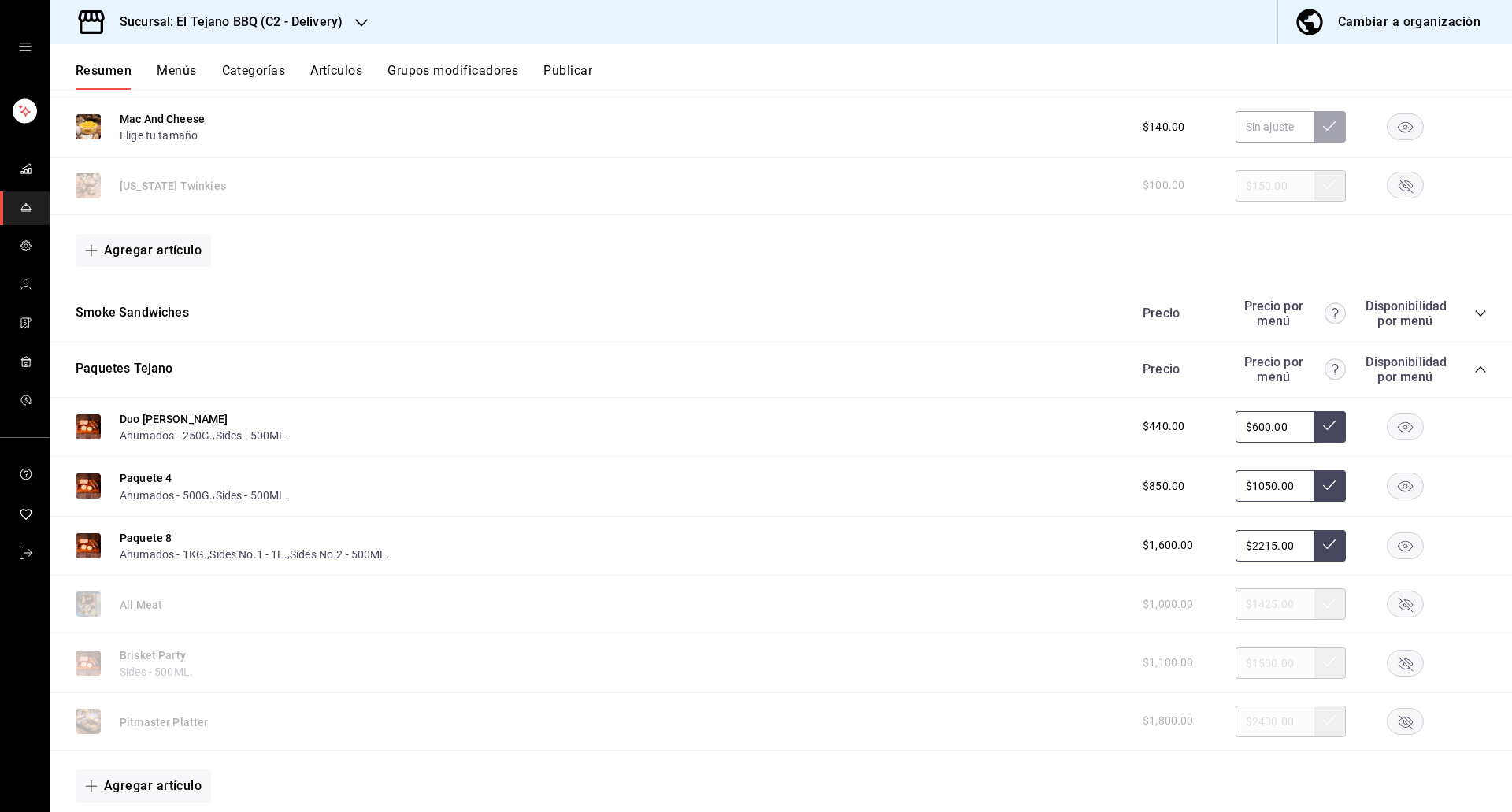
scroll to position [1329, 0]
click at [562, 70] on button "Publicar" at bounding box center [567, 76] width 49 height 27
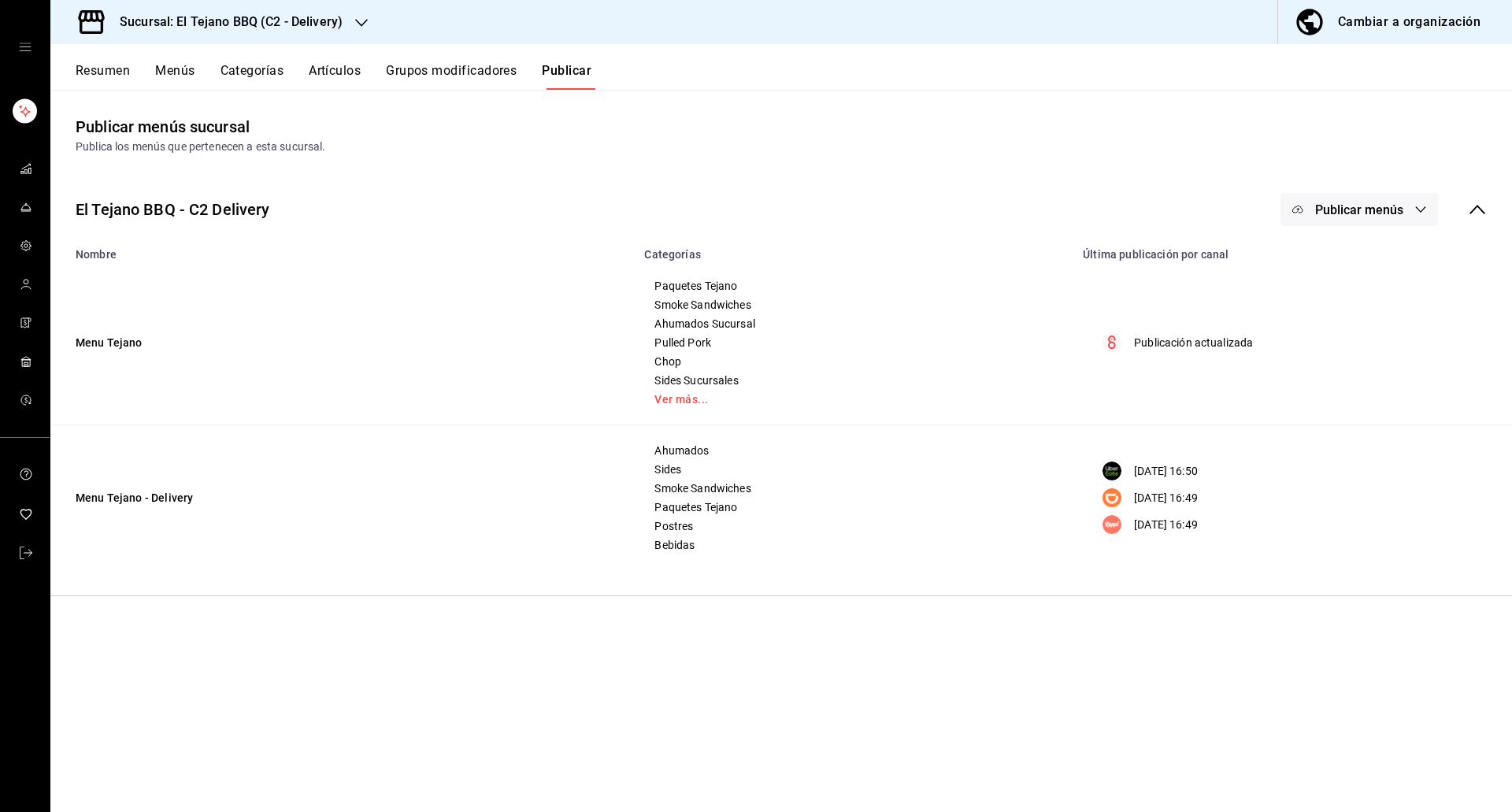
click at [1341, 204] on span "Publicar menús" at bounding box center [1359, 209] width 89 height 15
click at [1324, 405] on div at bounding box center [1322, 392] width 44 height 25
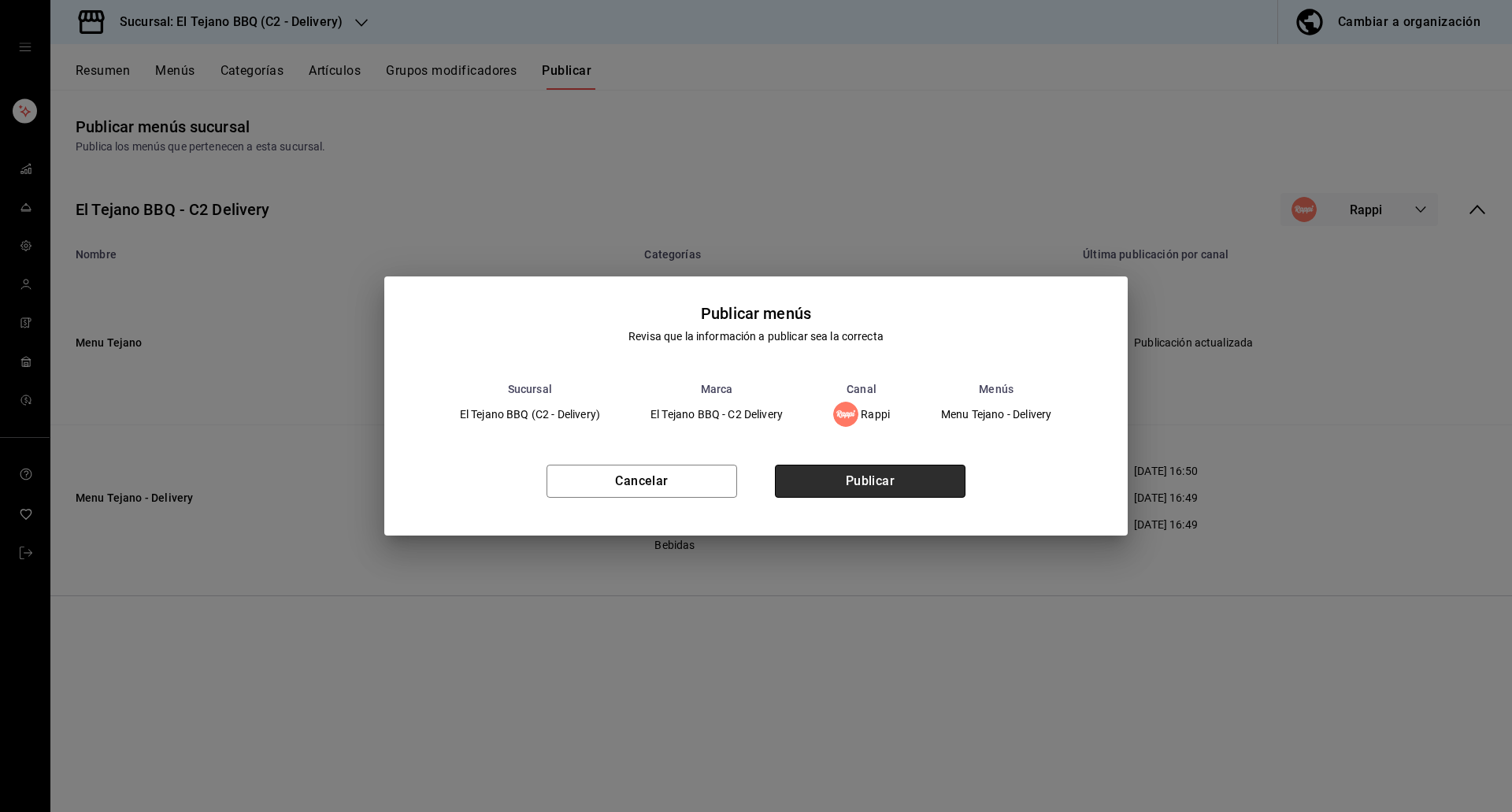
click at [811, 466] on button "Publicar" at bounding box center [870, 481] width 191 height 33
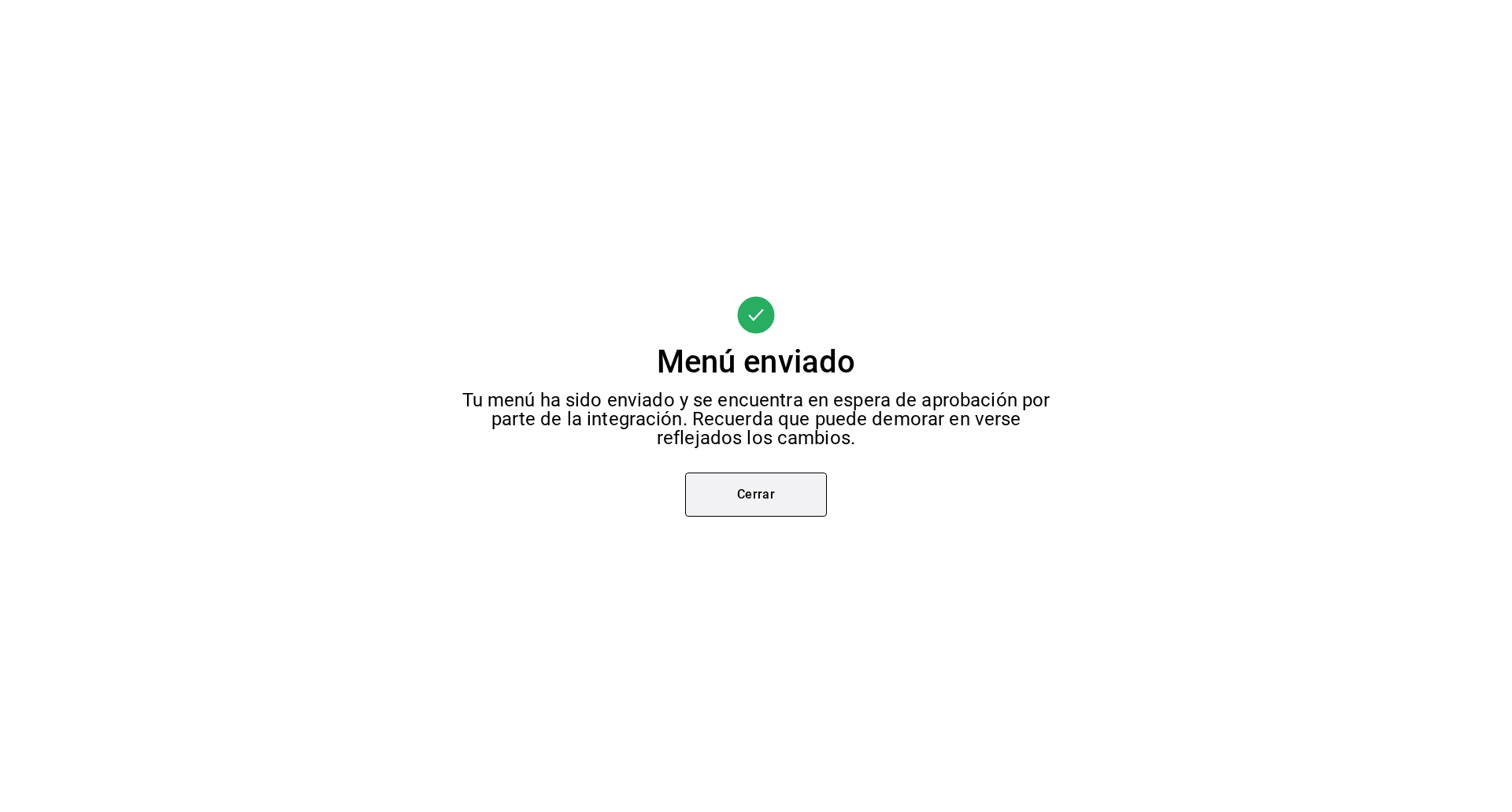
click at [749, 484] on button "Cerrar" at bounding box center [756, 495] width 142 height 44
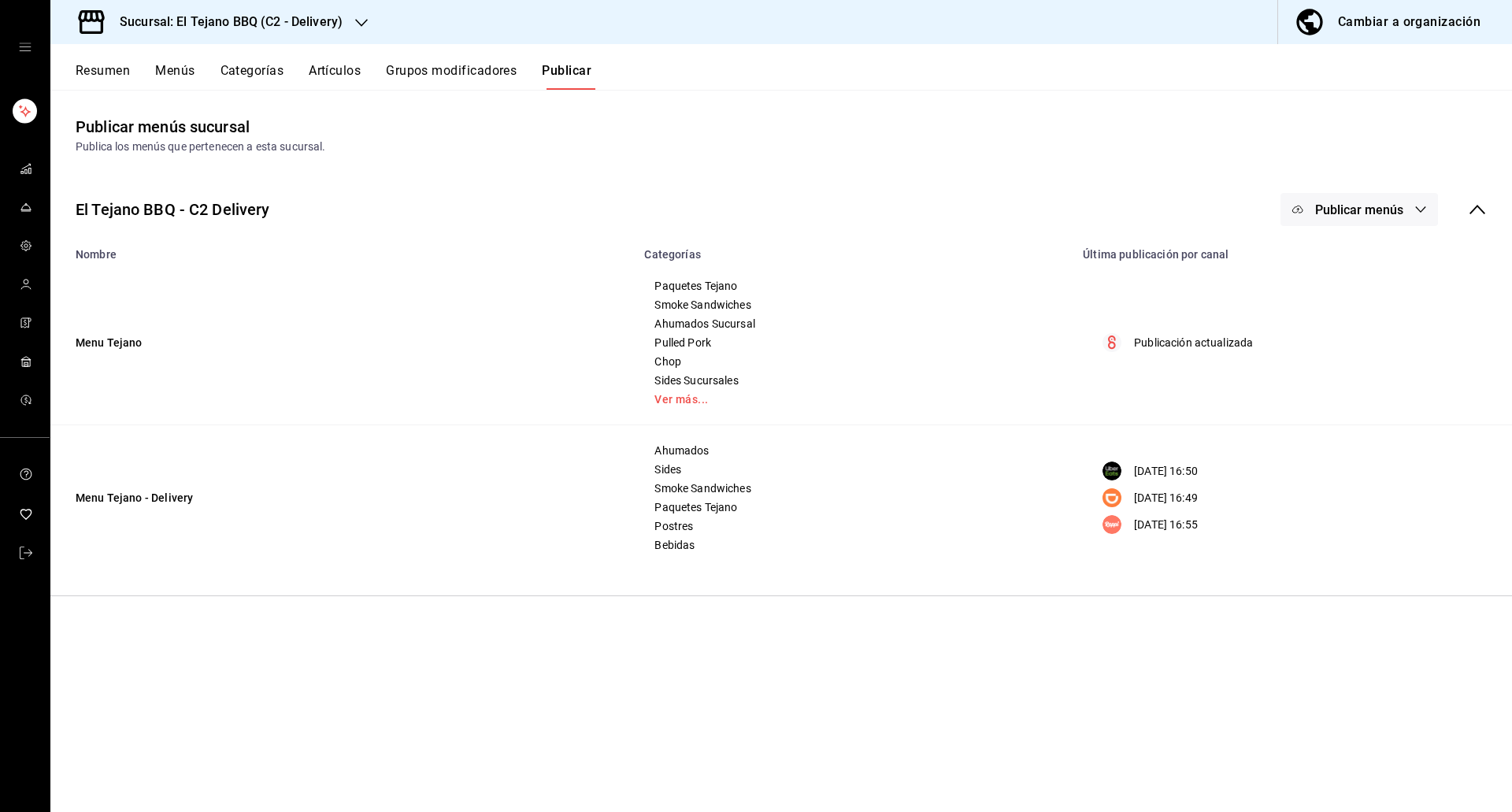
click at [1320, 212] on span "Publicar menús" at bounding box center [1359, 209] width 89 height 15
click at [1320, 355] on img at bounding box center [1312, 348] width 25 height 25
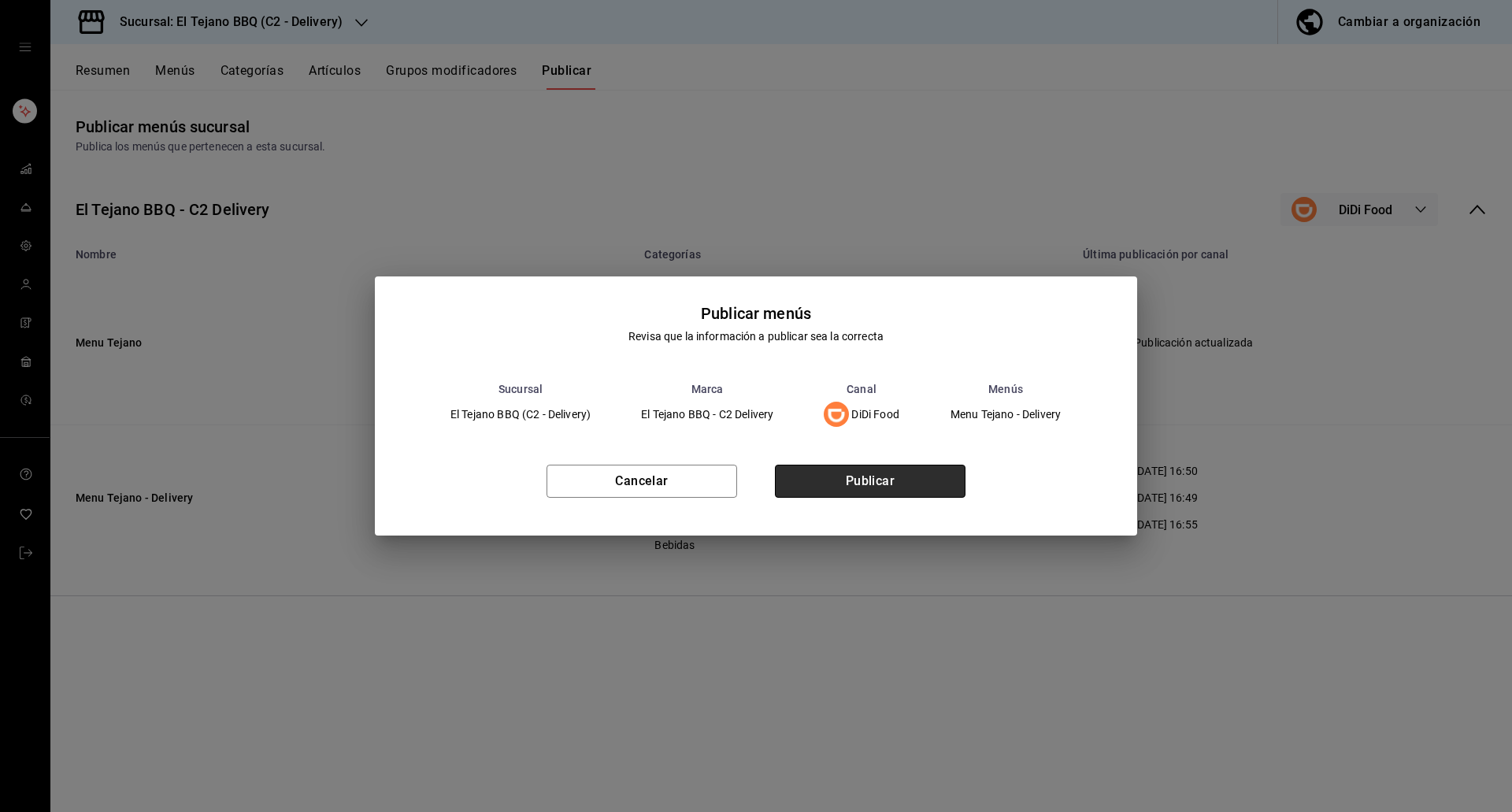
click at [890, 478] on button "Publicar" at bounding box center [870, 481] width 191 height 33
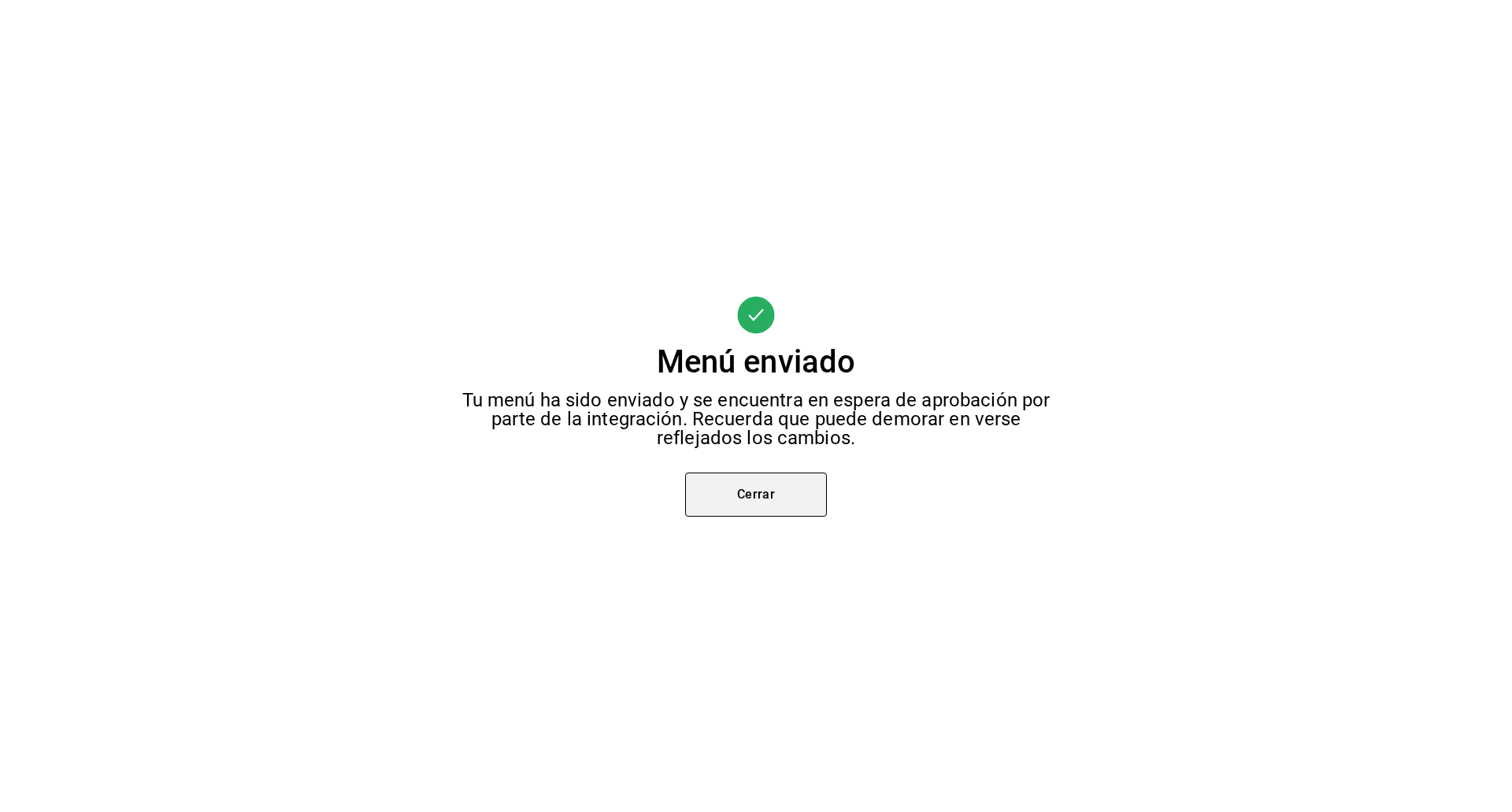
click at [785, 504] on button "Cerrar" at bounding box center [756, 495] width 142 height 44
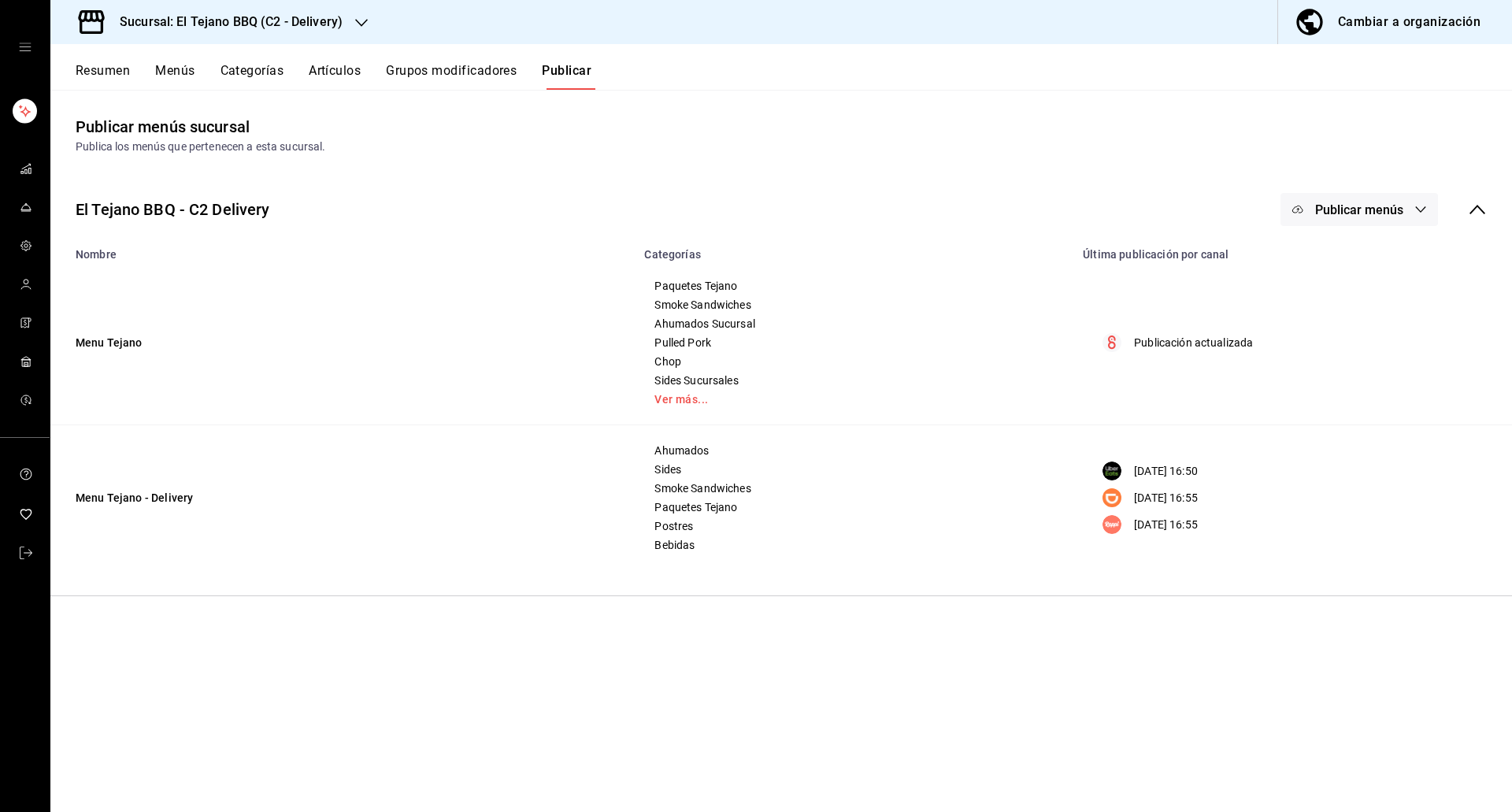
click at [1325, 208] on span "Publicar menús" at bounding box center [1359, 209] width 89 height 15
click at [1320, 300] on img at bounding box center [1312, 304] width 25 height 25
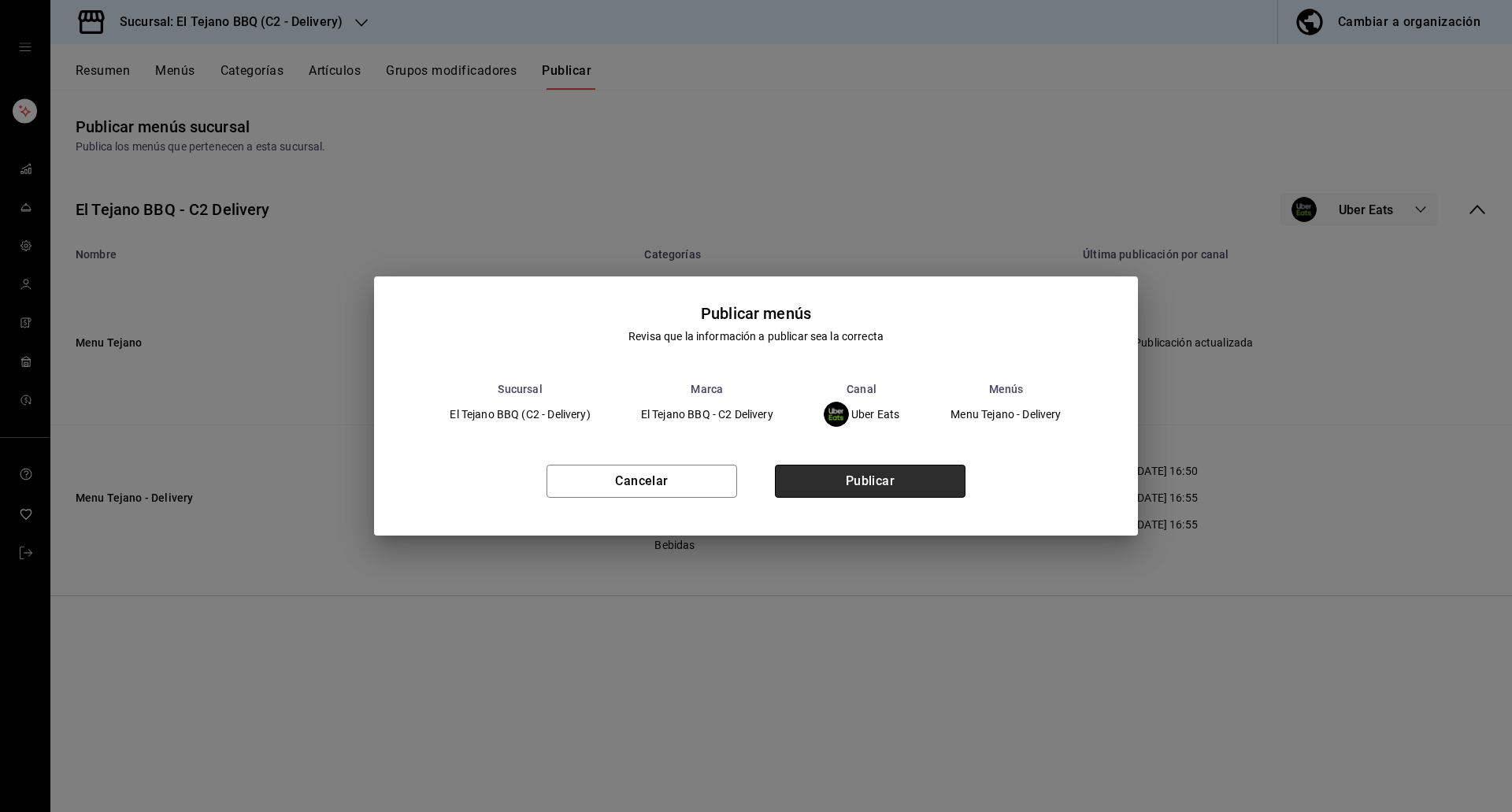
click at [820, 477] on button "Publicar" at bounding box center [870, 481] width 191 height 33
